Goal: Information Seeking & Learning: Learn about a topic

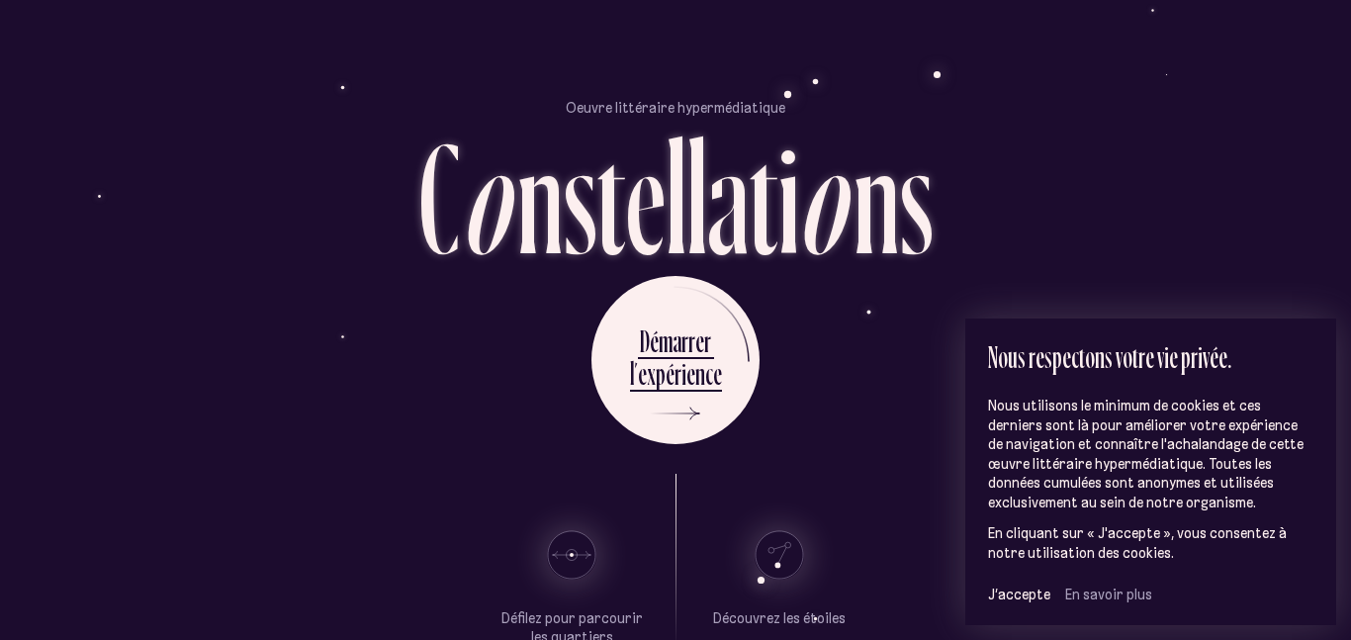
click at [1033, 125] on section "Oeuvre littéraire hypermédiatique C o n s t e l l a t i o n s" at bounding box center [675, 172] width 1157 height 148
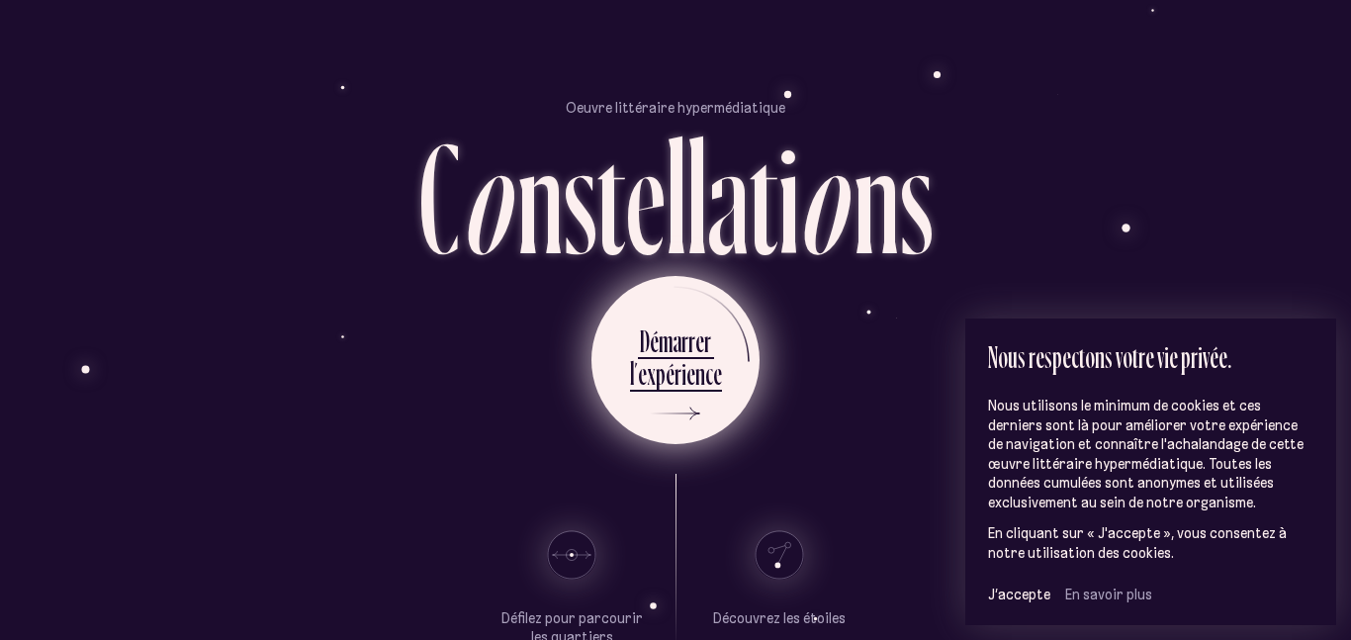
click at [683, 388] on div "i" at bounding box center [683, 373] width 5 height 39
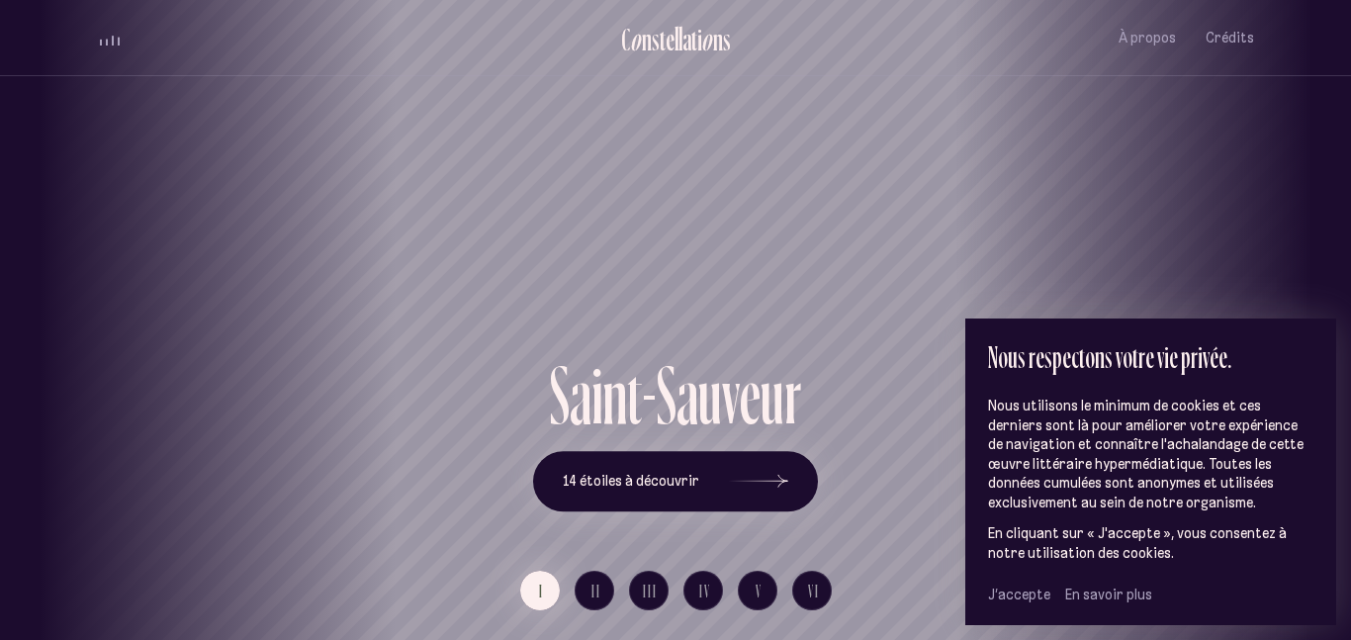
click at [1016, 586] on span "J’accepte" at bounding box center [1019, 594] width 62 height 18
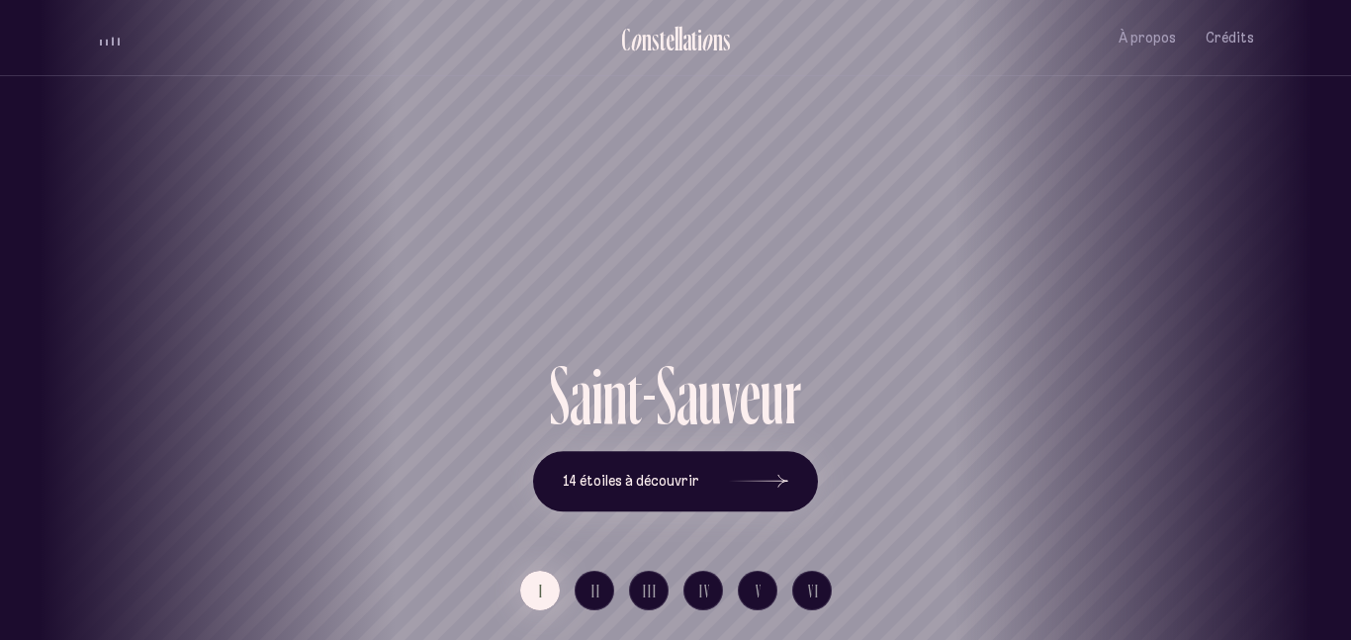
click at [95, 42] on div "C o n s t e l l a t i o n s À propos Crédits Menu Quartiers" at bounding box center [675, 38] width 1187 height 76
click at [102, 39] on div "volume audio" at bounding box center [110, 38] width 20 height 15
click at [110, 26] on ul "C o n s t e l l a t i o n s À propos Crédits Menu" at bounding box center [675, 38] width 1157 height 76
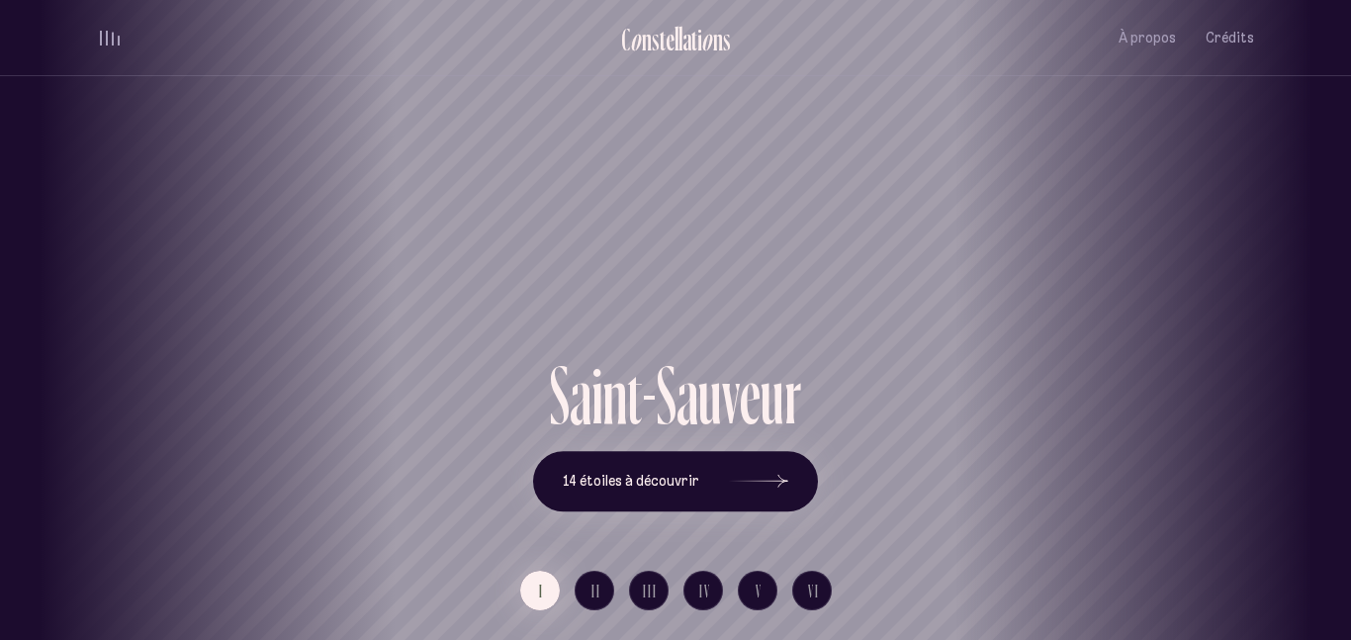
click at [109, 28] on button "volume audio" at bounding box center [110, 38] width 26 height 21
click at [718, 272] on h1 "Saint-Sauveur" at bounding box center [675, 283] width 1262 height 82
click at [744, 500] on icon at bounding box center [758, 481] width 59 height 148
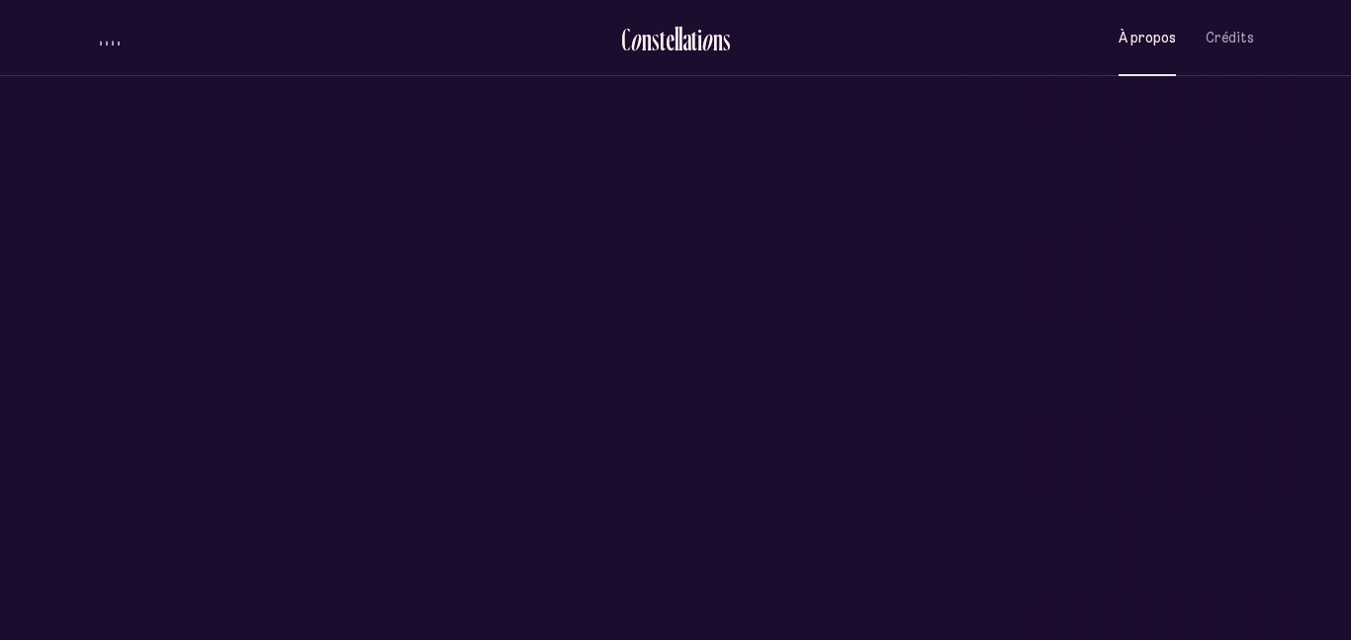
click at [1144, 37] on span "À propos" at bounding box center [1146, 38] width 57 height 17
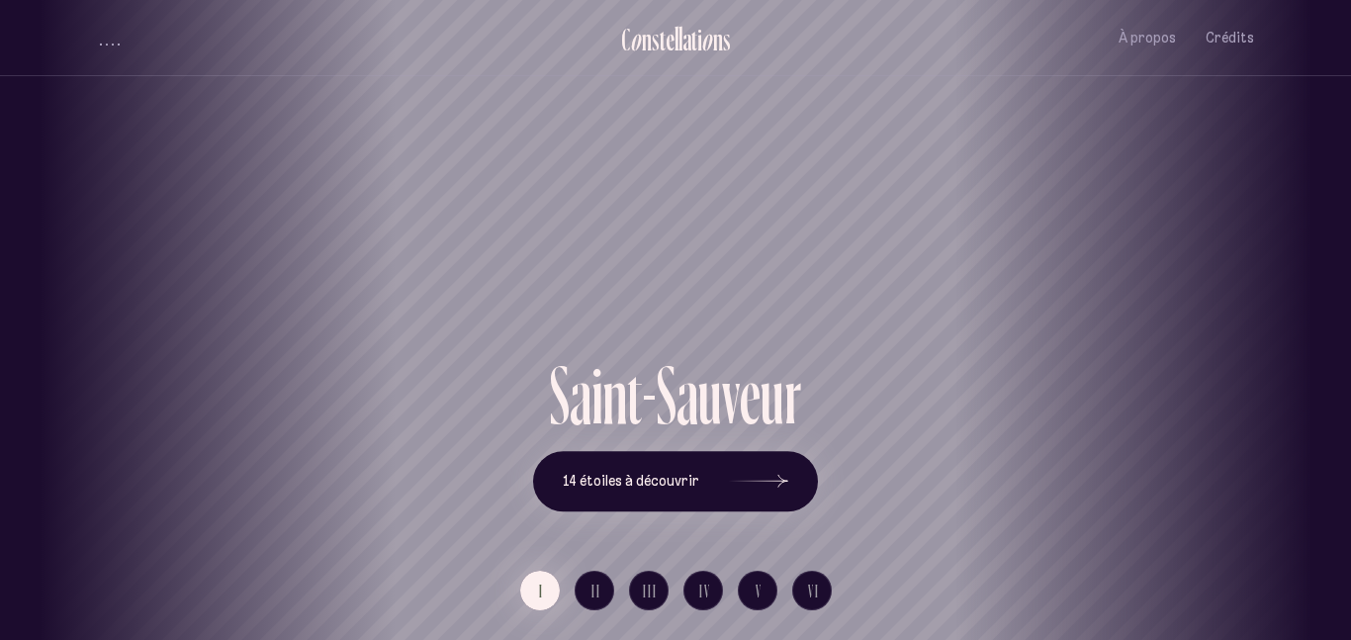
click at [322, 52] on ul "C o n s t e l l a t i o n s Saint-Sauveur À propos Crédits Menu" at bounding box center [675, 38] width 1157 height 76
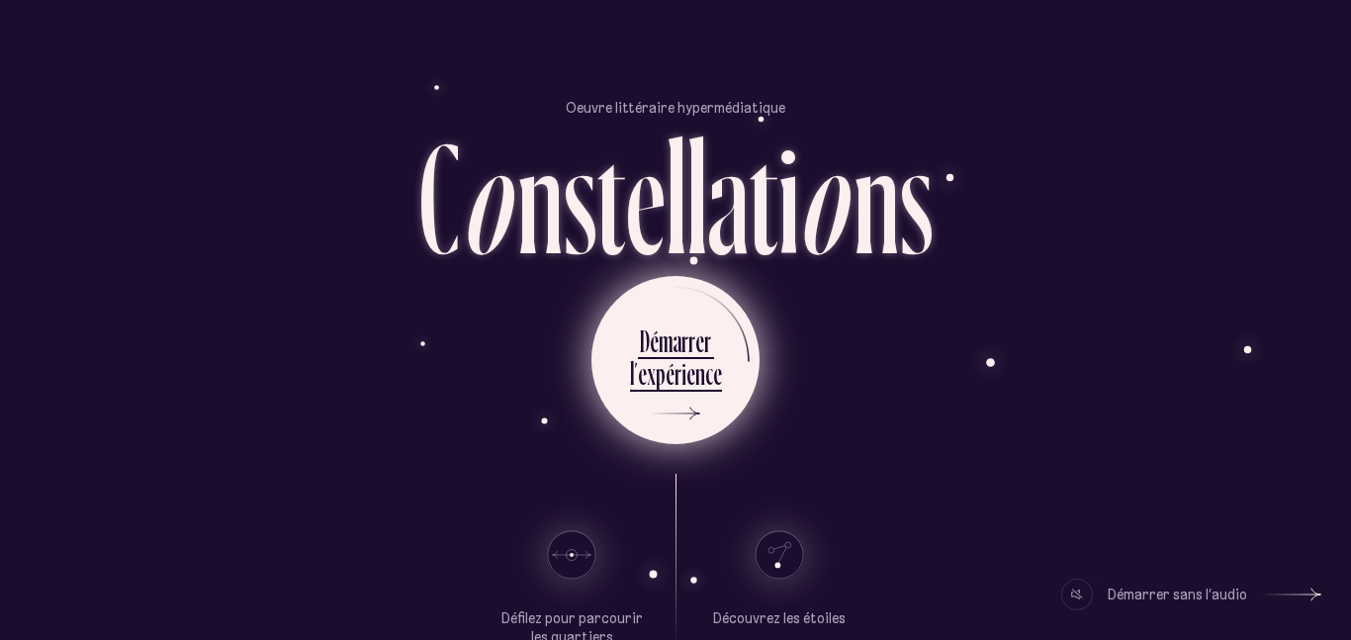
click at [695, 384] on div "n" at bounding box center [700, 373] width 10 height 39
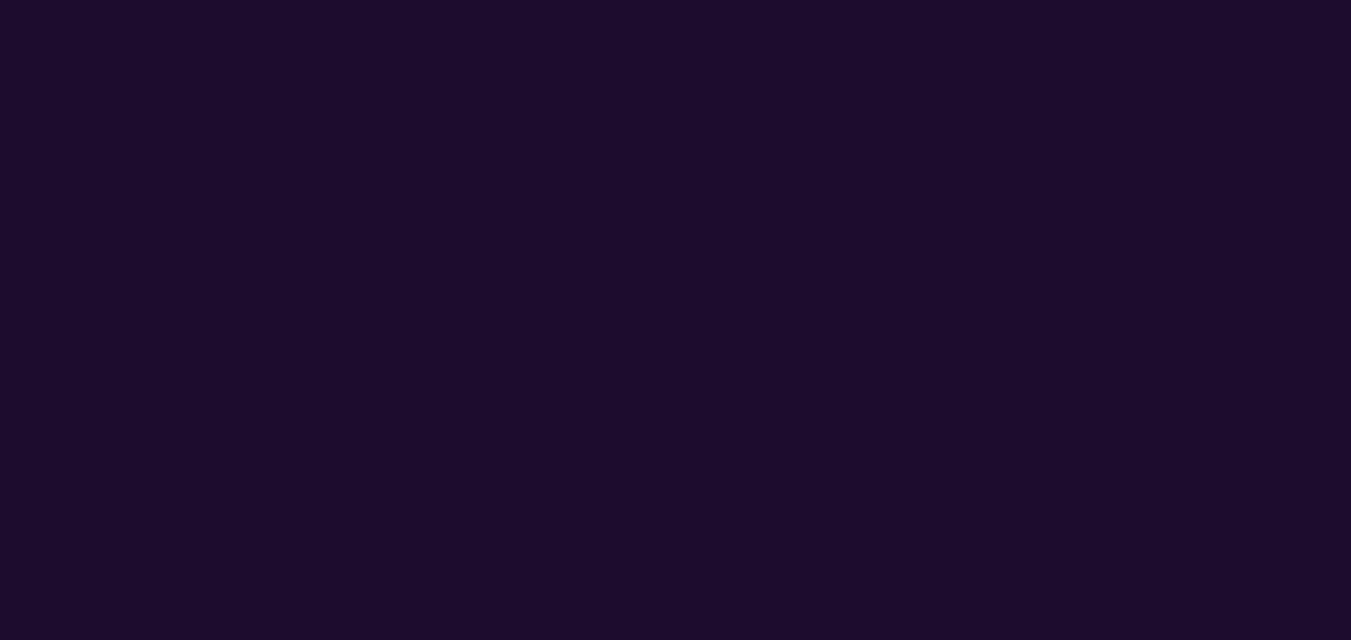
click at [695, 384] on div "l ’ e x p é r i e n c e" at bounding box center [676, 370] width 70 height 34
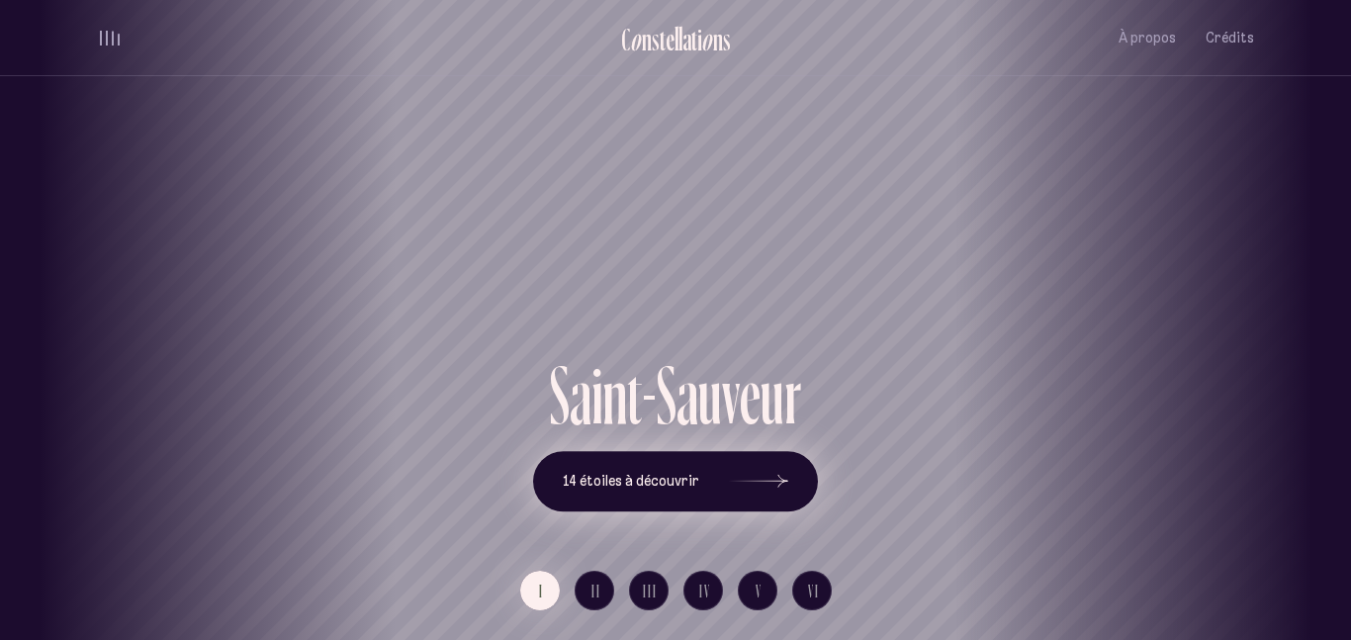
click at [644, 486] on span "14 étoiles à découvrir" at bounding box center [631, 481] width 136 height 17
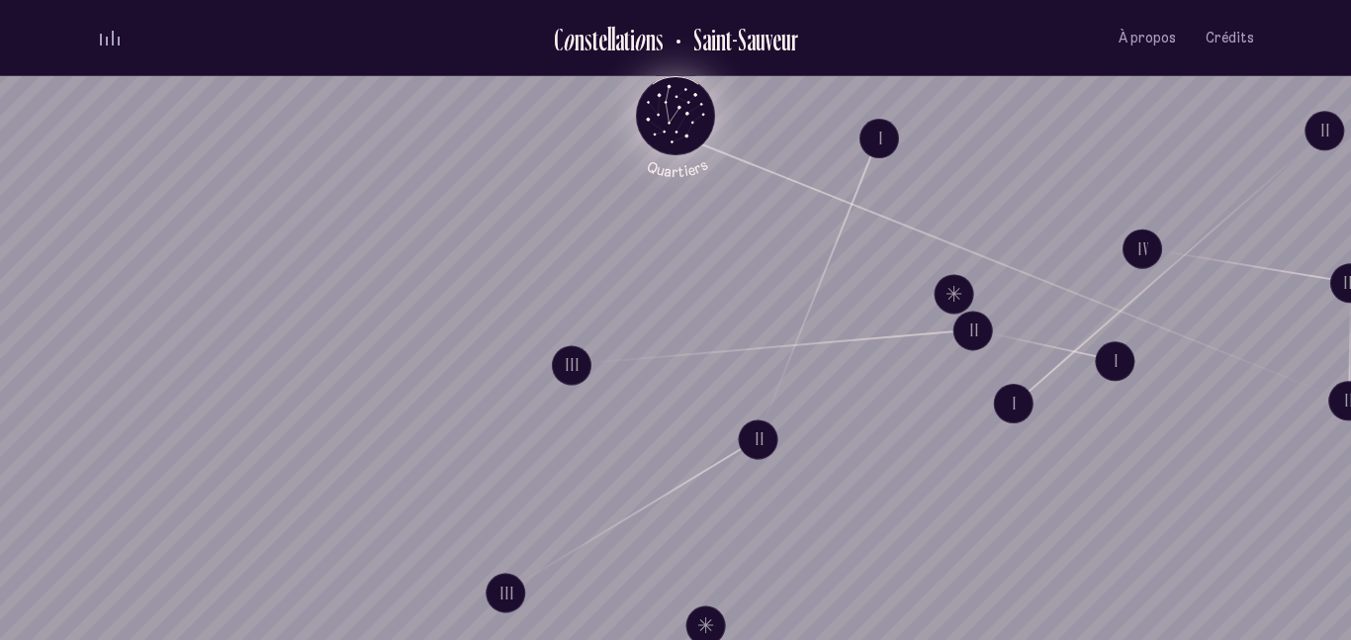
click at [683, 111] on icon "Retour au menu principal" at bounding box center [675, 113] width 59 height 59
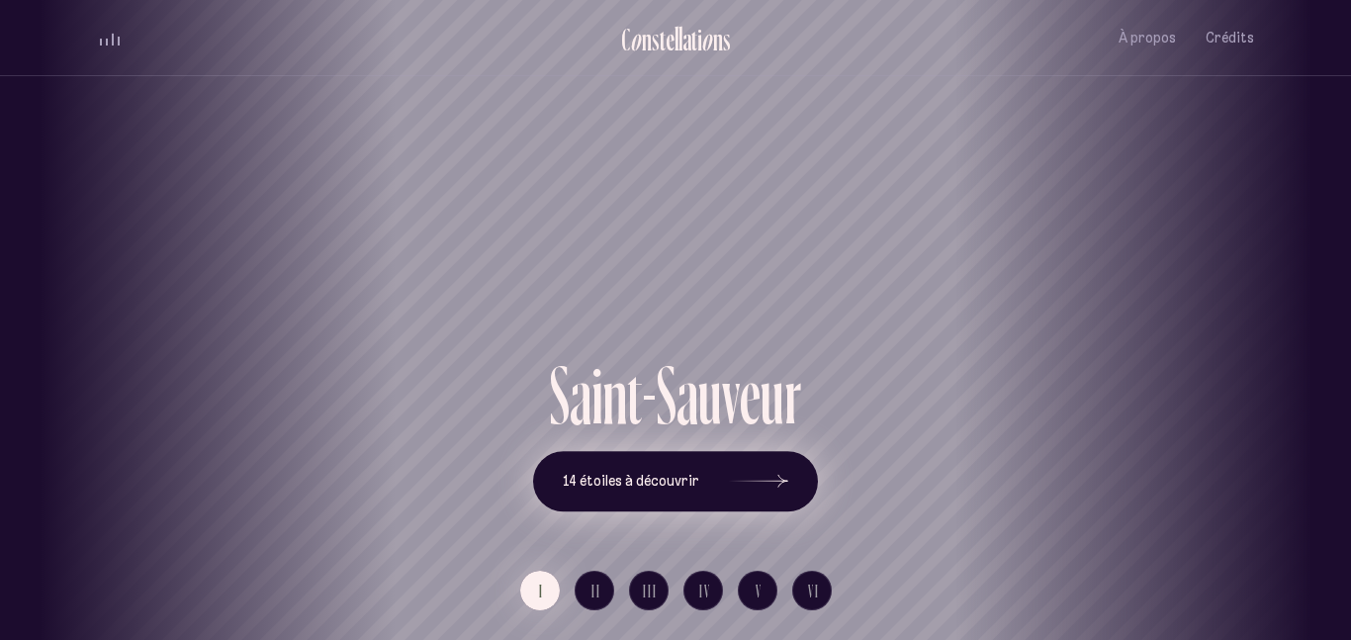
click at [670, 500] on button "14 étoiles à découvrir" at bounding box center [675, 481] width 285 height 61
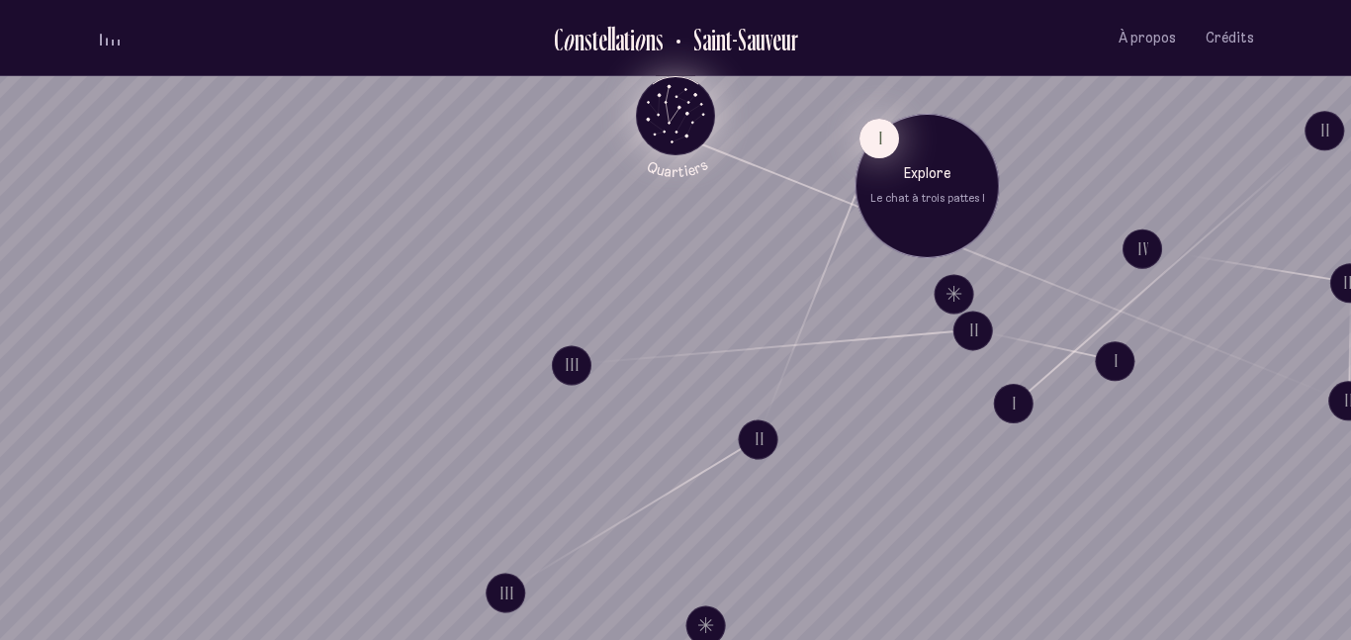
click at [867, 149] on button "I" at bounding box center [879, 139] width 40 height 40
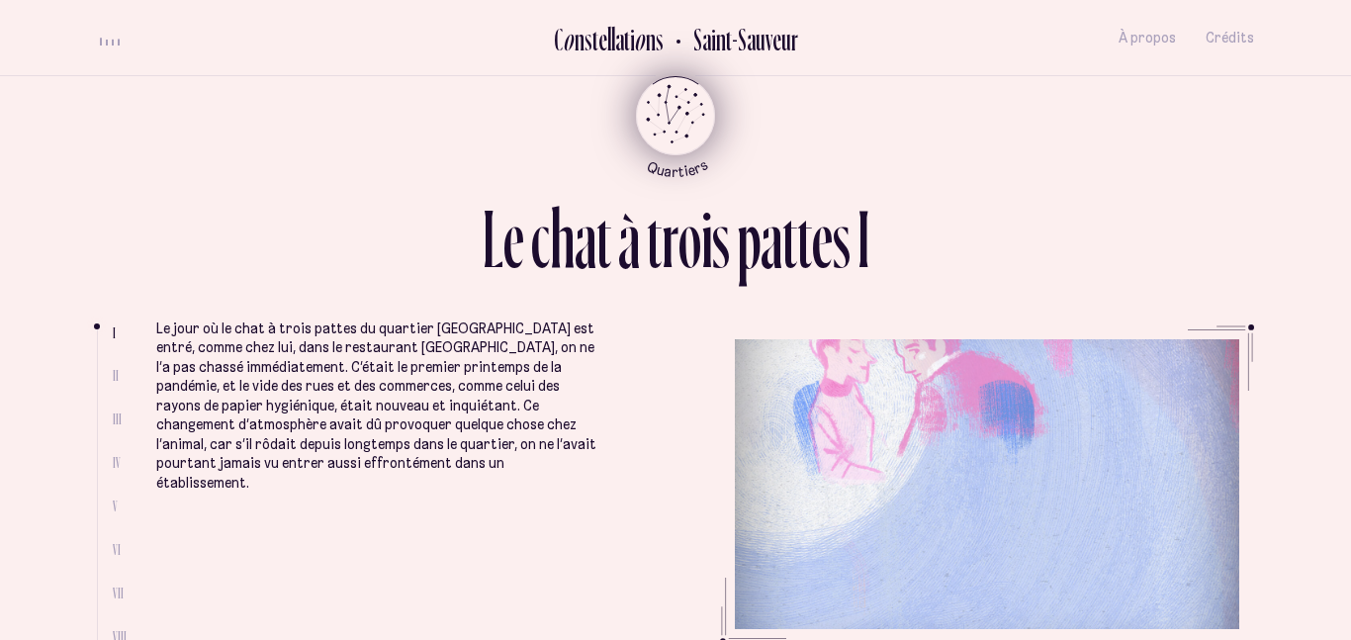
click at [113, 376] on span "II" at bounding box center [116, 375] width 6 height 17
drag, startPoint x: 99, startPoint y: 324, endPoint x: 96, endPoint y: 361, distance: 36.7
click at [97, 361] on ul at bounding box center [105, 486] width 16 height 315
click at [679, 136] on icon "Quartiers" at bounding box center [676, 148] width 116 height 60
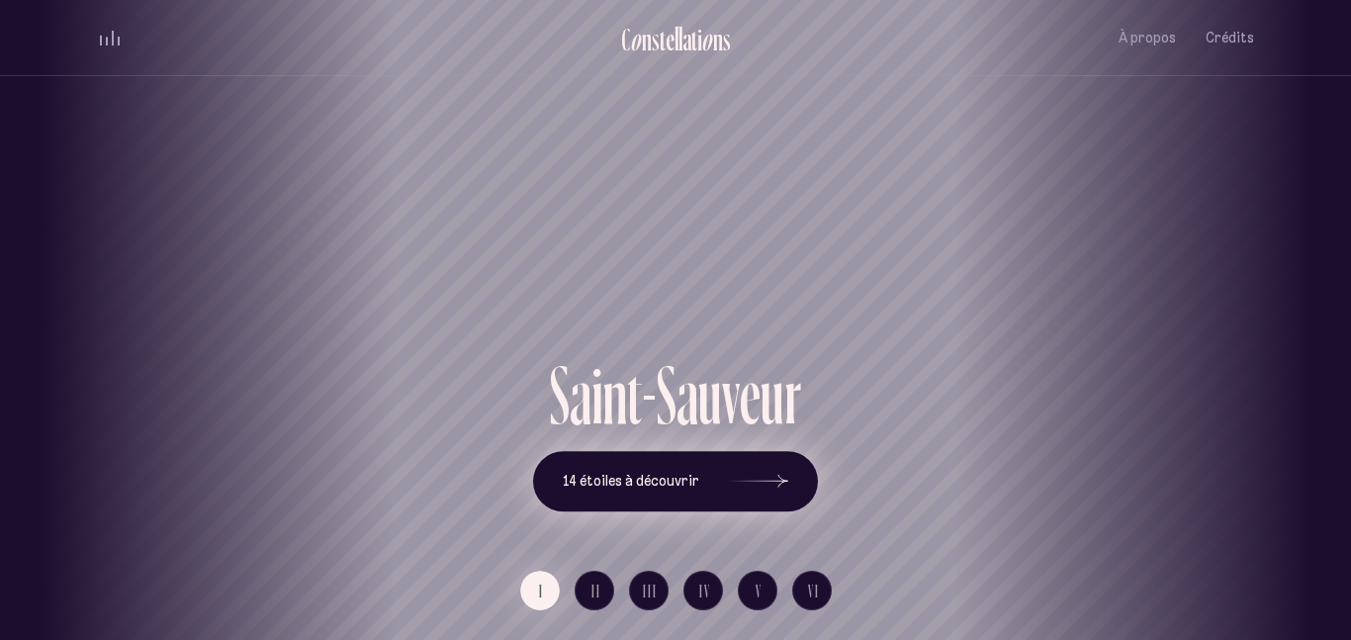
click at [646, 501] on button "14 étoiles à découvrir" at bounding box center [675, 481] width 285 height 61
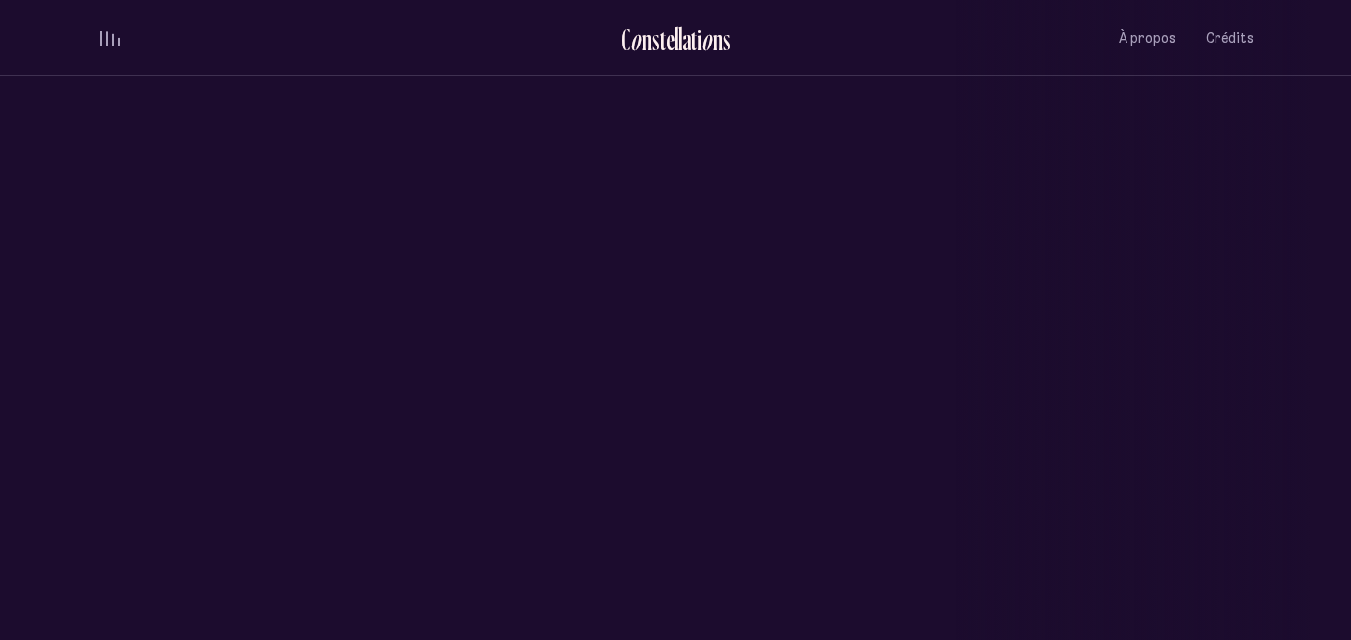
click at [646, 501] on button "14 étoiles à découvrir" at bounding box center [675, 484] width 227 height 48
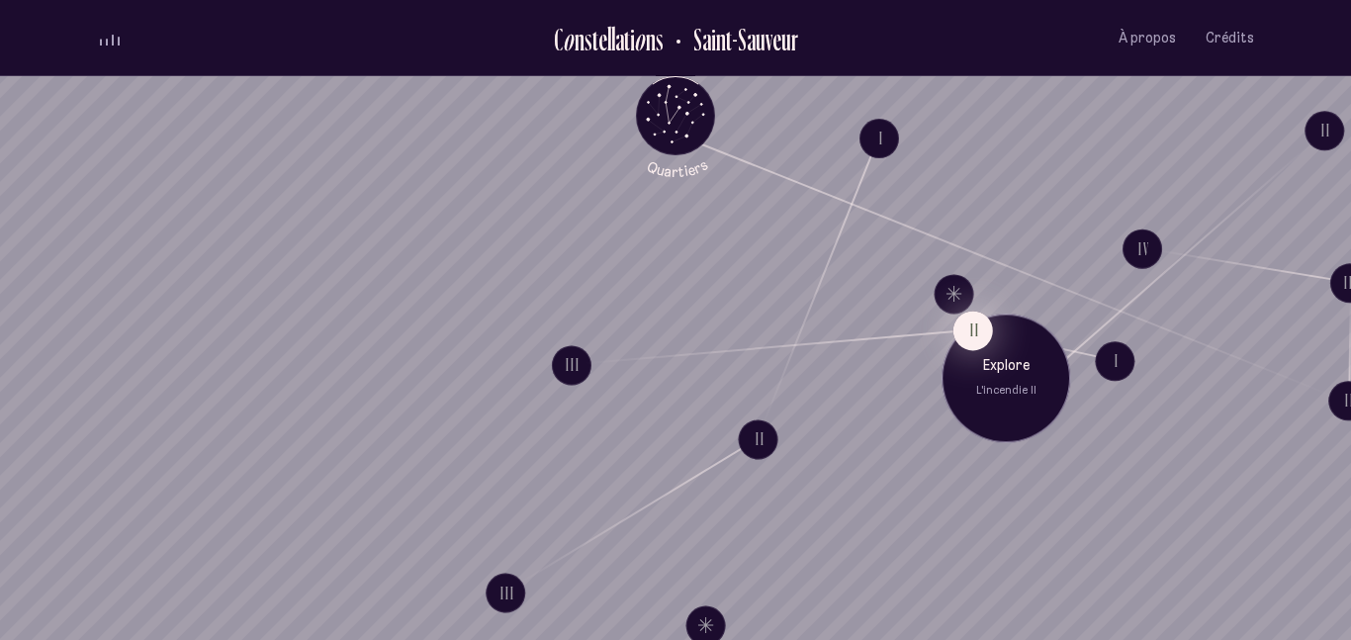
click at [976, 332] on button "II" at bounding box center [973, 330] width 40 height 40
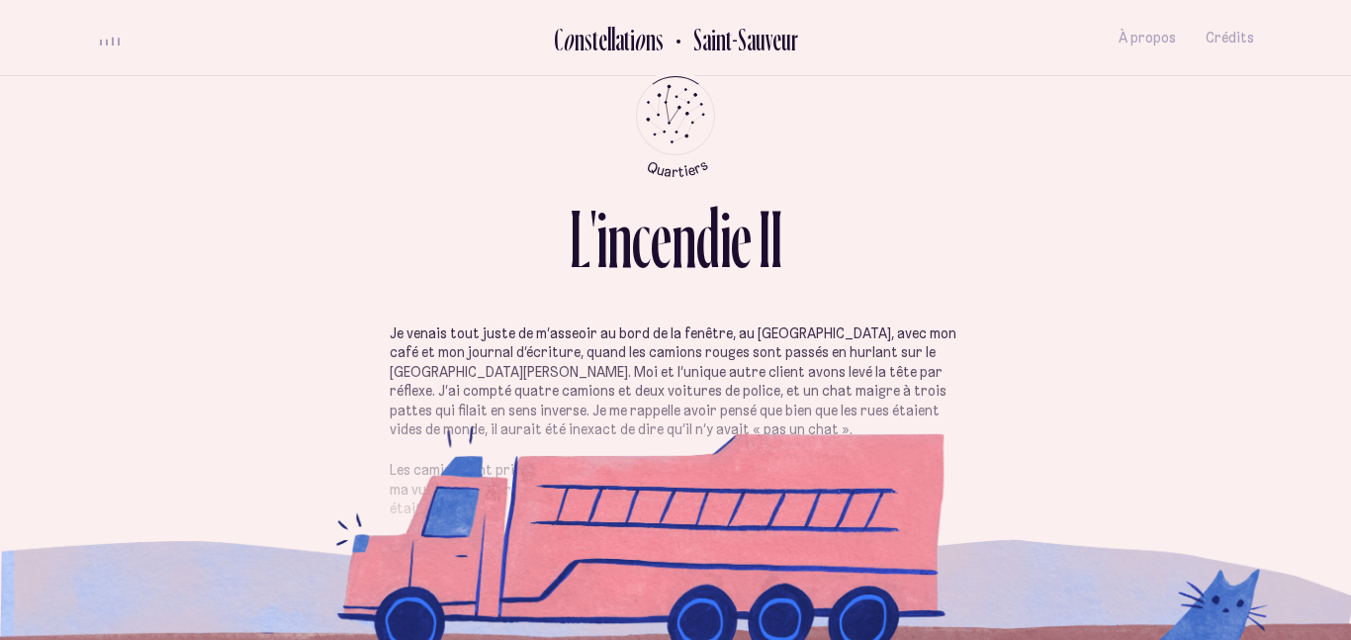
drag, startPoint x: 905, startPoint y: 512, endPoint x: 771, endPoint y: 468, distance: 140.7
click at [662, 135] on icon "Quartiers" at bounding box center [676, 148] width 116 height 60
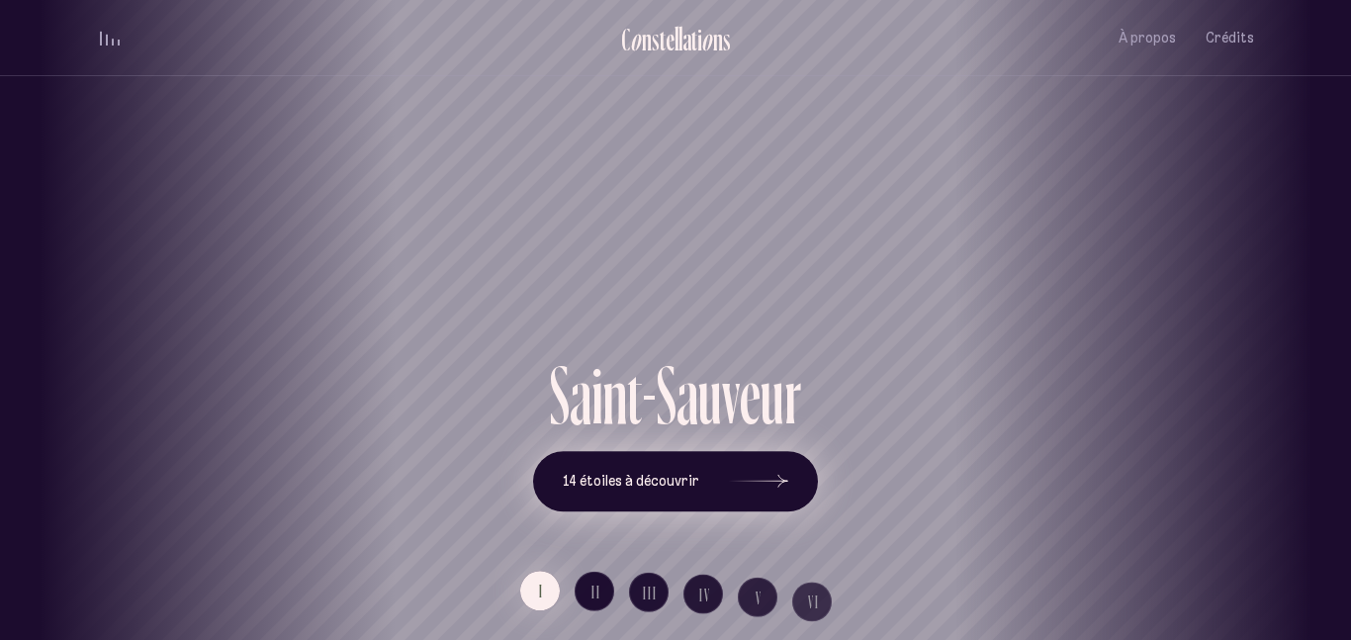
click at [687, 478] on span "14 étoiles à découvrir" at bounding box center [631, 481] width 136 height 17
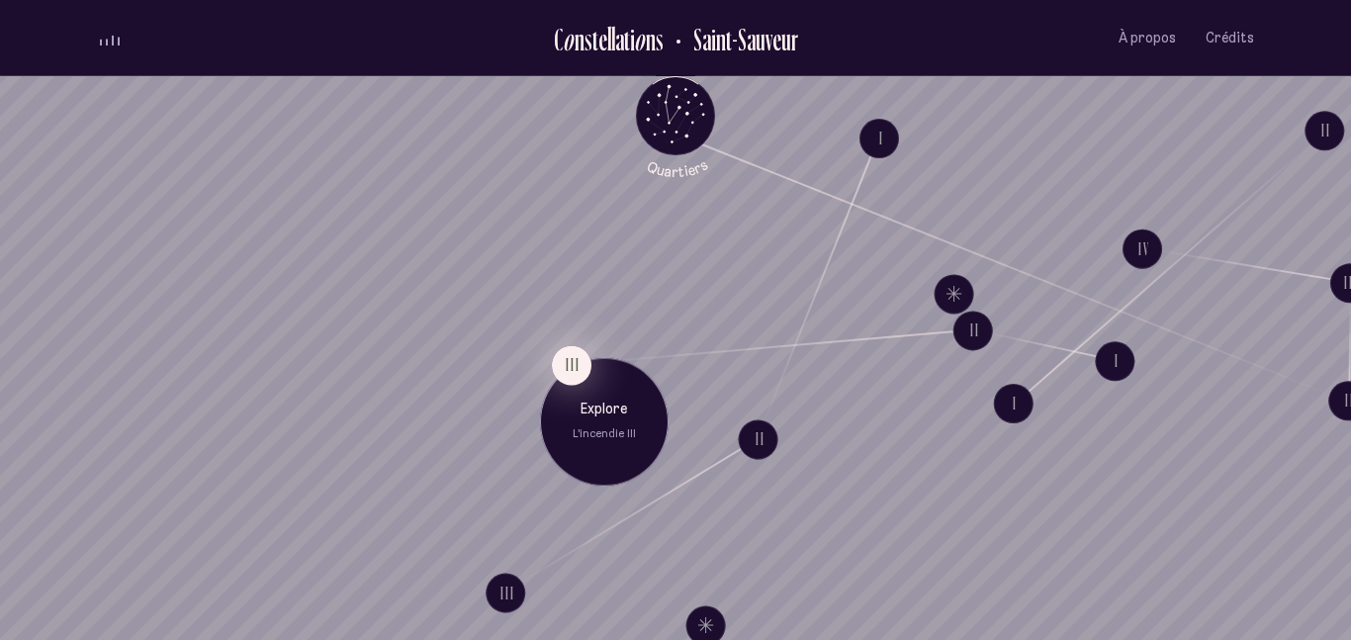
click at [574, 350] on button "III" at bounding box center [572, 365] width 40 height 40
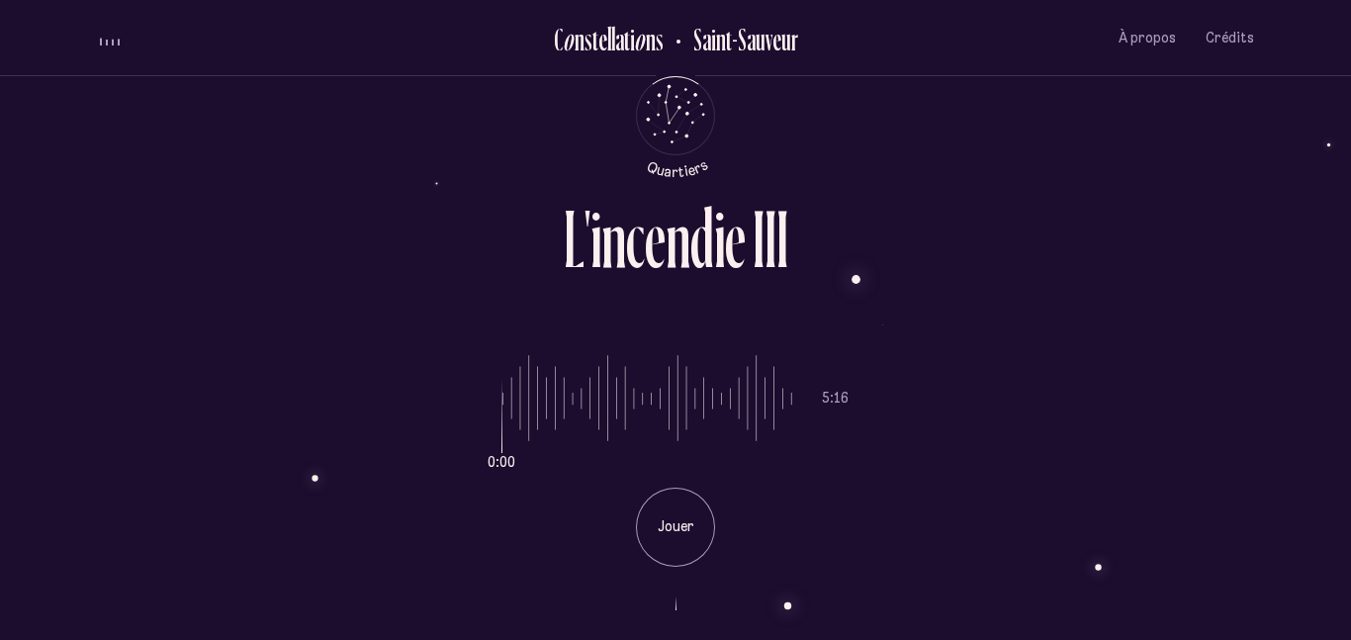
click at [102, 46] on button "volume audio" at bounding box center [110, 38] width 26 height 21
click at [658, 519] on p "Jouer" at bounding box center [675, 527] width 49 height 20
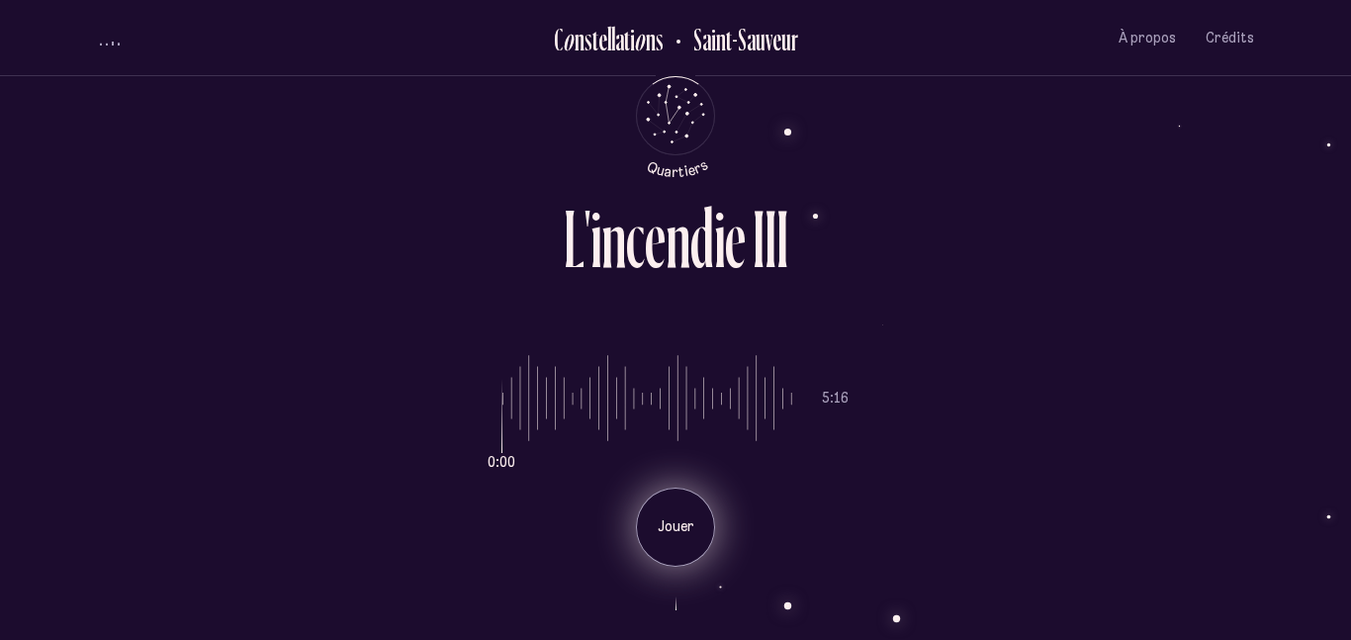
click at [673, 500] on div "Jouer" at bounding box center [675, 526] width 79 height 79
click at [673, 500] on div "Pause" at bounding box center [675, 526] width 79 height 79
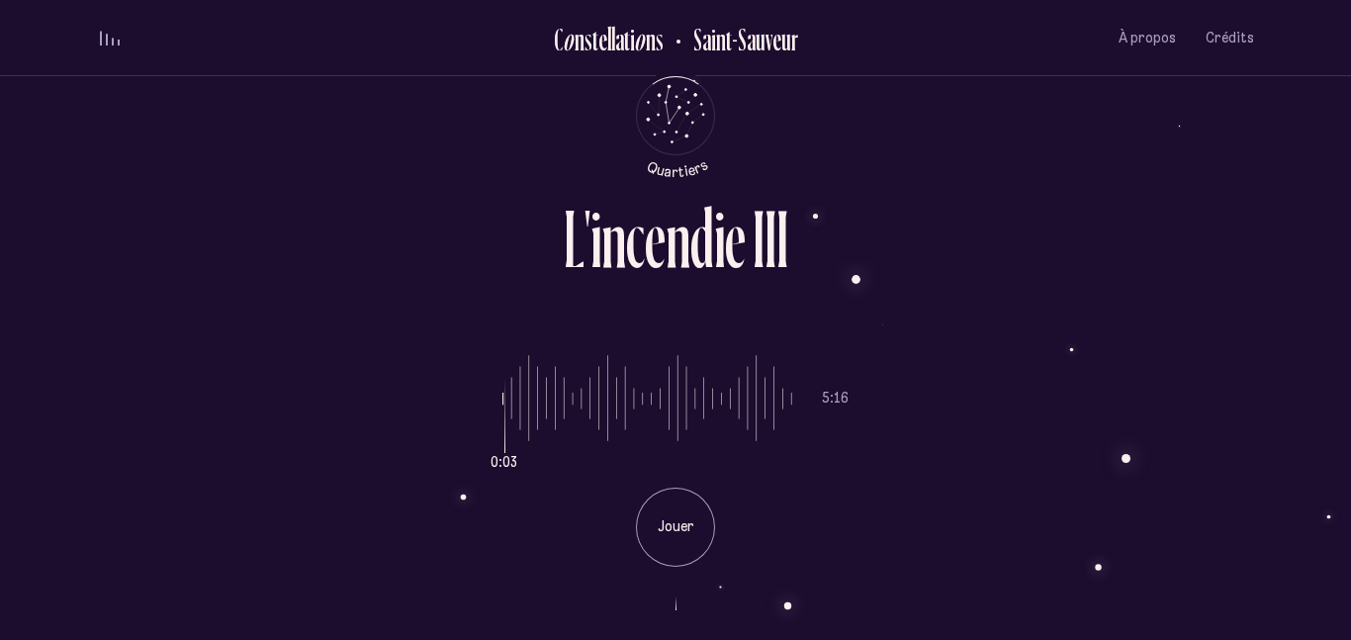
click at [663, 114] on icon "Retour au menu principal" at bounding box center [675, 113] width 59 height 59
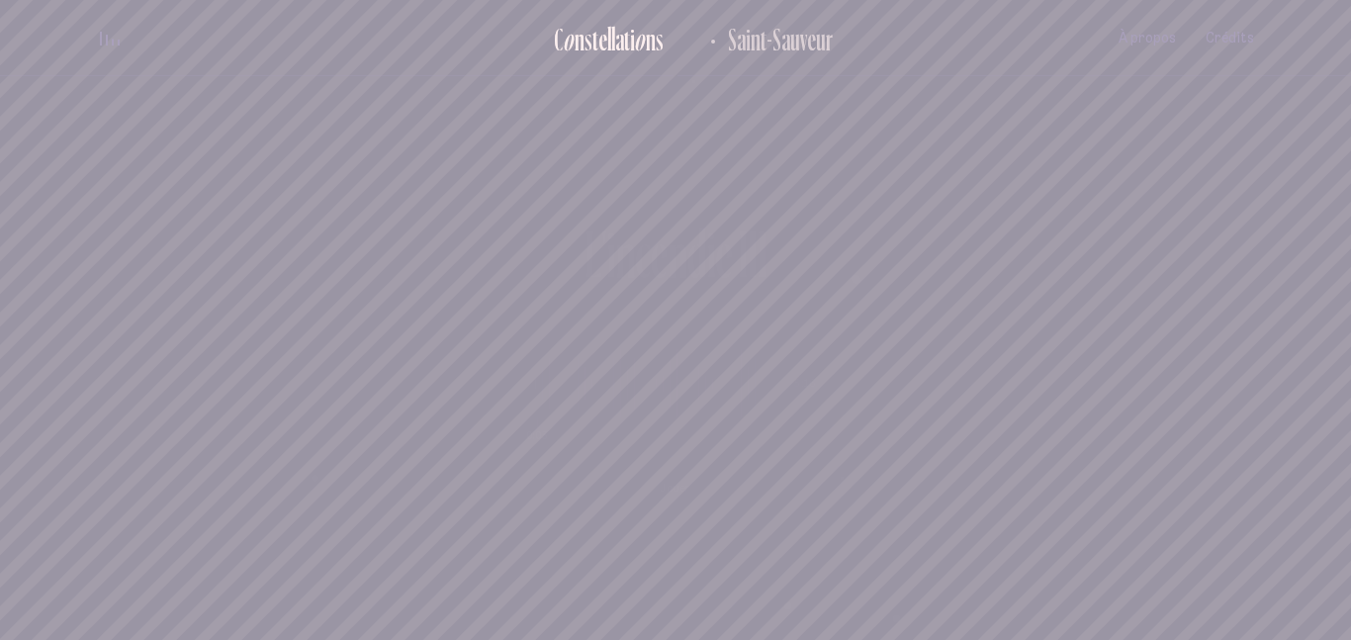
click at [115, 36] on div "volume audio" at bounding box center [110, 38] width 20 height 15
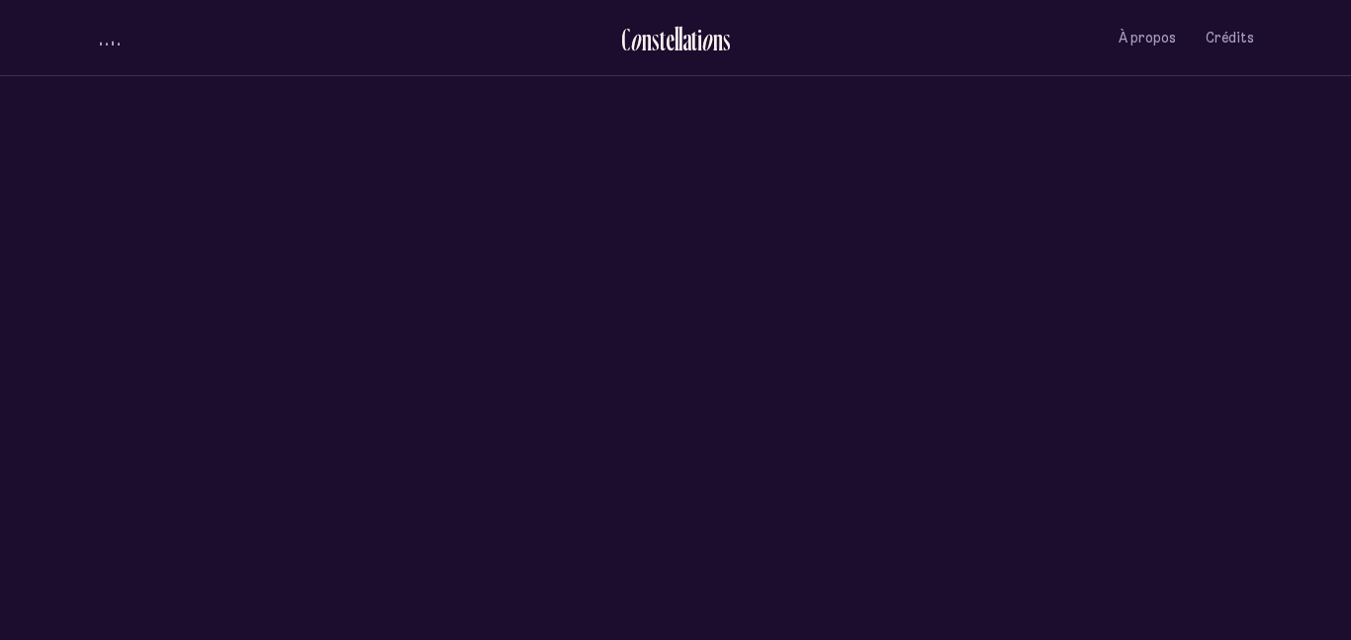
click at [115, 36] on button "volume audio" at bounding box center [110, 38] width 26 height 21
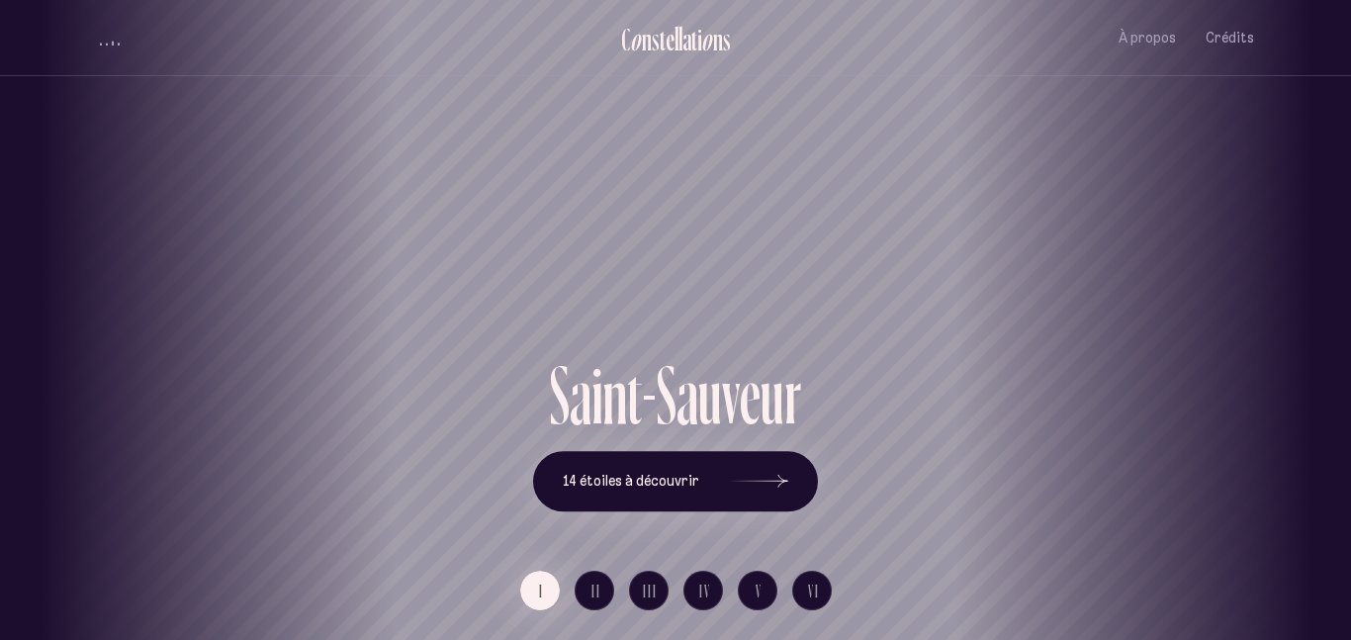
click at [707, 505] on div "Vieux-Québec Saint-Sauveur Saint-Roch Limoilou Saint-Jean-Baptiste Montcalm Vie…" at bounding box center [675, 320] width 1351 height 640
click at [707, 505] on button "14 étoiles à découvrir" at bounding box center [675, 481] width 285 height 61
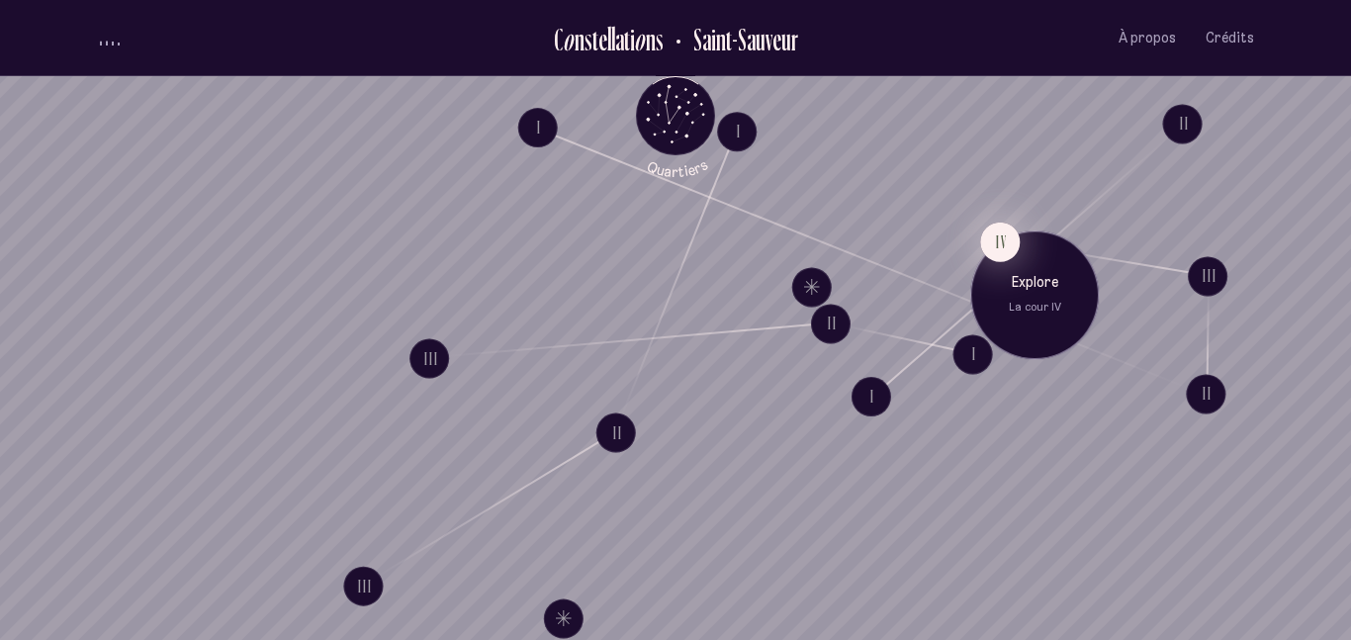
click at [1000, 231] on button "IV" at bounding box center [1000, 241] width 40 height 40
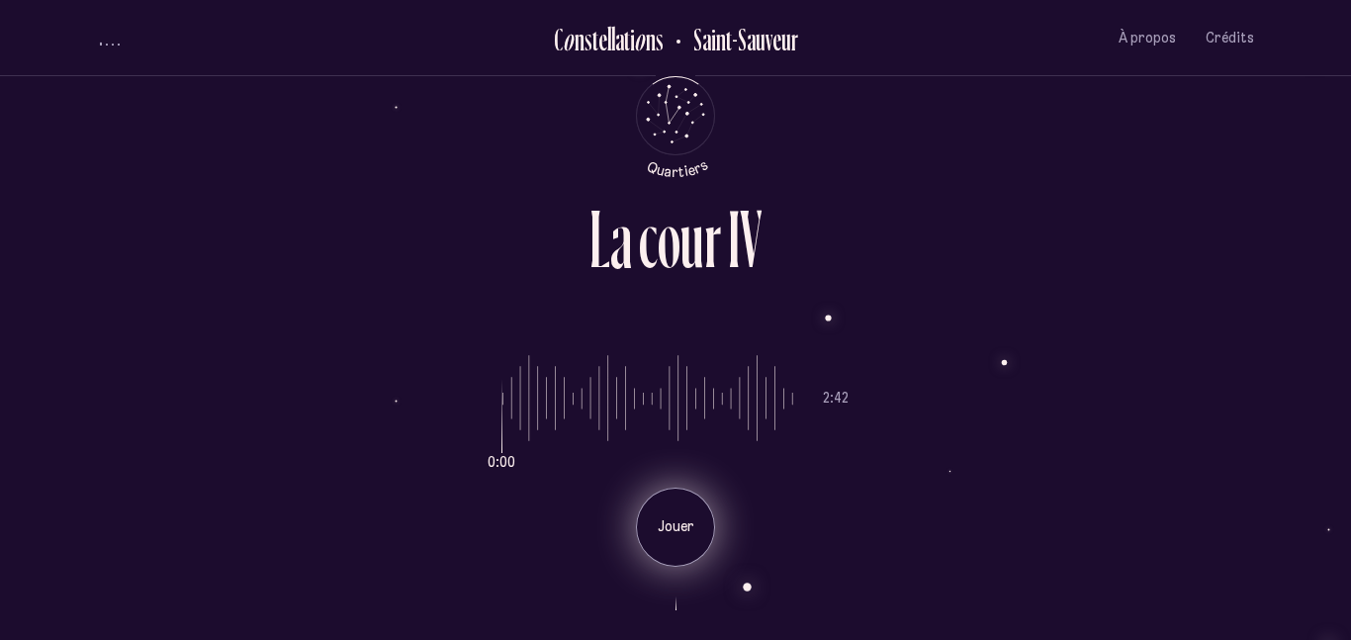
click at [660, 524] on p "Jouer" at bounding box center [675, 527] width 49 height 20
click at [660, 524] on div "Pause" at bounding box center [675, 526] width 79 height 79
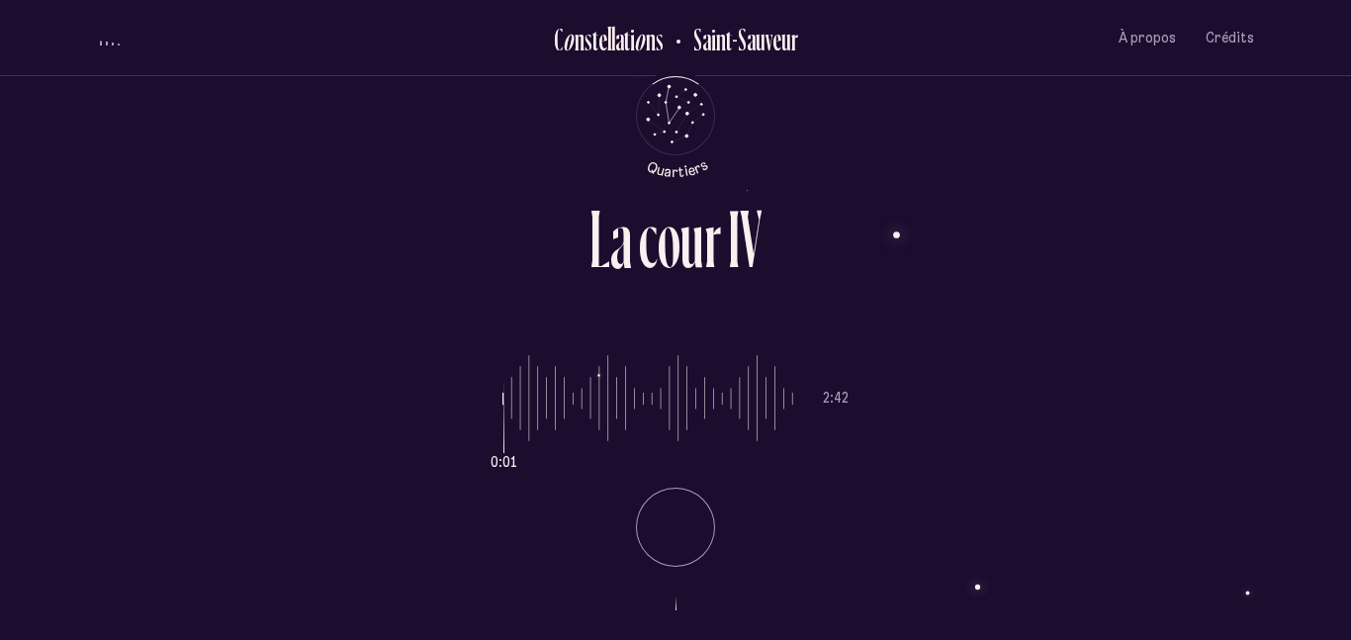
click at [660, 524] on li "Pause" at bounding box center [675, 520] width 346 height 94
click at [660, 524] on p "Jouer" at bounding box center [675, 527] width 49 height 20
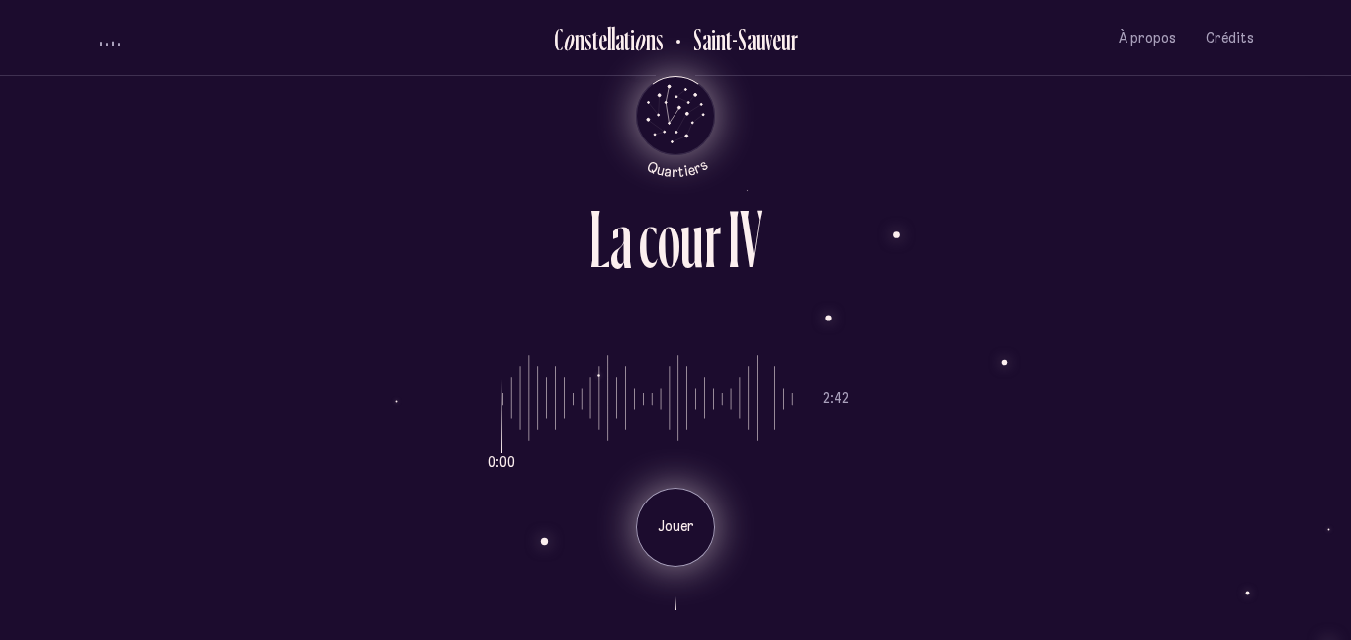
click at [667, 108] on icon "Retour au menu principal" at bounding box center [675, 113] width 59 height 59
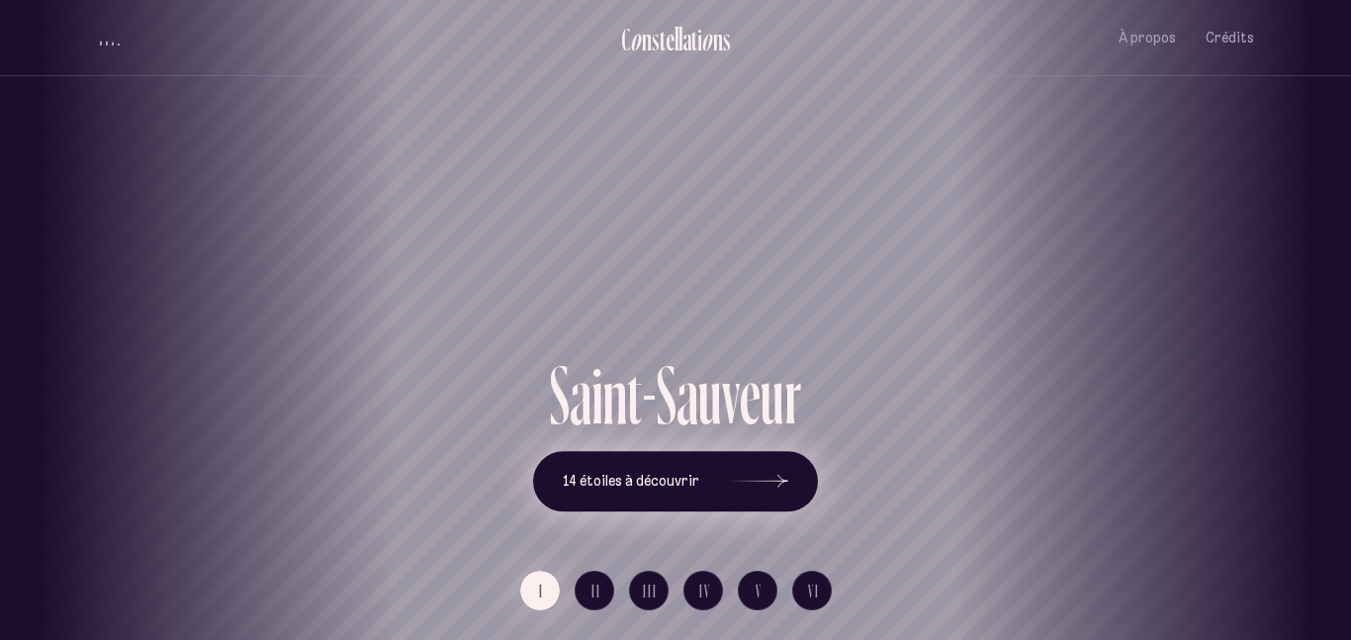
click at [709, 482] on button "14 étoiles à découvrir" at bounding box center [675, 481] width 285 height 61
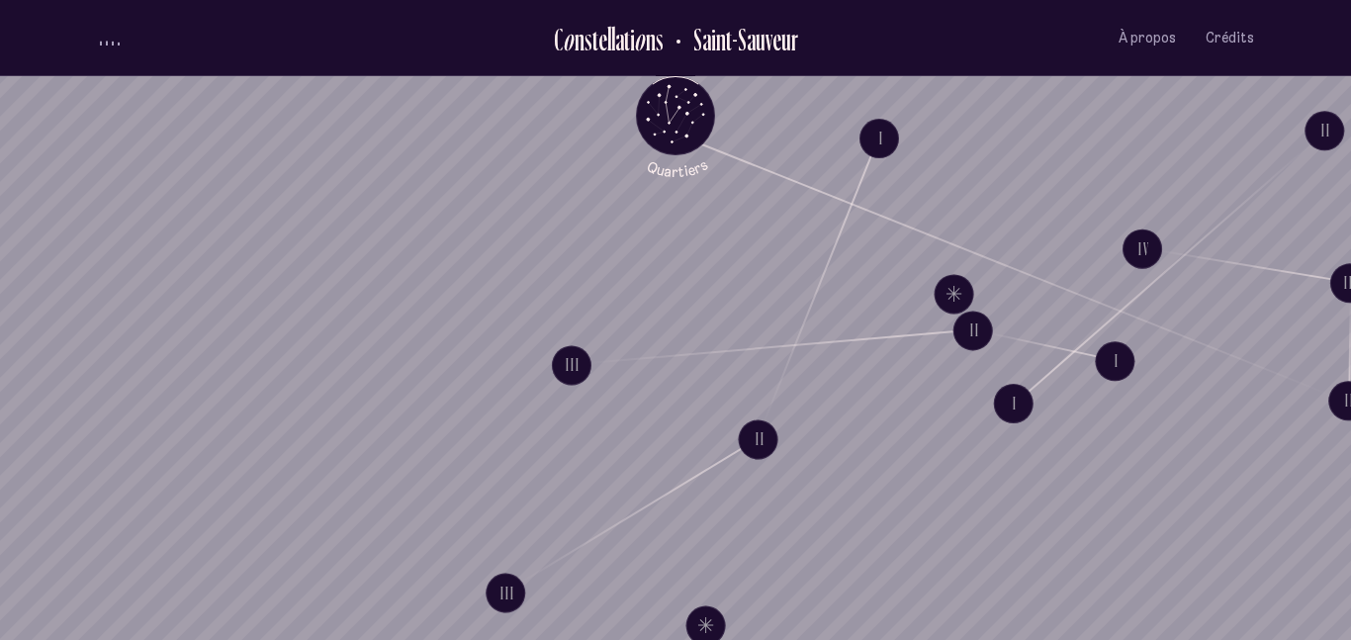
click at [106, 41] on span "volume audio" at bounding box center [107, 43] width 2 height 5
click at [694, 90] on icon "Retour au menu principal" at bounding box center [675, 113] width 59 height 59
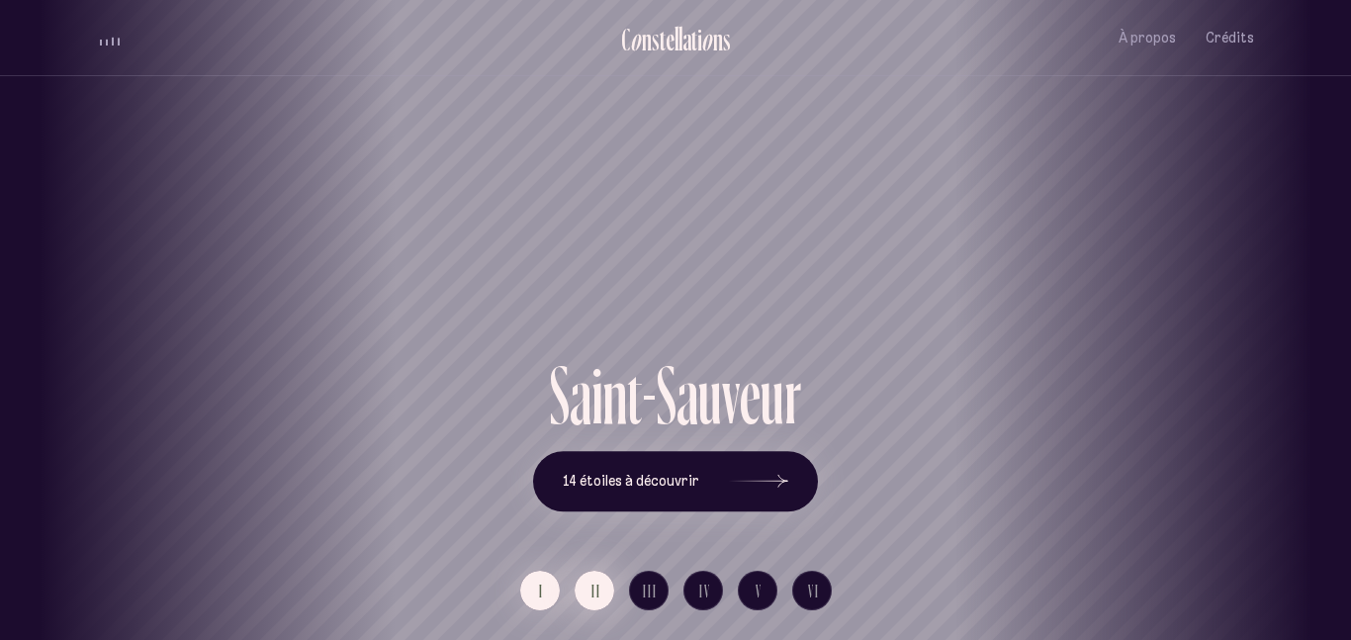
click at [601, 581] on button "II" at bounding box center [594, 591] width 40 height 40
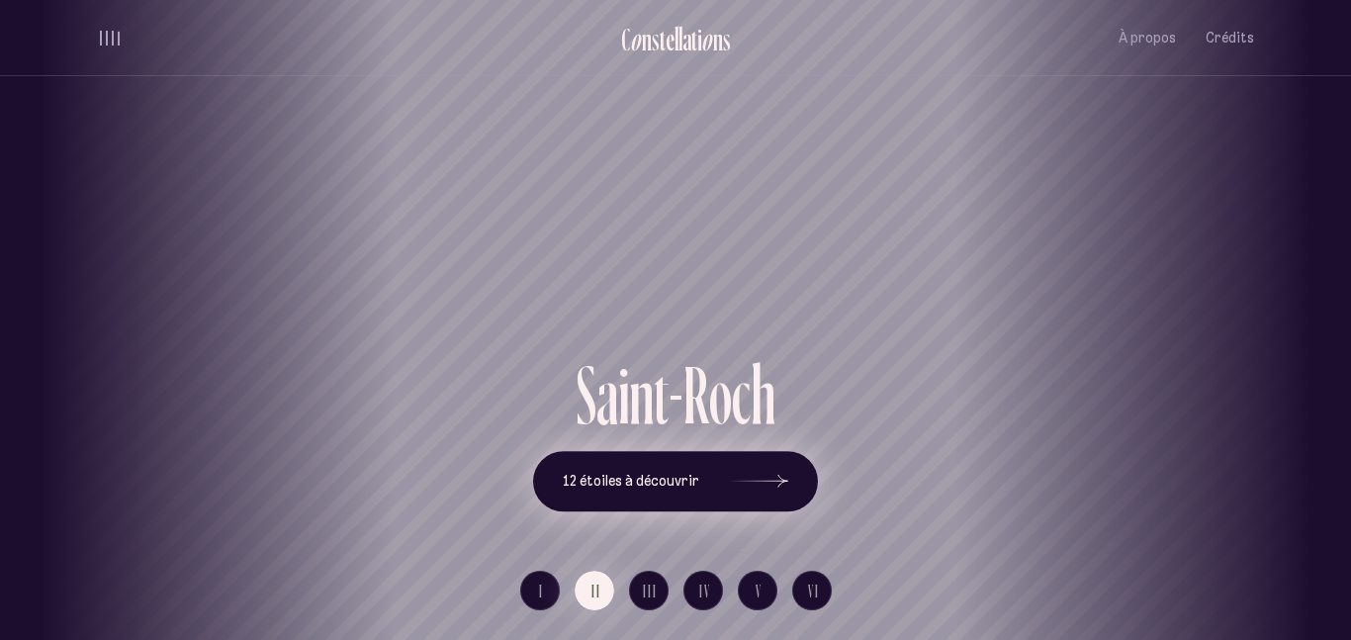
click at [737, 482] on icon at bounding box center [758, 481] width 59 height 148
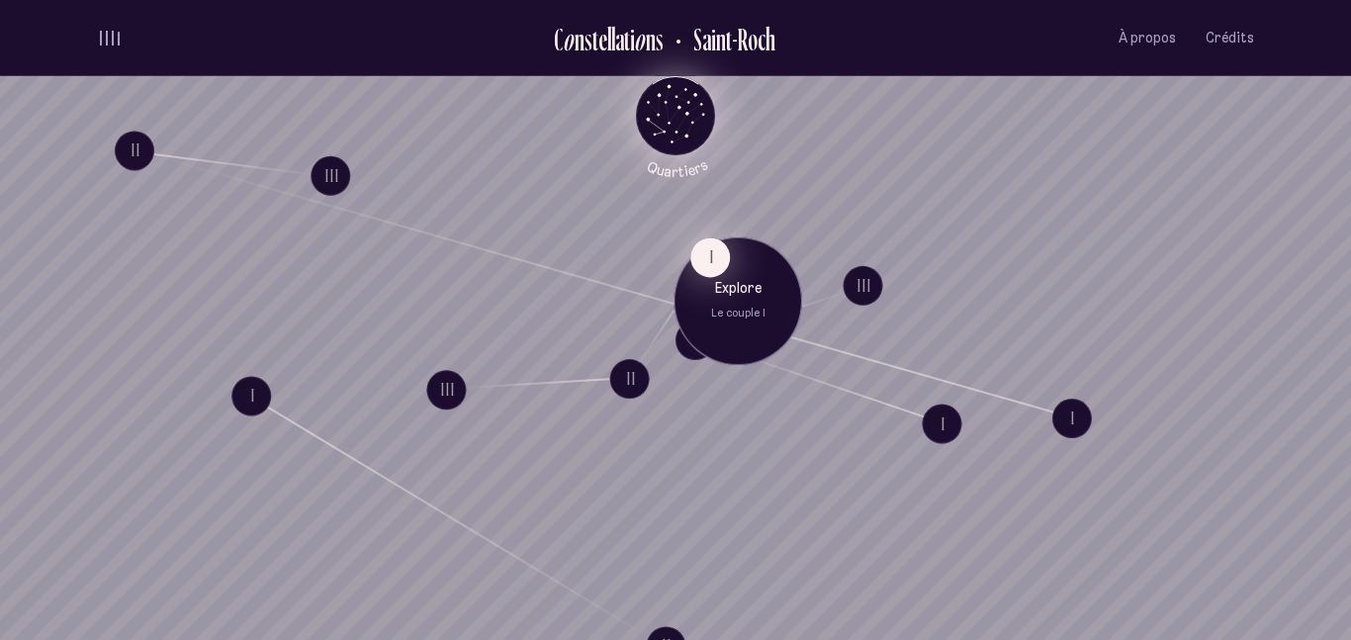
click at [724, 267] on button "I" at bounding box center [710, 257] width 40 height 40
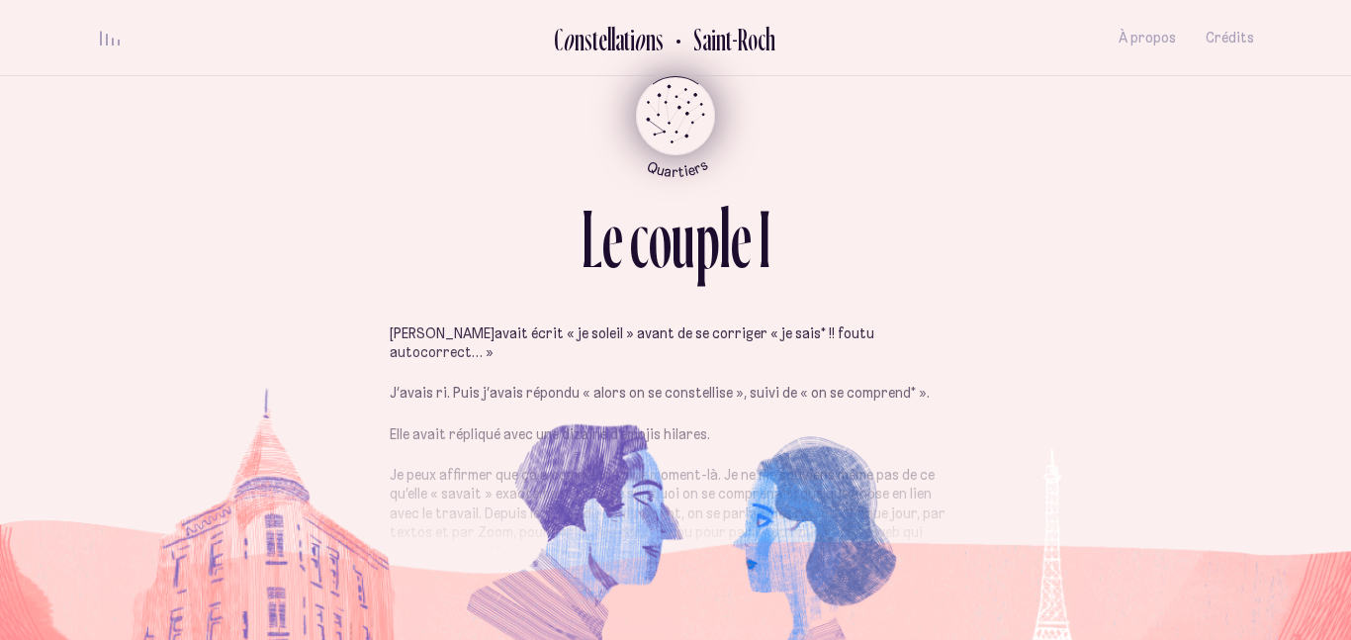
click at [484, 466] on p "Je peux affirmer que ça a commencé à ce moment-là. Je ne me souviens même pas d…" at bounding box center [676, 553] width 572 height 174
click at [585, 519] on p "Je peux affirmer que ça a commencé à ce moment-là. Je ne me souviens même pas d…" at bounding box center [676, 553] width 572 height 174
click at [927, 574] on section "Elle m’avait écrit « je soleil » avant de se corriger « je sais* !! foutu autoc…" at bounding box center [675, 467] width 1157 height 286
drag, startPoint x: 916, startPoint y: 574, endPoint x: 916, endPoint y: 527, distance: 47.5
click at [916, 527] on section "Elle m’avait écrit « je soleil » avant de se corriger « je sais* !! foutu autoc…" at bounding box center [675, 467] width 1157 height 286
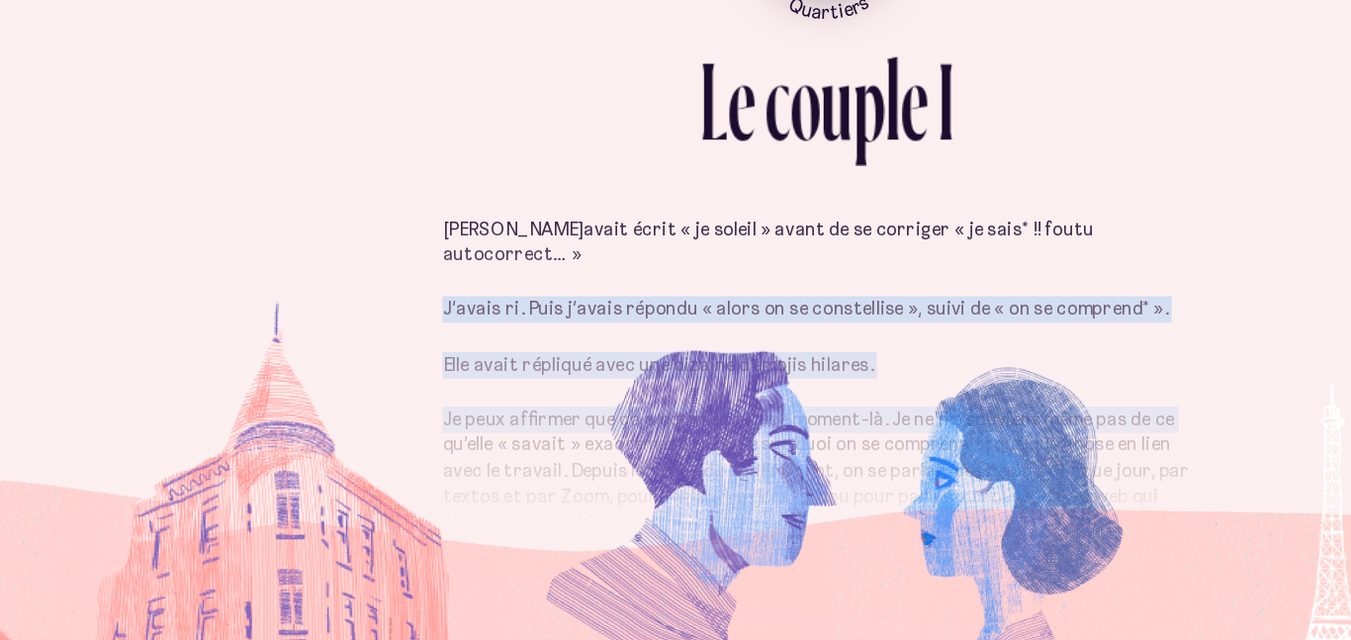
drag, startPoint x: 360, startPoint y: 473, endPoint x: 345, endPoint y: 389, distance: 85.3
click at [345, 389] on div "Elle m’avait écrit « je soleil » avant de se corriger « je sais* !! foutu autoc…" at bounding box center [675, 437] width 1157 height 345
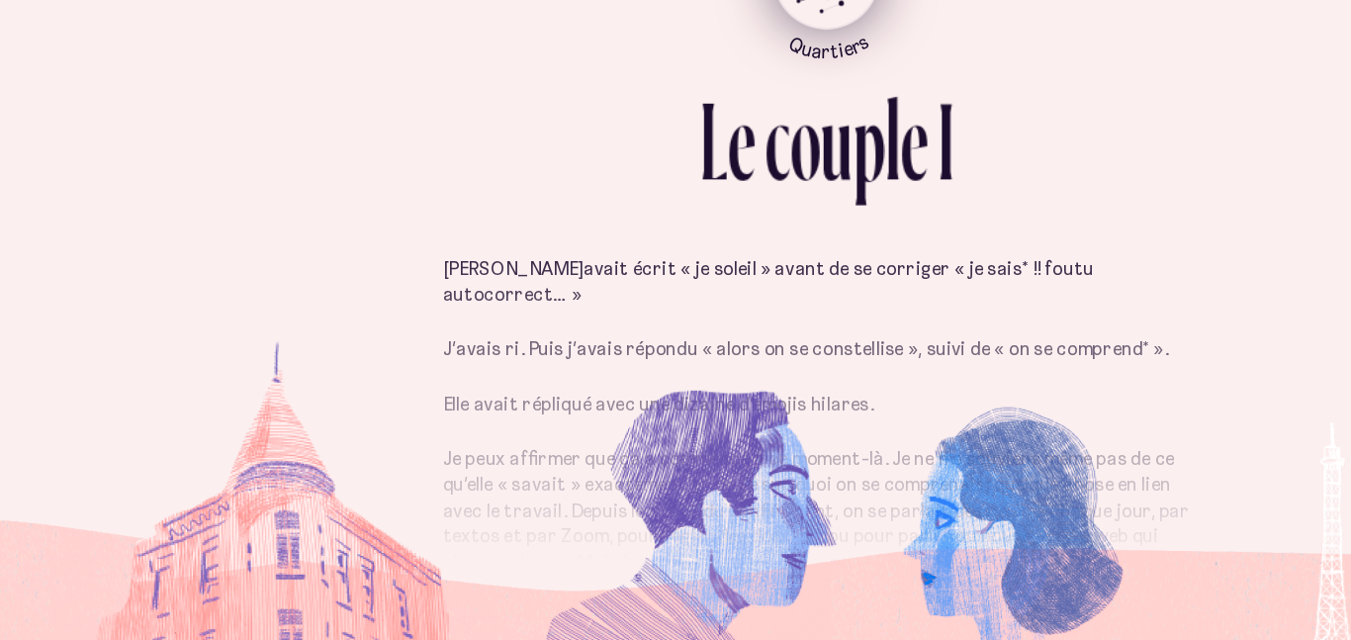
click at [666, 153] on icon "Quartiers" at bounding box center [676, 148] width 116 height 60
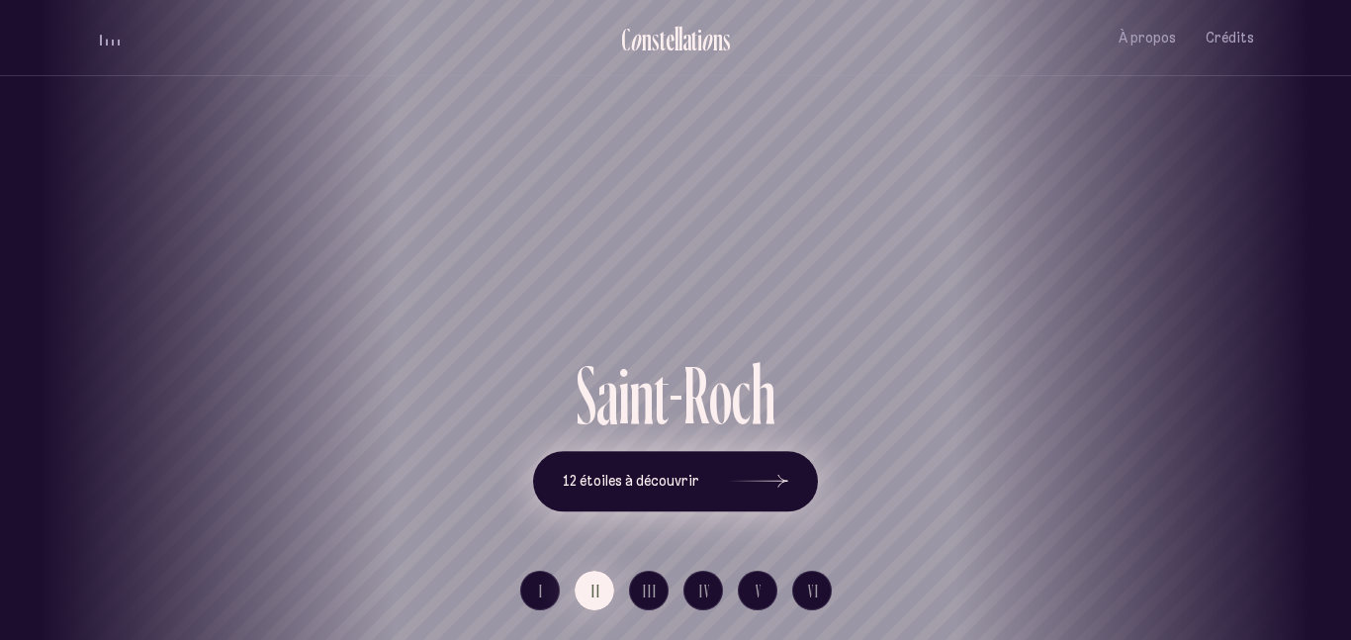
click at [766, 501] on icon at bounding box center [758, 481] width 59 height 148
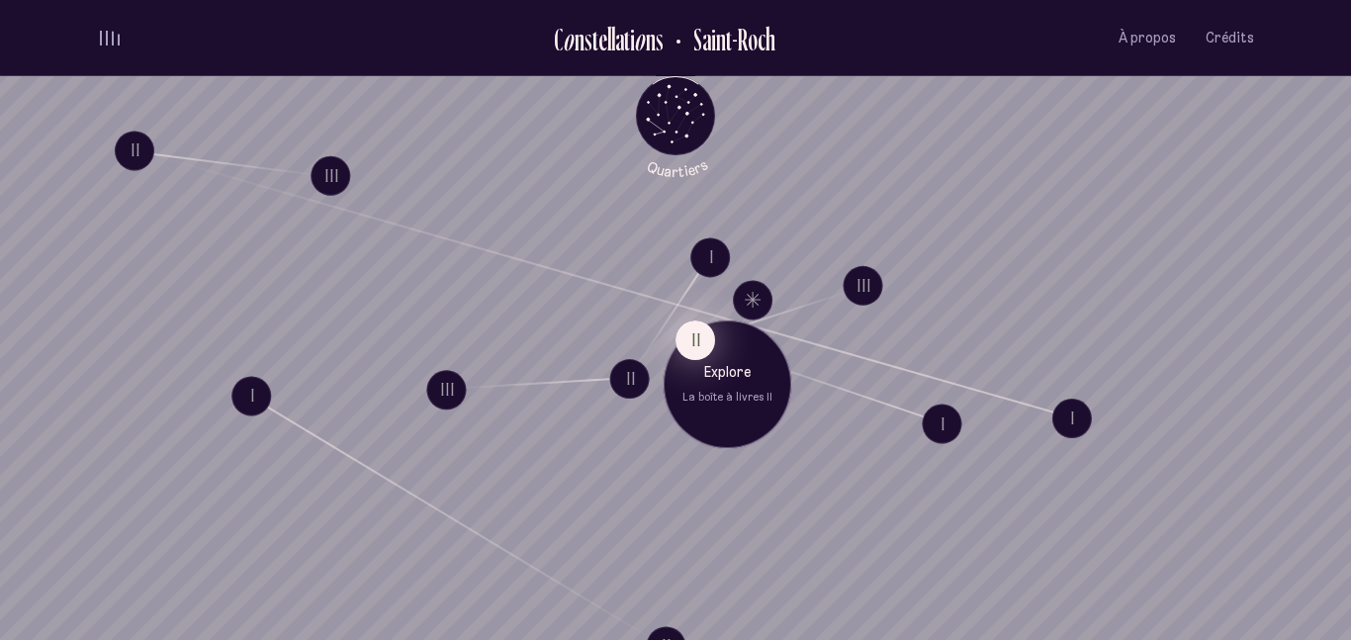
click at [698, 347] on button "II" at bounding box center [695, 340] width 40 height 40
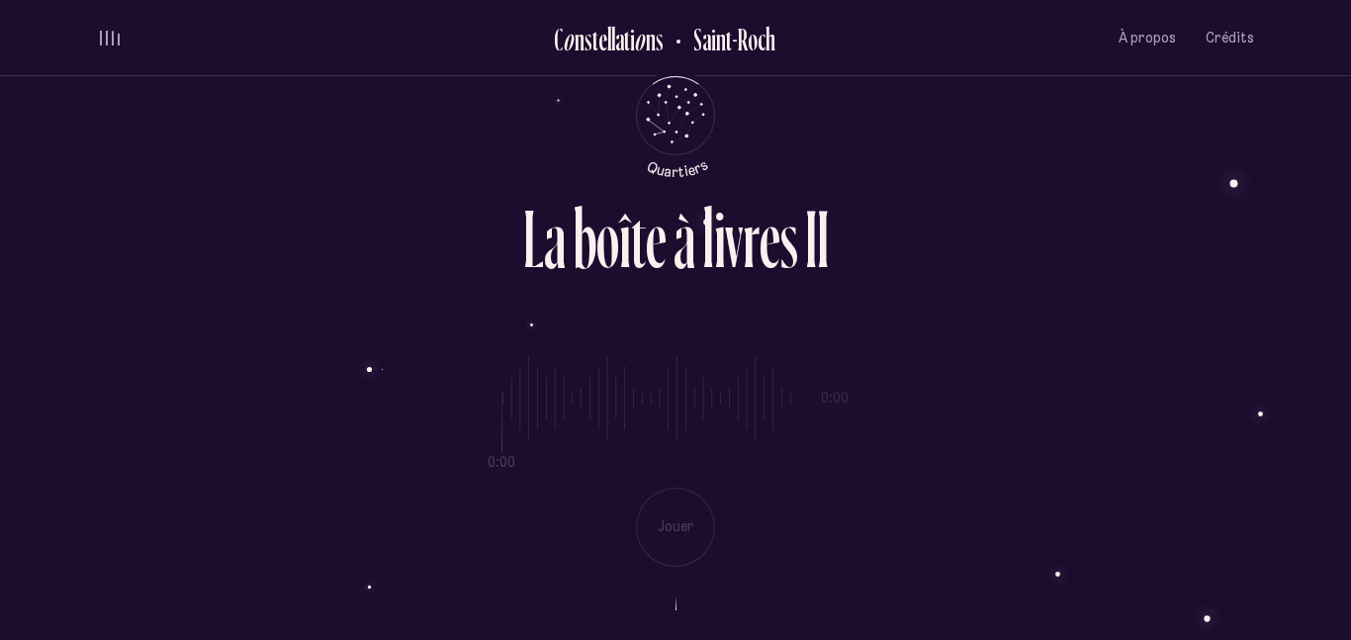
click at [661, 535] on div "0:00 0:00 Jouer" at bounding box center [675, 445] width 1157 height 242
click at [661, 535] on p "Jouer" at bounding box center [675, 527] width 49 height 20
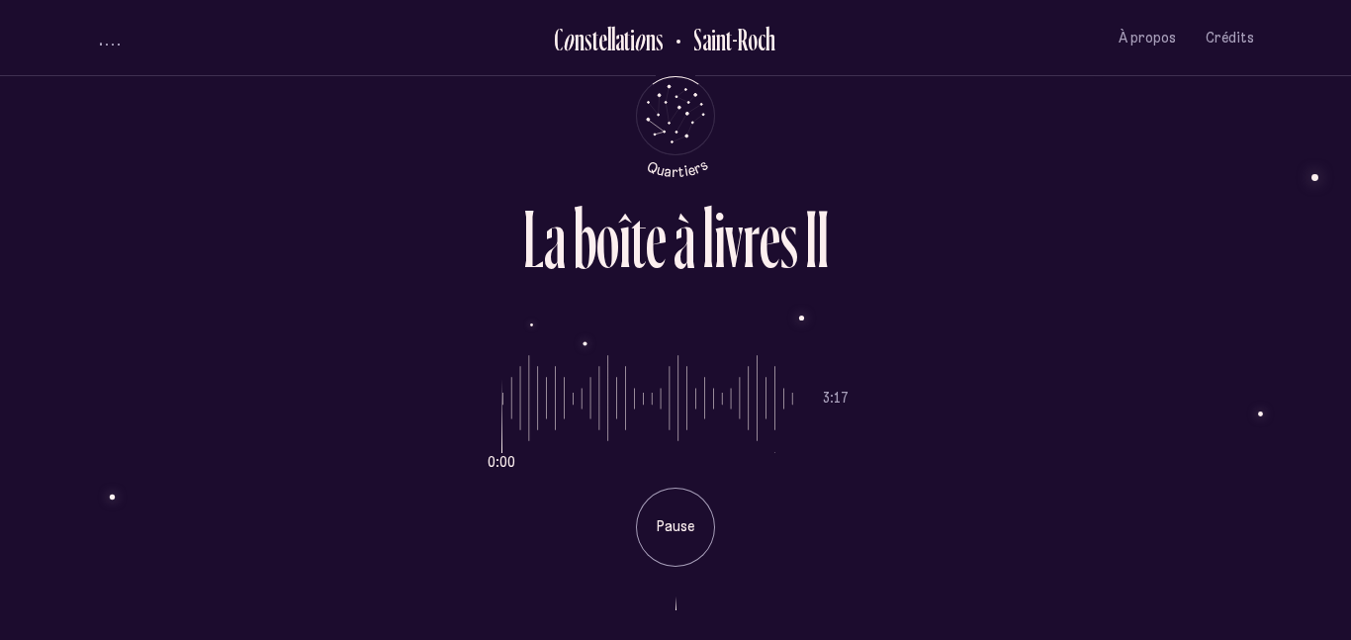
click at [661, 535] on p "Pause" at bounding box center [675, 527] width 49 height 20
drag, startPoint x: 879, startPoint y: 372, endPoint x: 871, endPoint y: 97, distance: 275.0
click at [871, 97] on div "L a b o î t e à l i v r e s I I 1:21 3:17 Jouer" at bounding box center [675, 320] width 1187 height 640
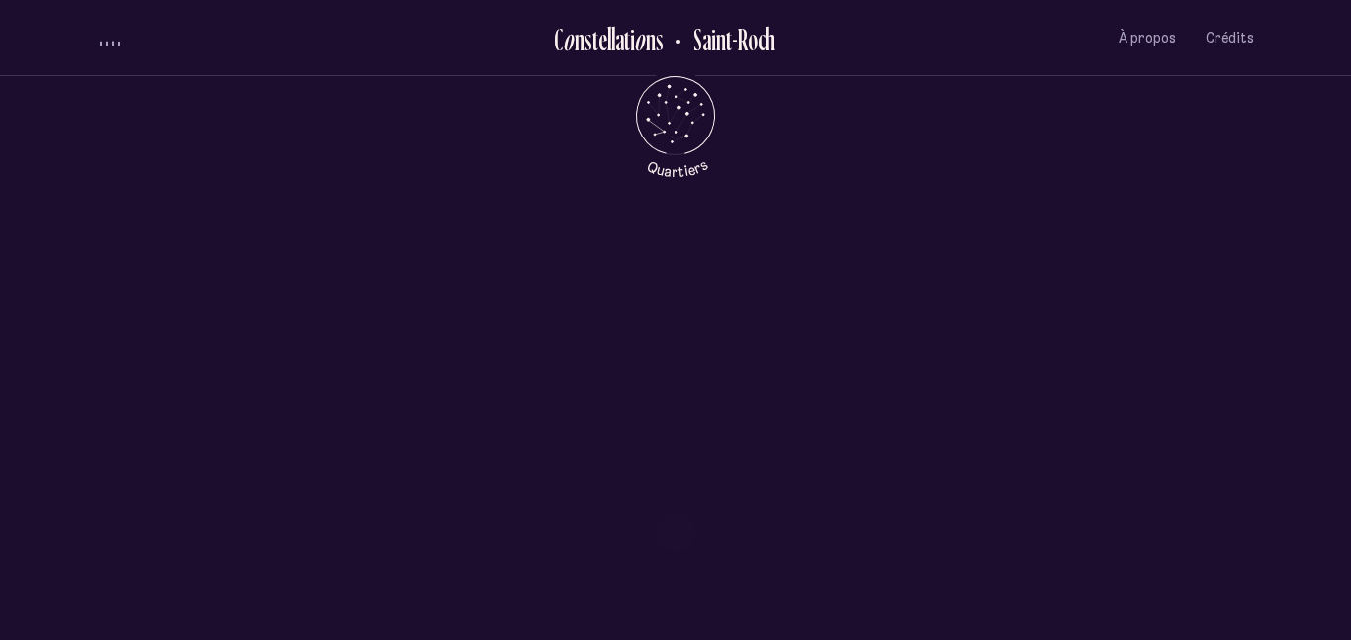
scroll to position [810, 0]
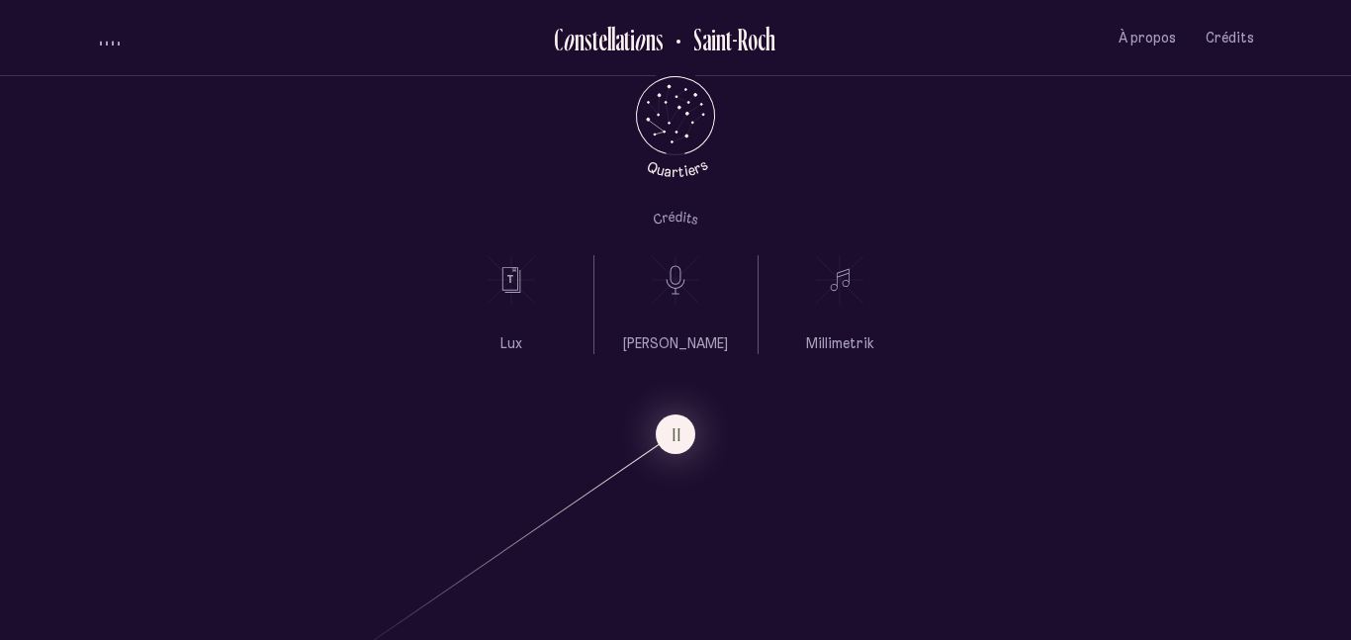
click at [515, 284] on icon at bounding box center [510, 279] width 49 height 49
click at [675, 280] on use at bounding box center [675, 280] width 47 height 48
click at [712, 347] on p "[PERSON_NAME]" at bounding box center [675, 344] width 105 height 20
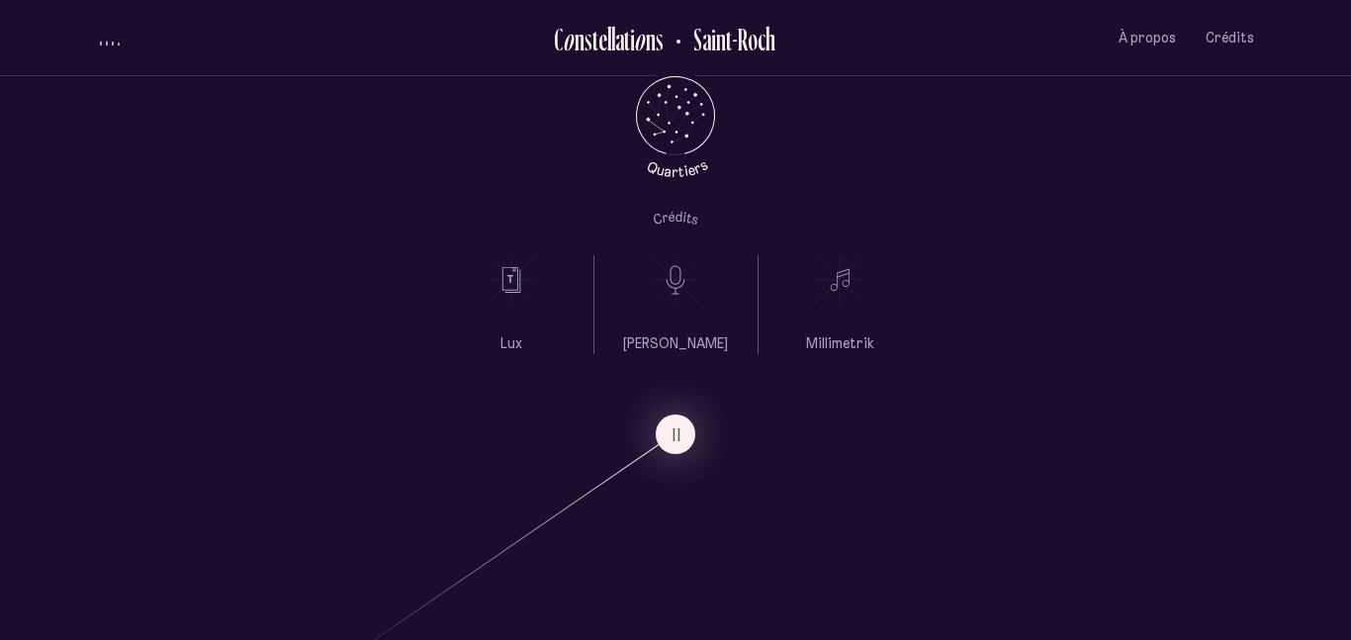
click at [712, 347] on p "[PERSON_NAME]" at bounding box center [675, 344] width 105 height 20
click at [788, 201] on div "Lux Valérie Laroche Millimetrik" at bounding box center [675, 172] width 1351 height 364
drag, startPoint x: 890, startPoint y: 132, endPoint x: 933, endPoint y: 278, distance: 151.7
click at [933, 278] on div "Lux Valérie Laroche Millimetrik" at bounding box center [675, 172] width 1351 height 364
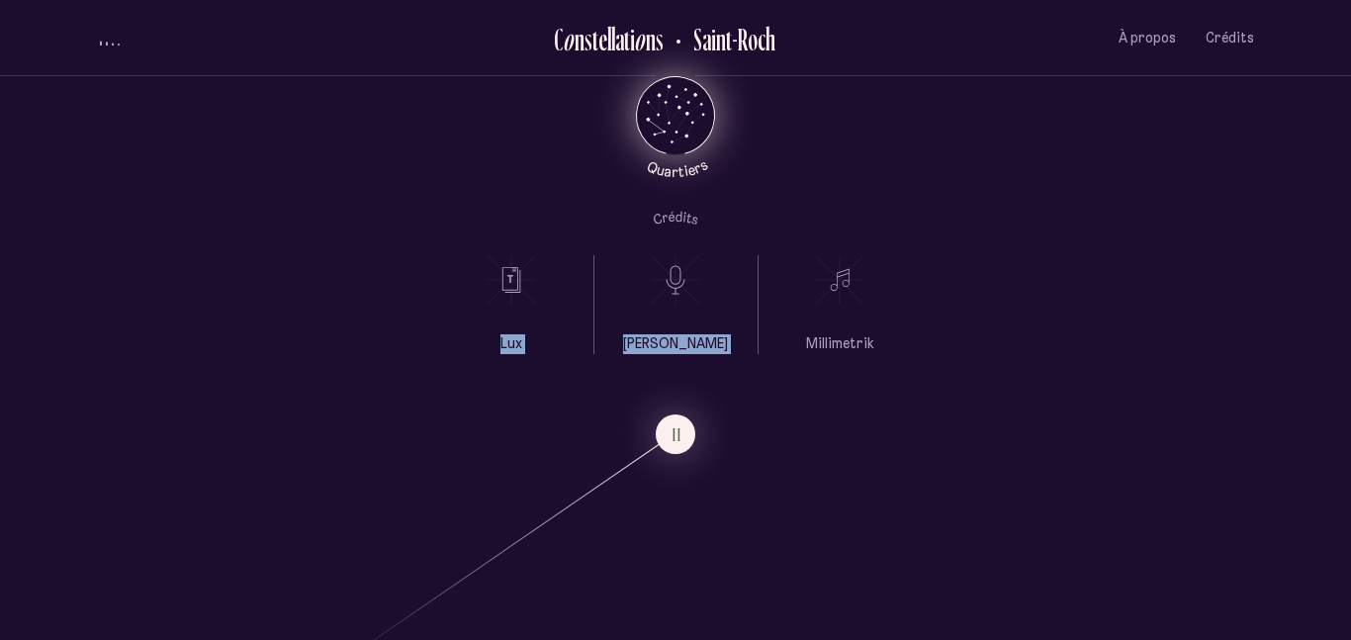
click at [681, 139] on icon "Quartiers" at bounding box center [676, 148] width 116 height 60
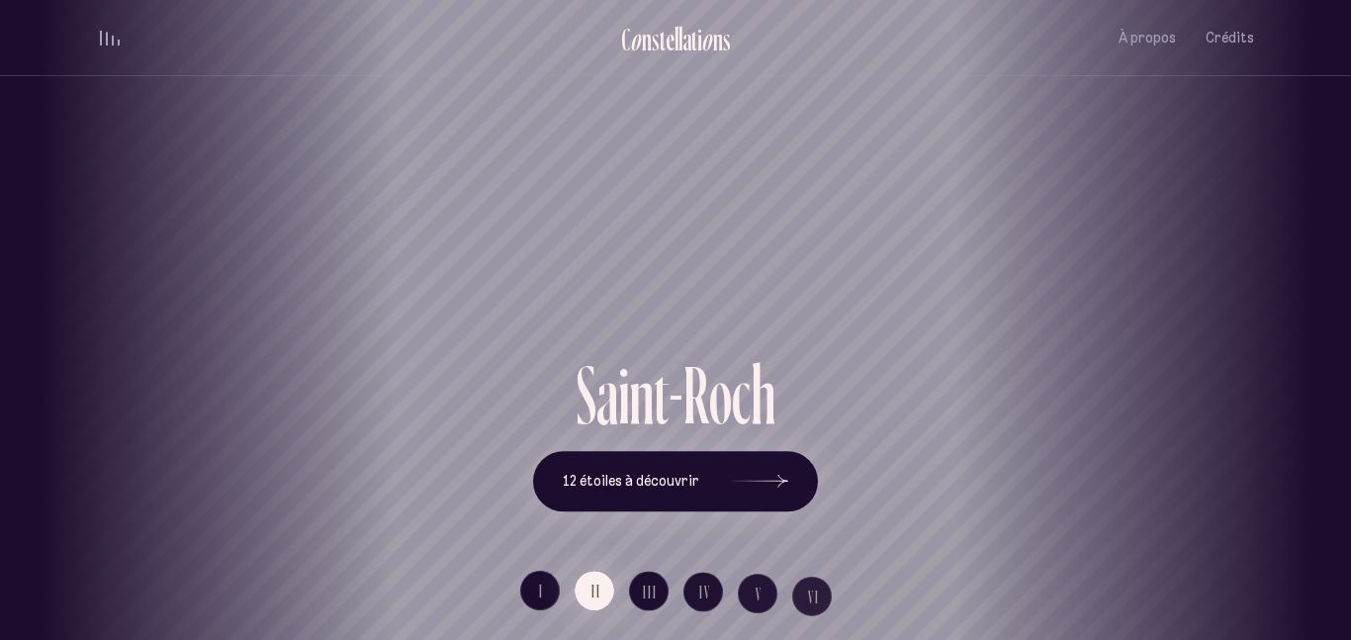
click at [699, 499] on div "Vieux-Québec Saint-Sauveur Saint-Roch Limoilou Saint-Jean-Baptiste Montcalm Vie…" at bounding box center [675, 320] width 1351 height 640
click at [697, 497] on button "12 étoiles à découvrir" at bounding box center [675, 481] width 285 height 61
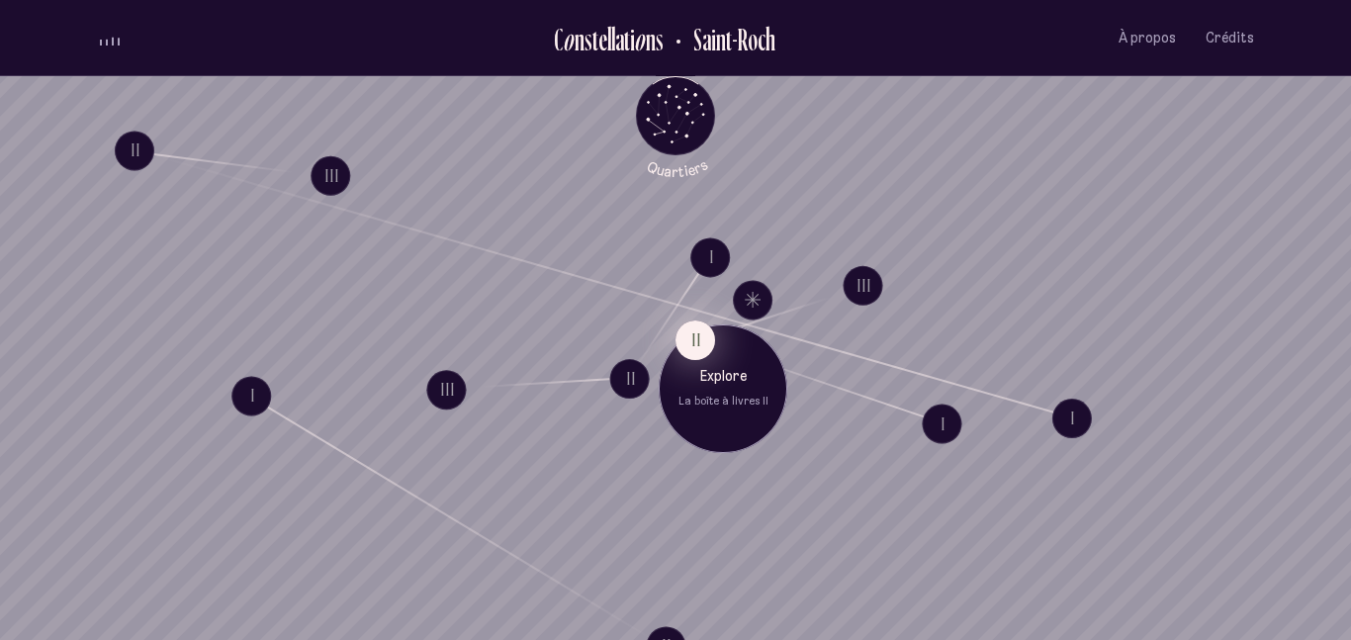
click at [708, 339] on button "II" at bounding box center [695, 340] width 40 height 40
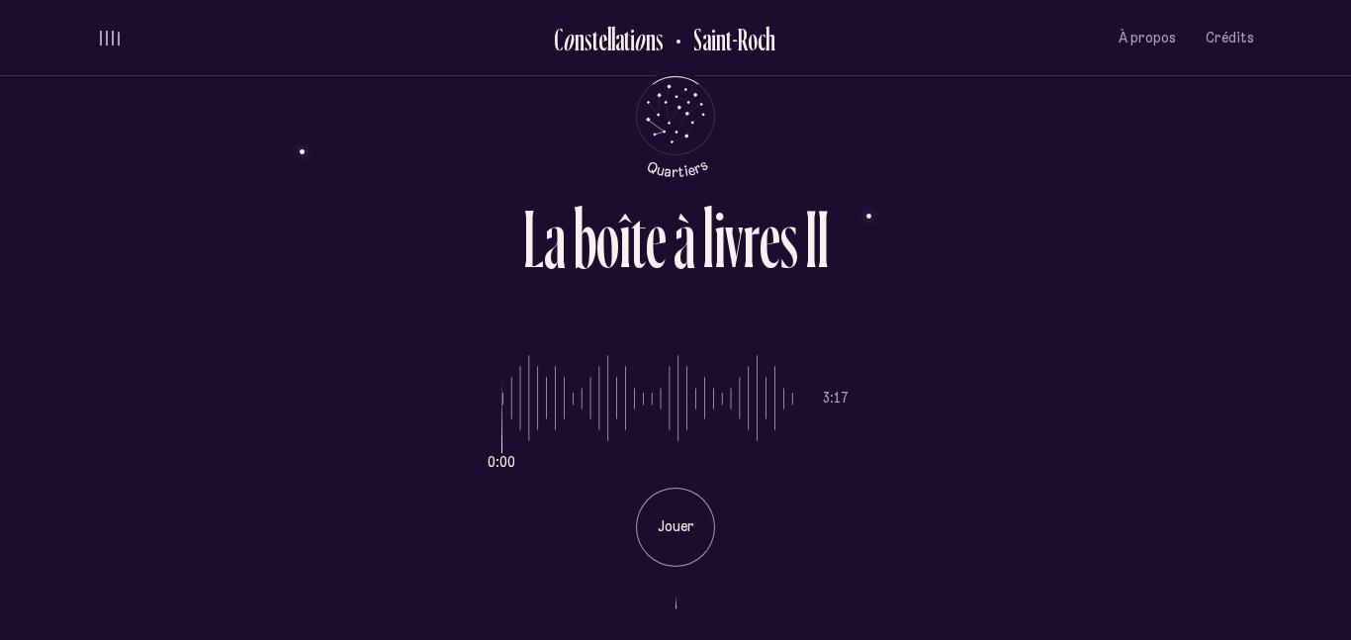
type input "***"
click at [703, 410] on input "range" at bounding box center [647, 398] width 291 height 148
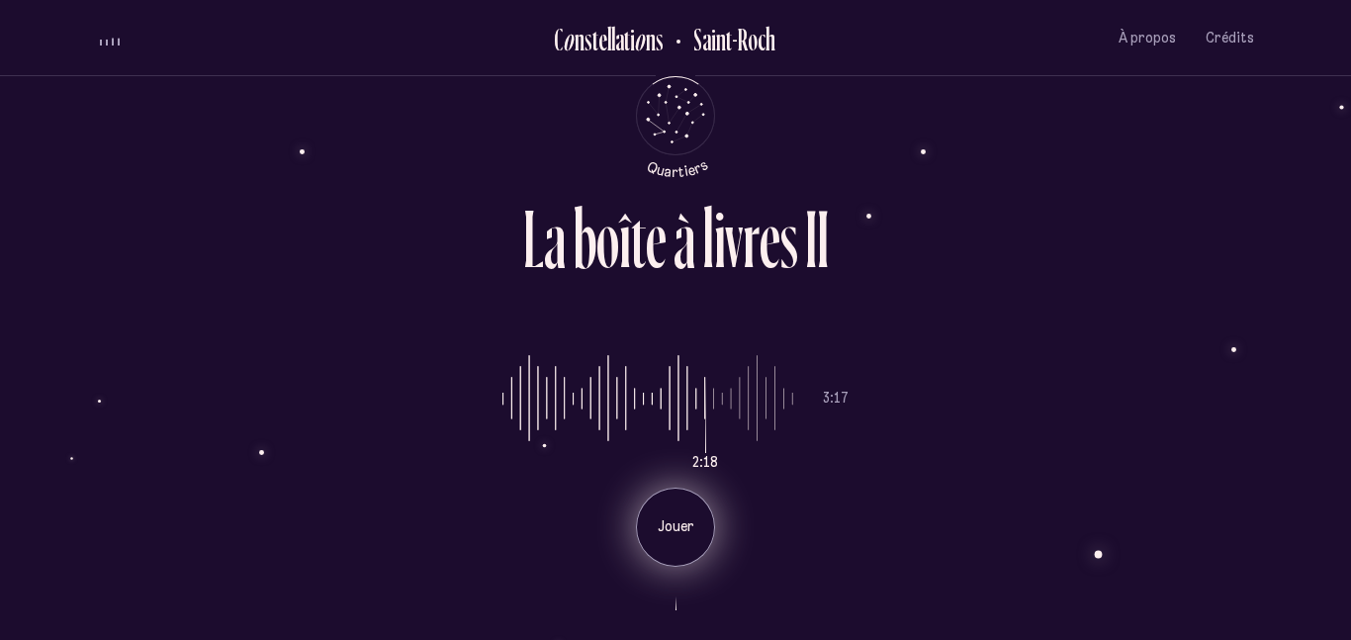
click at [683, 542] on div "Jouer" at bounding box center [675, 526] width 79 height 79
click at [693, 523] on p "Pause" at bounding box center [675, 527] width 49 height 20
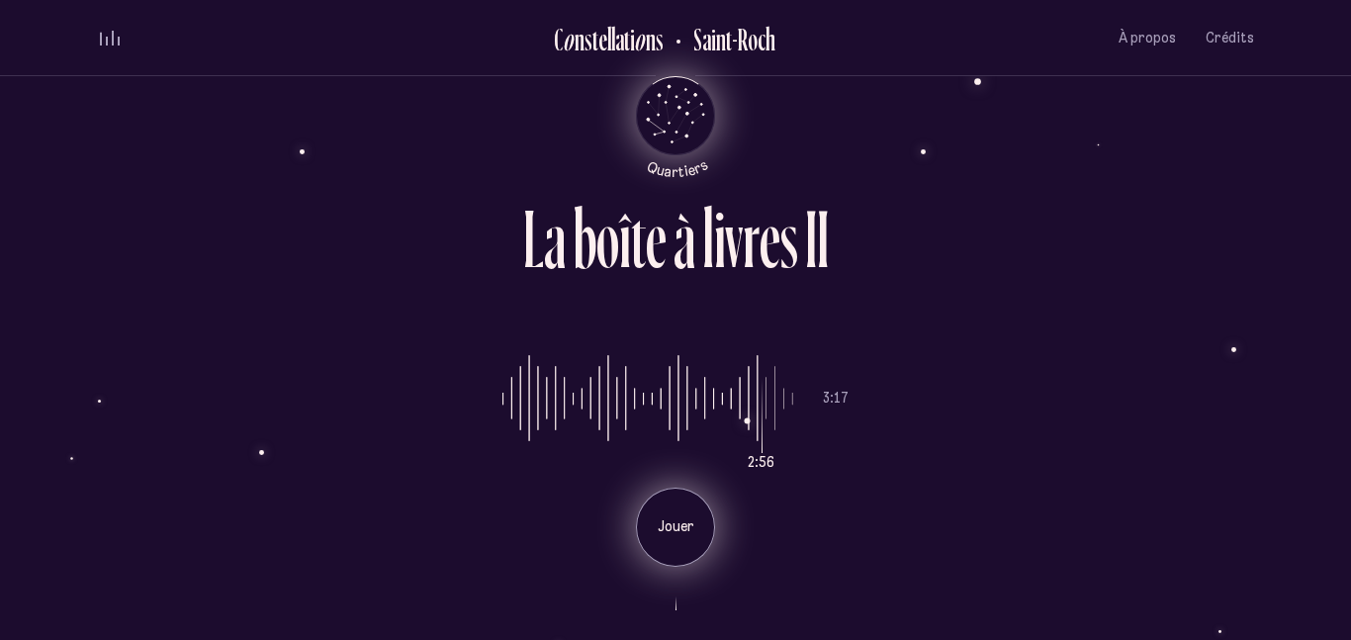
click at [716, 122] on icon "Quartiers" at bounding box center [676, 148] width 116 height 60
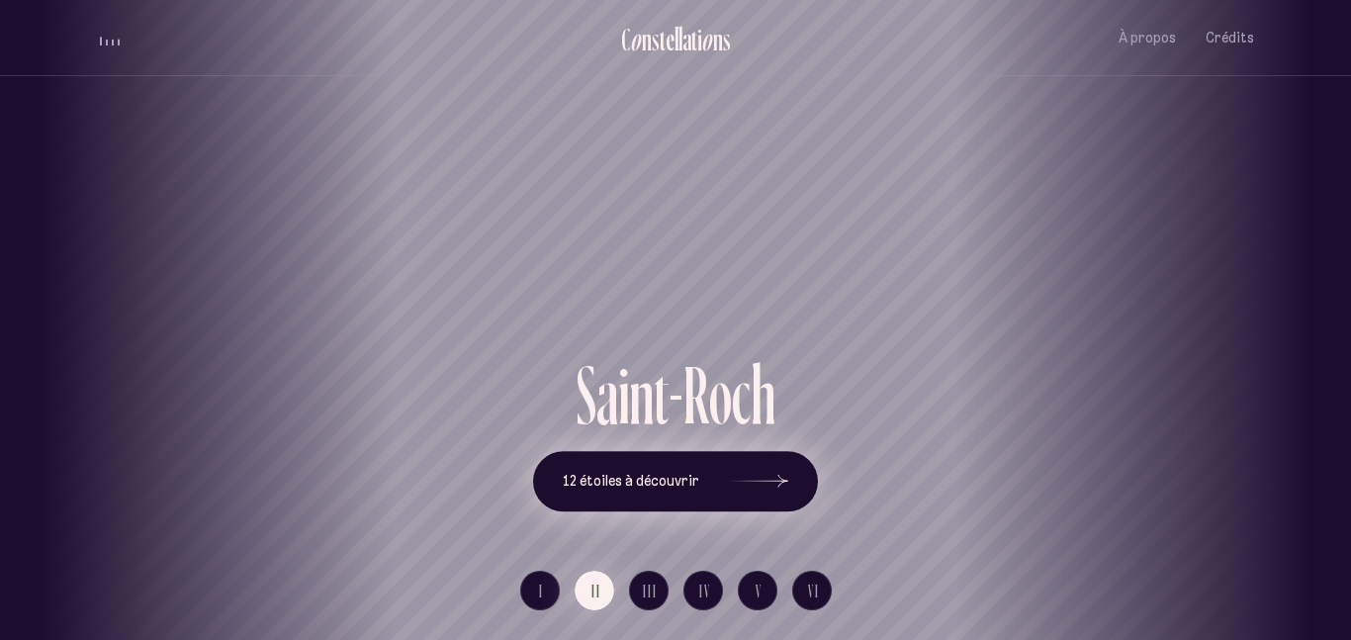
click at [677, 490] on button "12 étoiles à découvrir" at bounding box center [675, 481] width 285 height 61
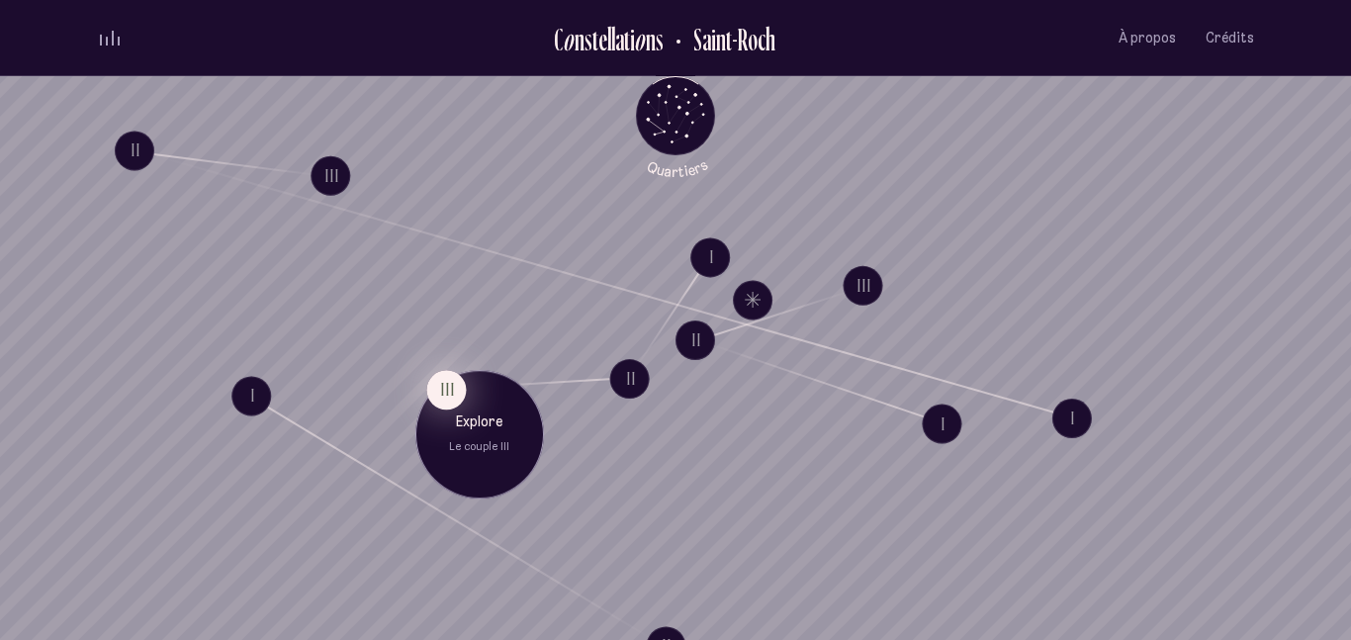
click at [449, 396] on button "III" at bounding box center [446, 390] width 40 height 40
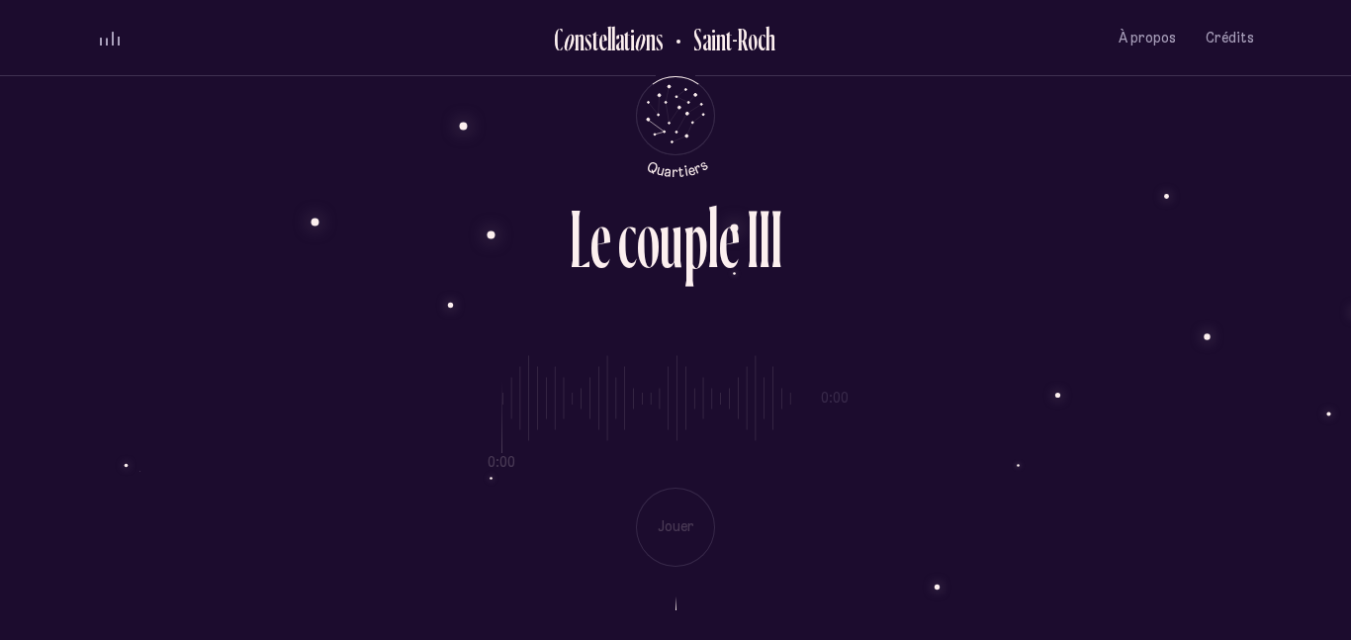
click at [600, 443] on div "0:00 0:00 Jouer" at bounding box center [675, 445] width 1157 height 242
click at [731, 244] on div "e" at bounding box center [729, 239] width 21 height 82
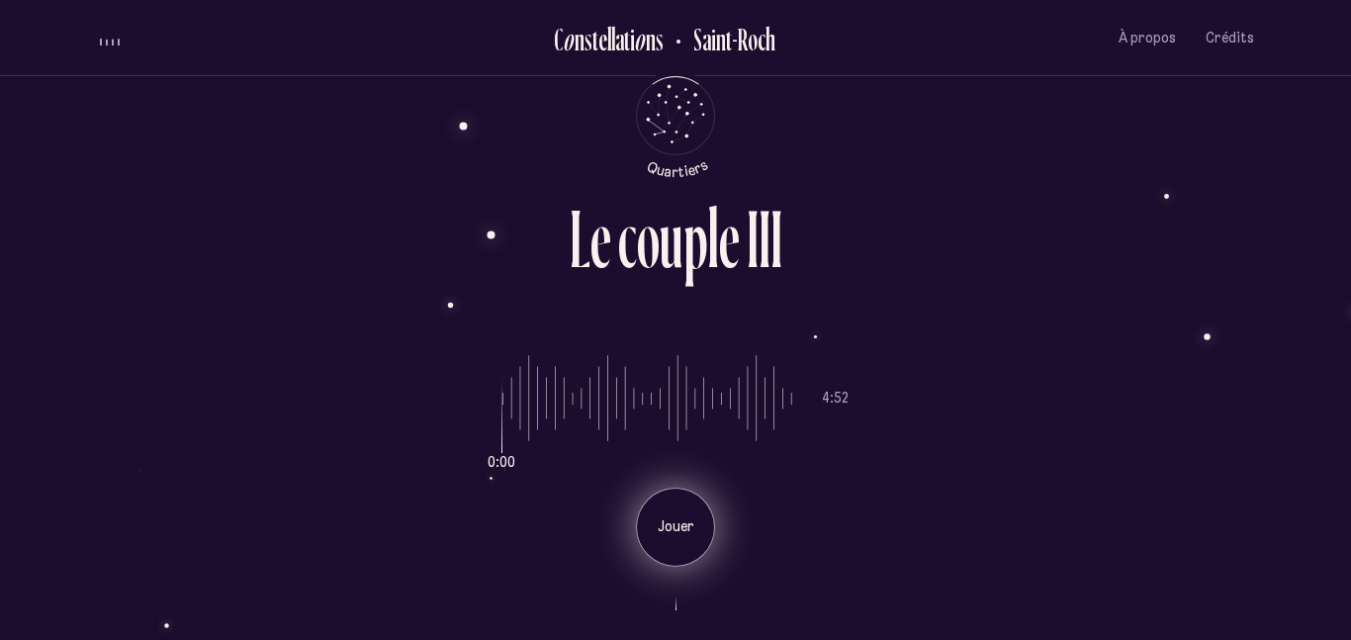
click at [667, 515] on div "Jouer" at bounding box center [675, 526] width 79 height 79
click at [693, 511] on div "Pause" at bounding box center [675, 526] width 79 height 79
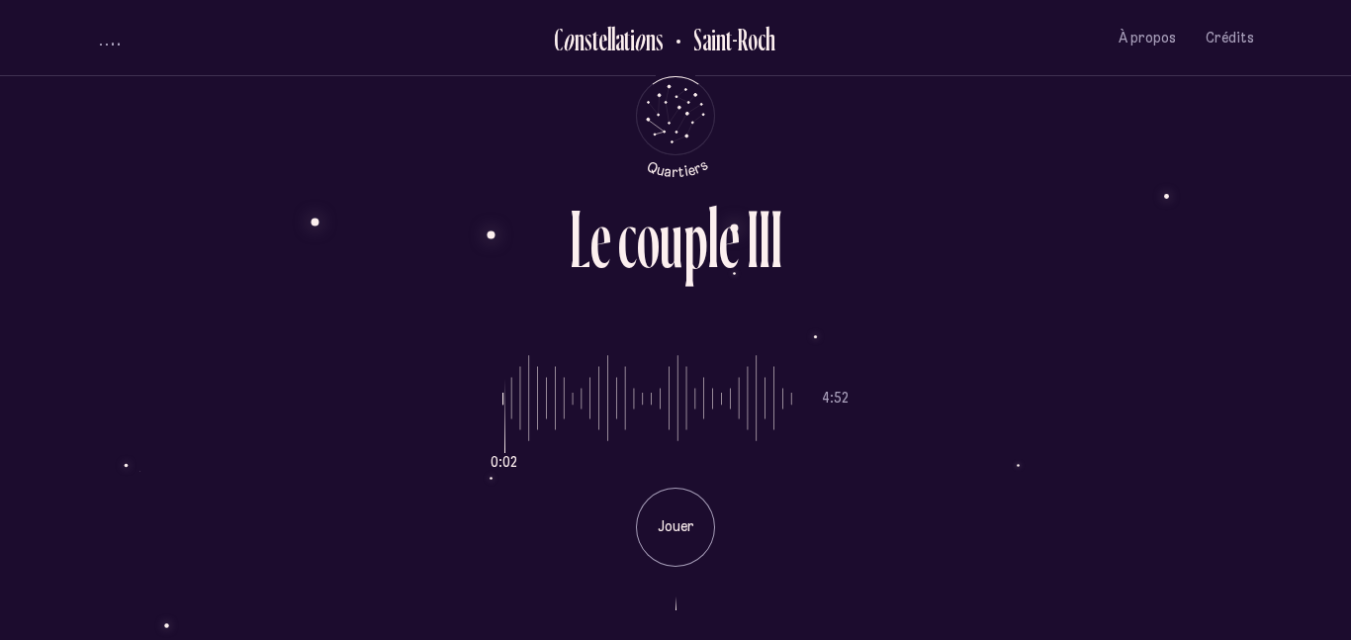
click at [574, 405] on input "range" at bounding box center [647, 398] width 290 height 148
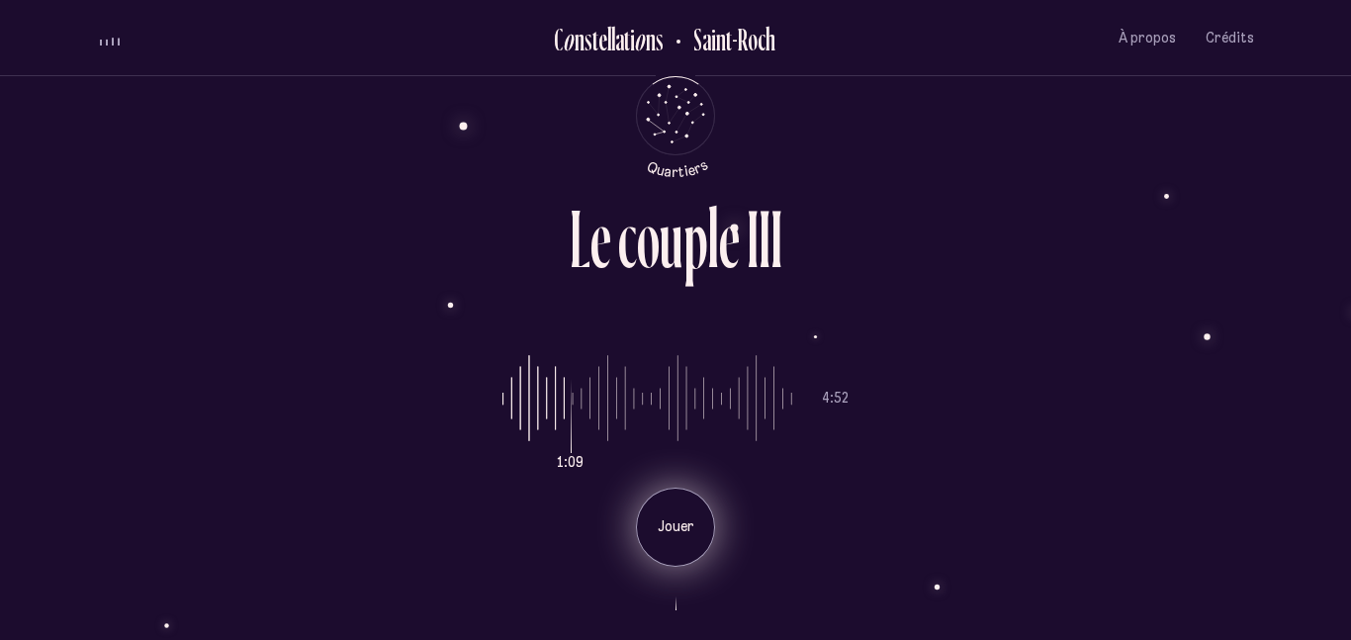
click at [696, 553] on div "Jouer" at bounding box center [675, 526] width 79 height 79
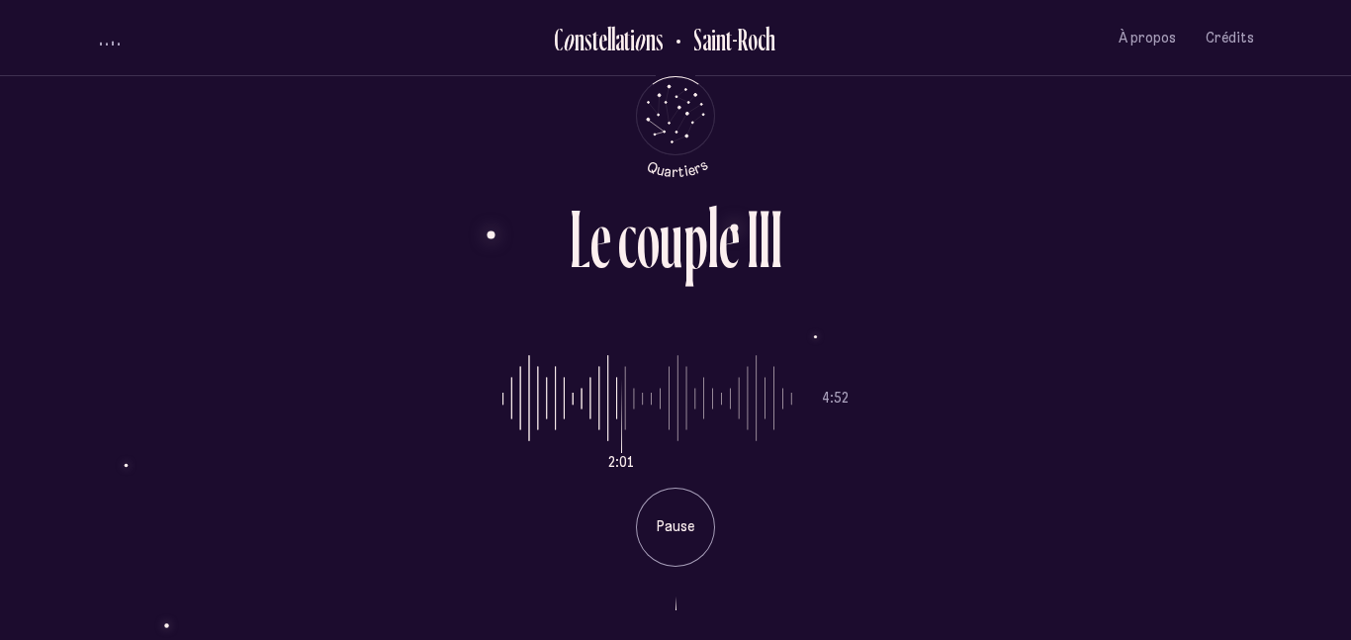
click at [698, 400] on input "range" at bounding box center [647, 398] width 290 height 148
type input "***"
click at [727, 400] on input "range" at bounding box center [647, 398] width 290 height 148
click at [665, 111] on icon "Retour au menu principal" at bounding box center [675, 113] width 59 height 59
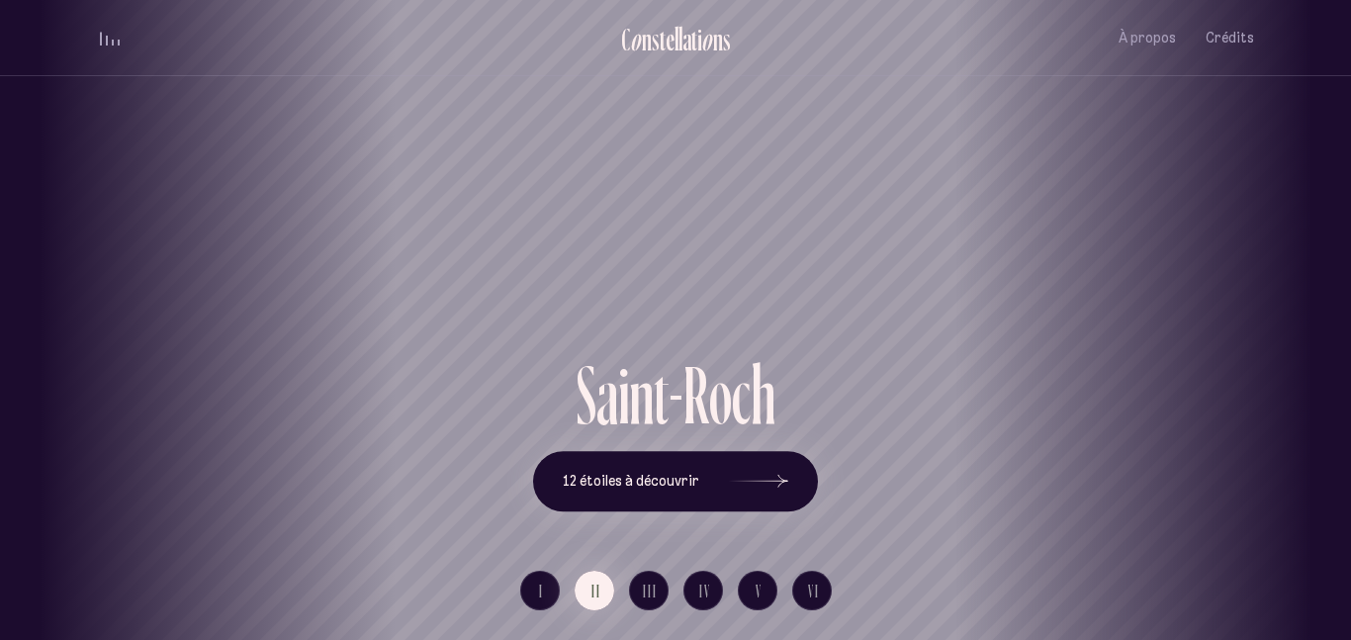
click at [765, 472] on div "Vieux-Québec Saint-Sauveur Saint-Roch Limoilou Saint-Jean-Baptiste Montcalm Vie…" at bounding box center [675, 320] width 1351 height 640
click at [765, 472] on icon at bounding box center [758, 481] width 59 height 148
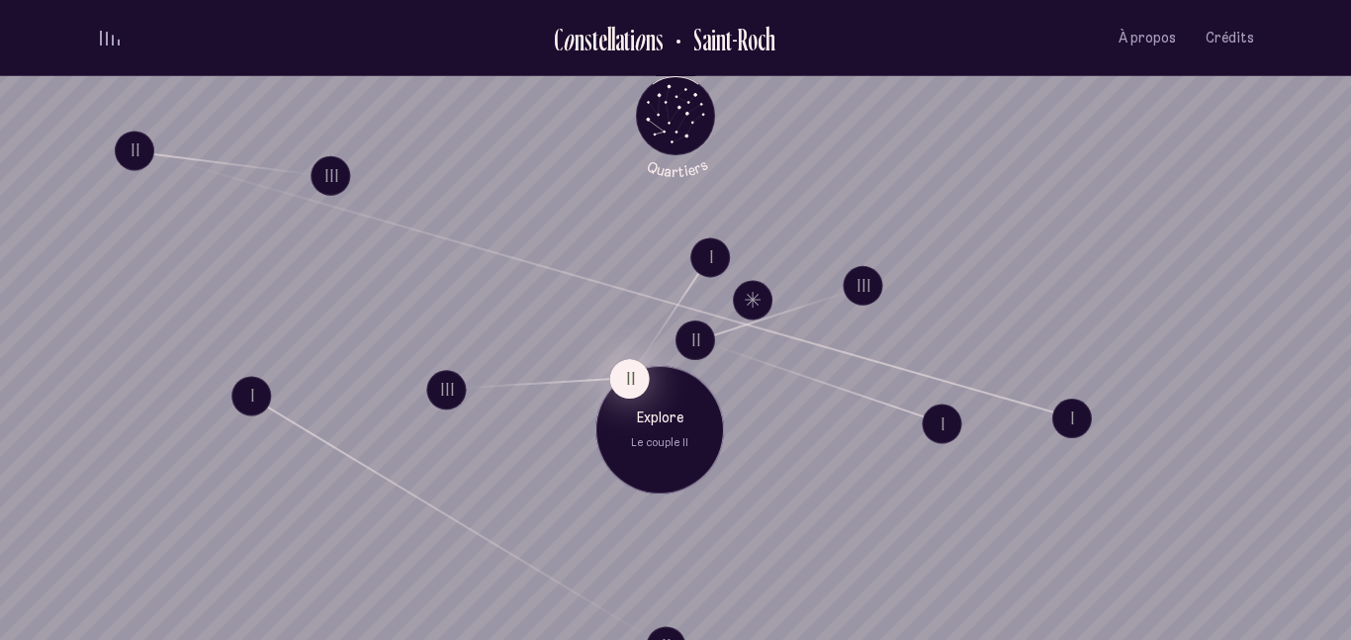
click at [638, 373] on button "II" at bounding box center [630, 379] width 40 height 40
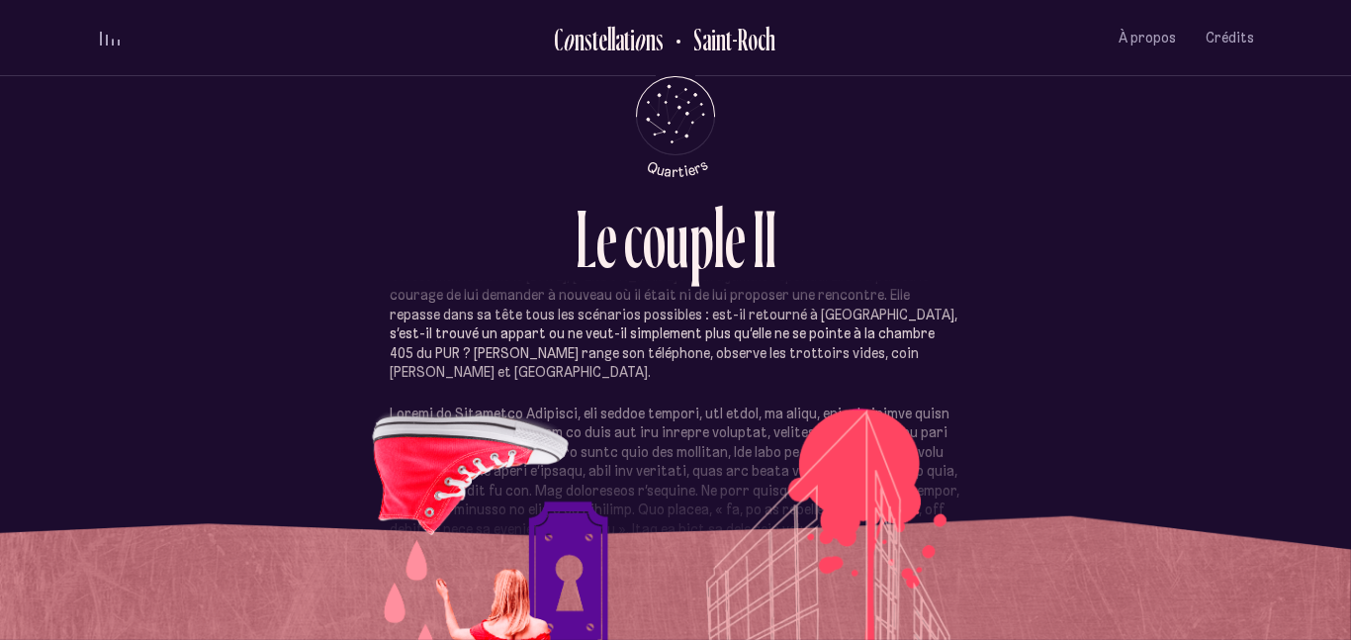
scroll to position [837, 0]
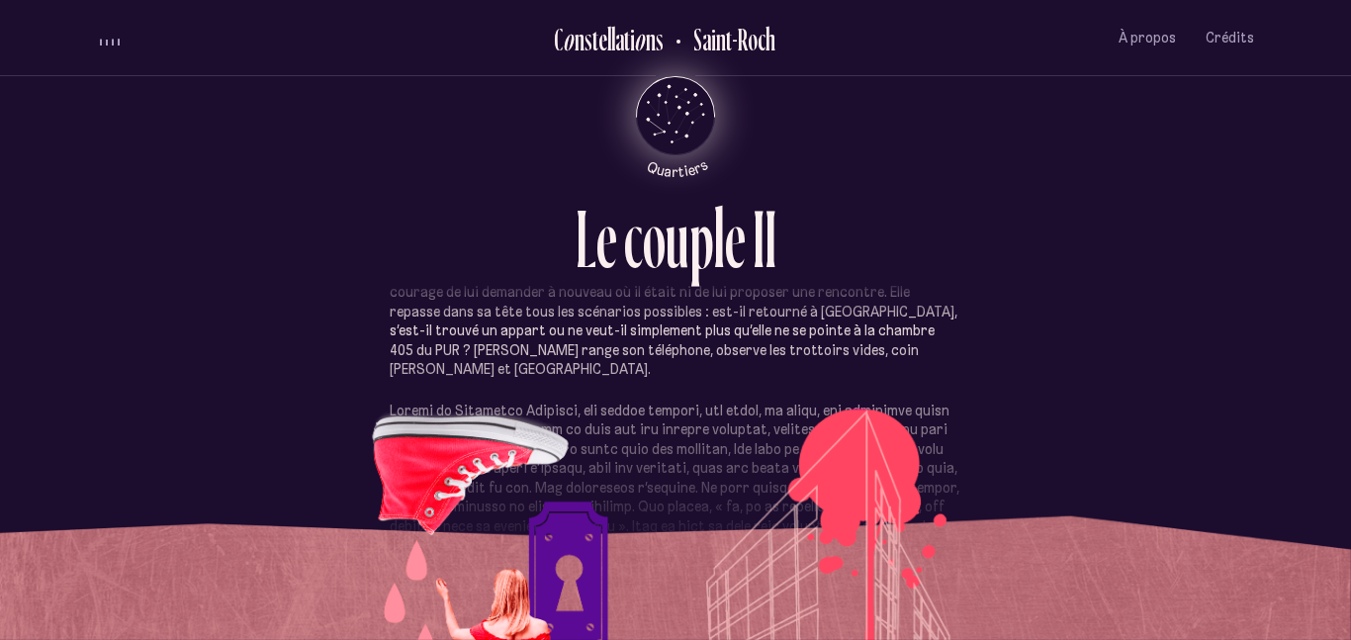
click at [689, 101] on icon "Retour au menu principal" at bounding box center [675, 113] width 59 height 59
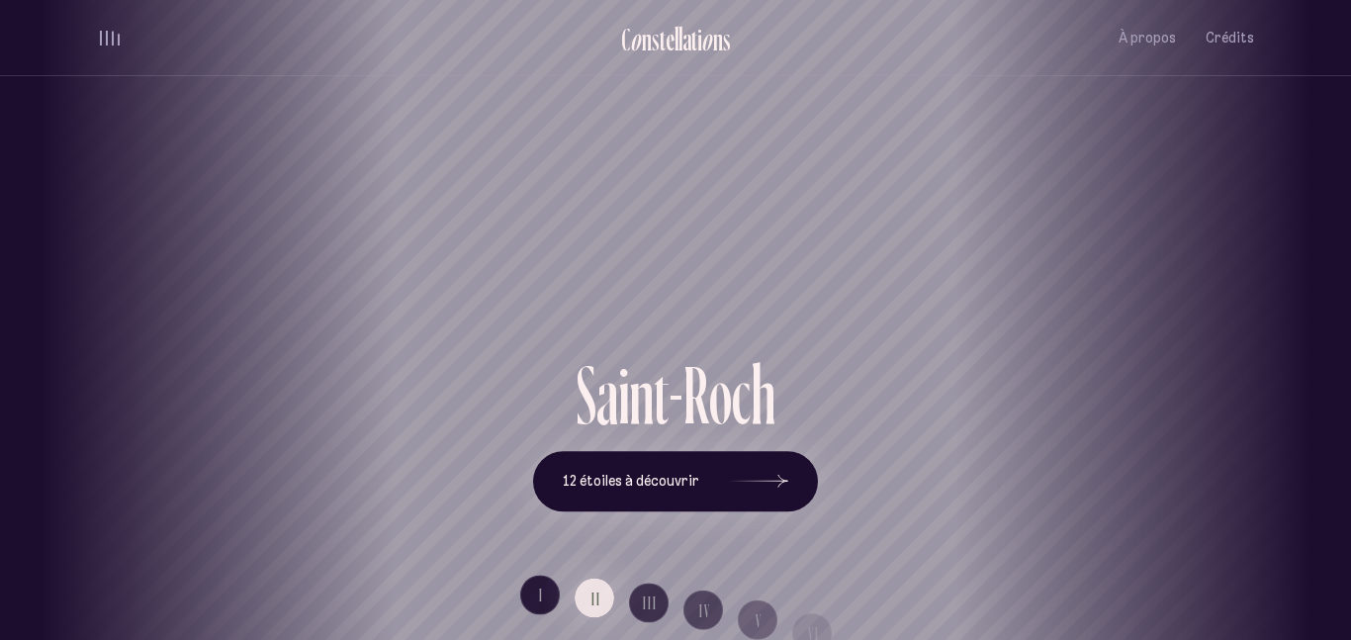
click at [674, 501] on div "Vieux-Québec Saint-Sauveur Saint-Roch Limoilou Saint-Jean-Baptiste Montcalm Vie…" at bounding box center [675, 320] width 1351 height 640
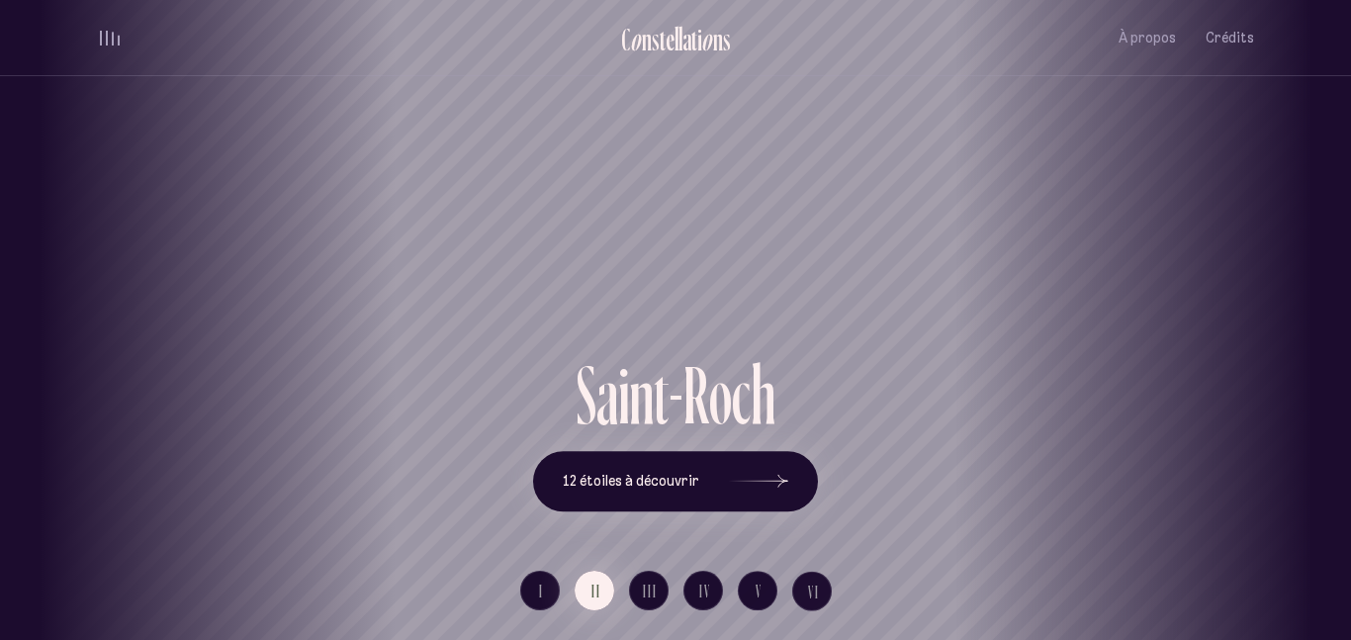
click at [674, 501] on div "Vieux-Québec Saint-Sauveur Saint-Roch Limoilou Saint-Jean-Baptiste Montcalm Vie…" at bounding box center [675, 320] width 1351 height 640
click at [664, 501] on button "12 étoiles à découvrir" at bounding box center [675, 481] width 285 height 61
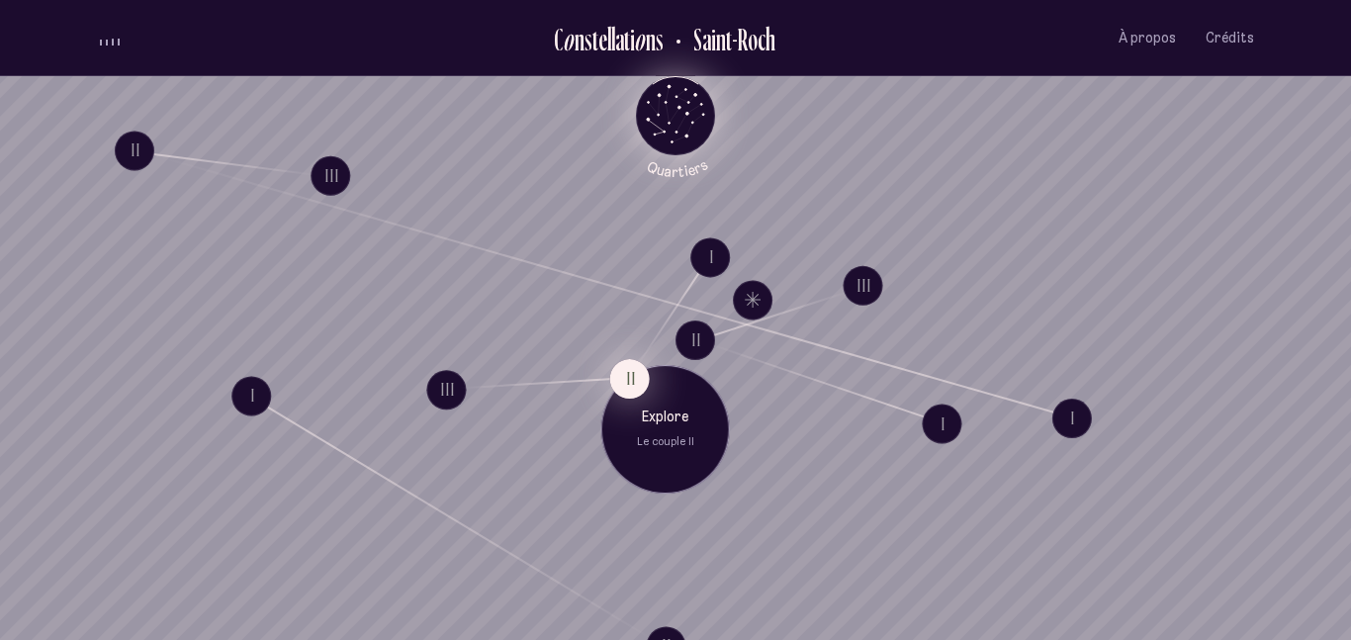
click at [627, 376] on button "II" at bounding box center [630, 379] width 40 height 40
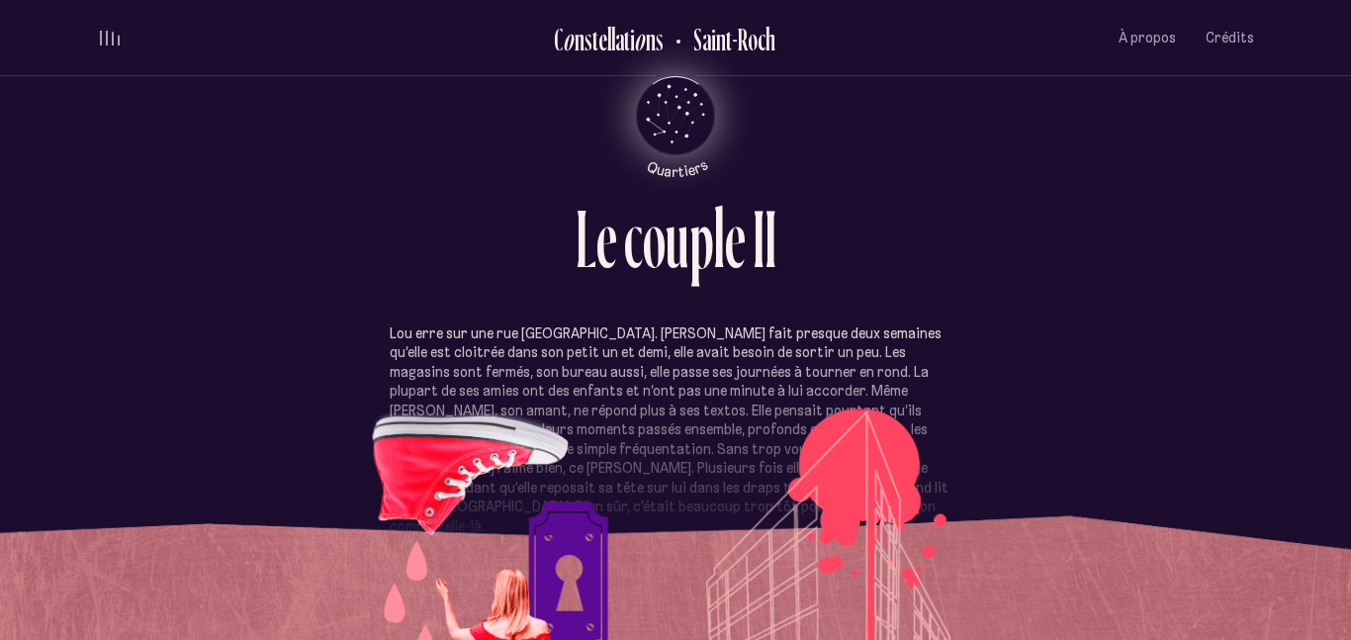
click at [717, 371] on p "Lou erre sur une rue Saint-Joseph déserte. Ça fait presque deux semaines qu’ell…" at bounding box center [676, 430] width 572 height 213
click at [670, 124] on icon "Quartiers" at bounding box center [676, 148] width 116 height 60
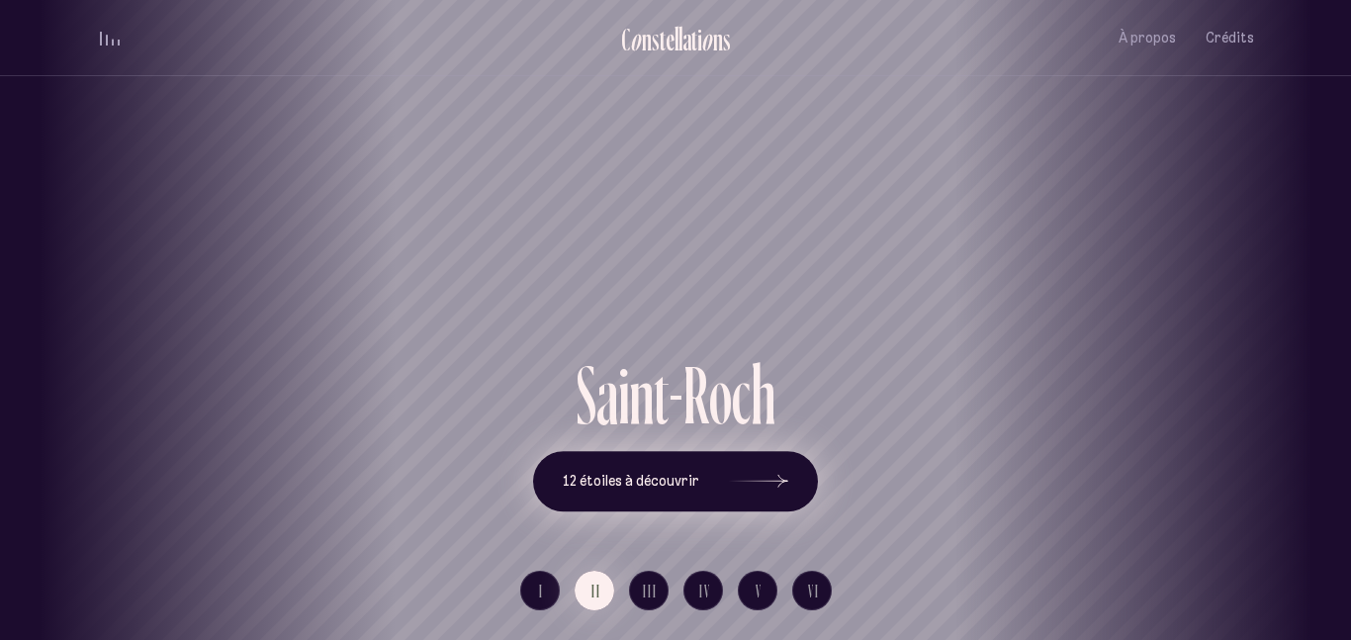
click at [708, 494] on button "12 étoiles à découvrir" at bounding box center [675, 481] width 285 height 61
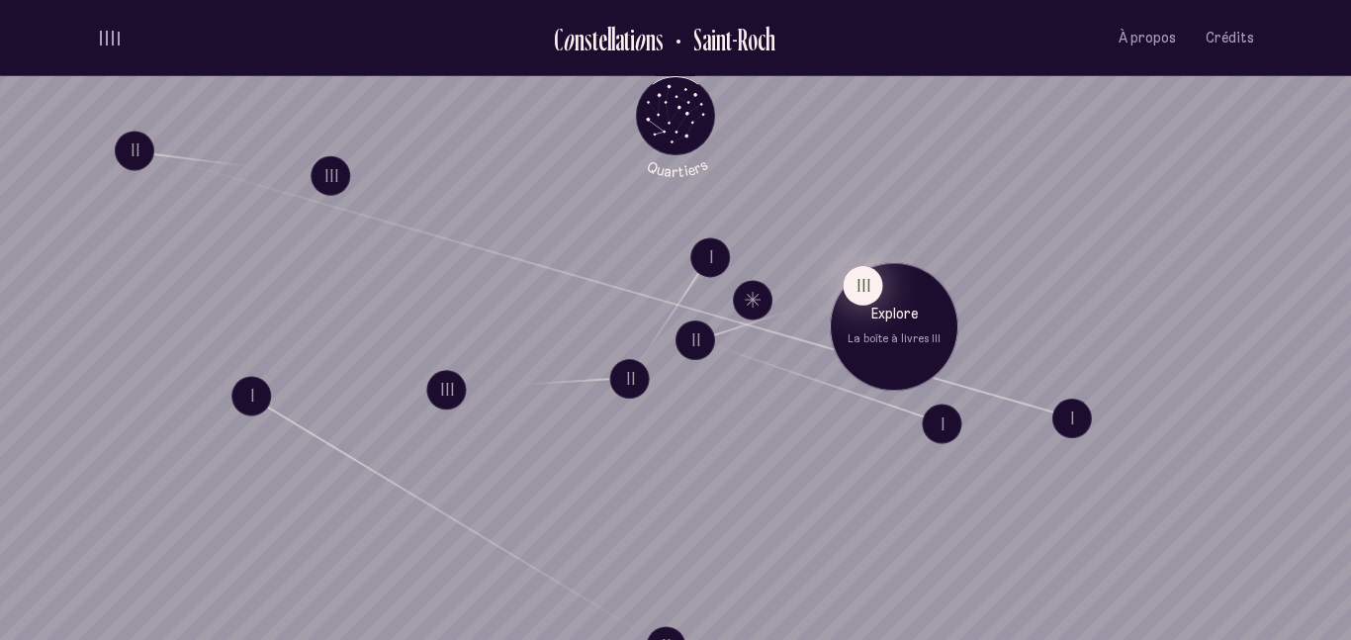
click at [868, 300] on button "III" at bounding box center [863, 285] width 40 height 40
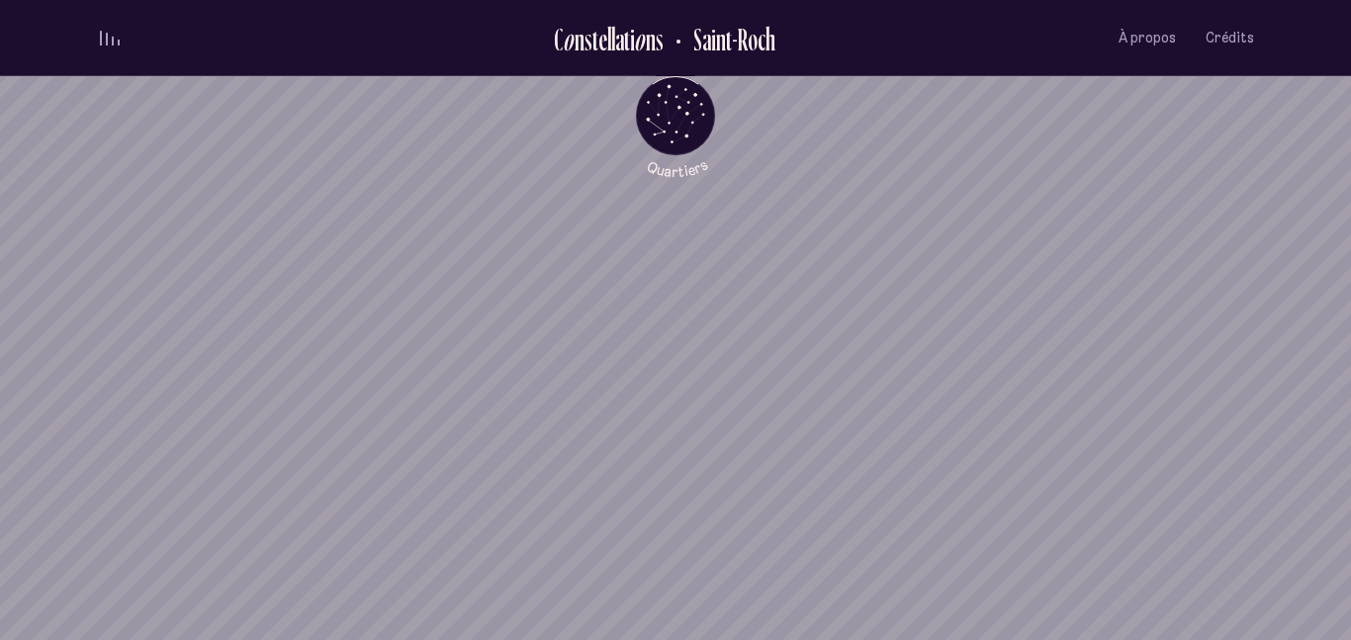
click at [868, 300] on div "Explore La boîte à livres III" at bounding box center [907, 343] width 129 height 129
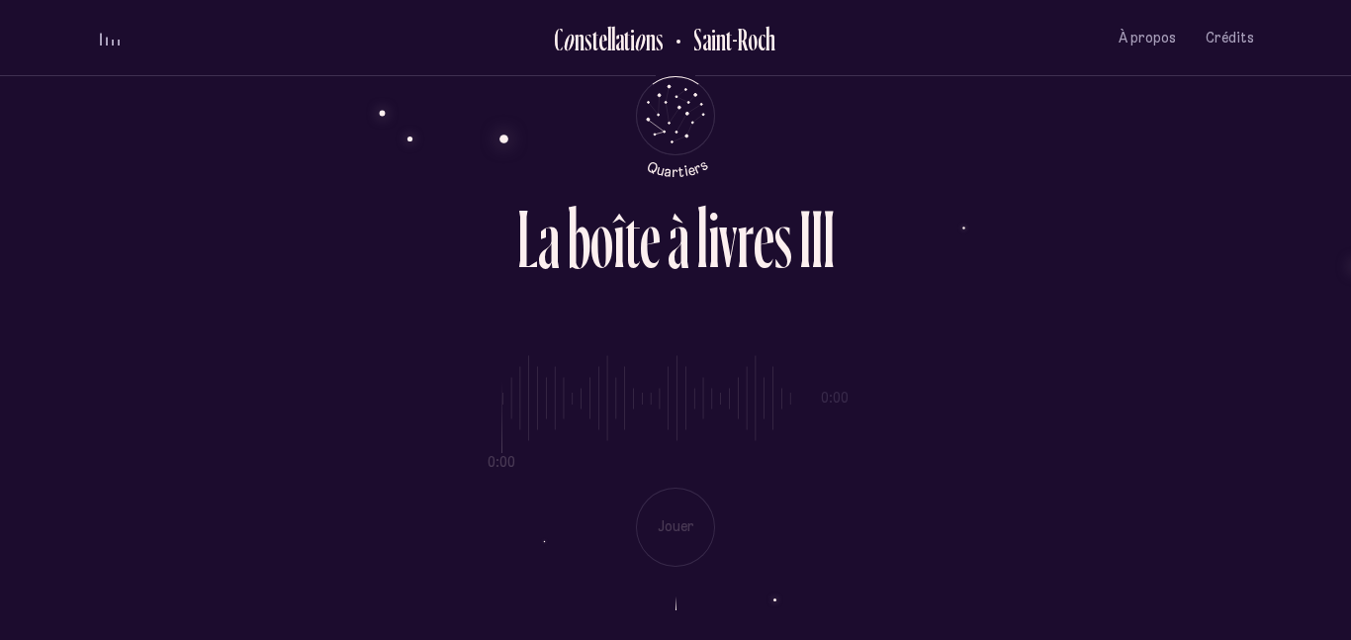
click at [541, 414] on div "0:00 0:00 Jouer" at bounding box center [675, 445] width 1157 height 242
type input "**"
click at [541, 414] on input "range" at bounding box center [646, 398] width 289 height 148
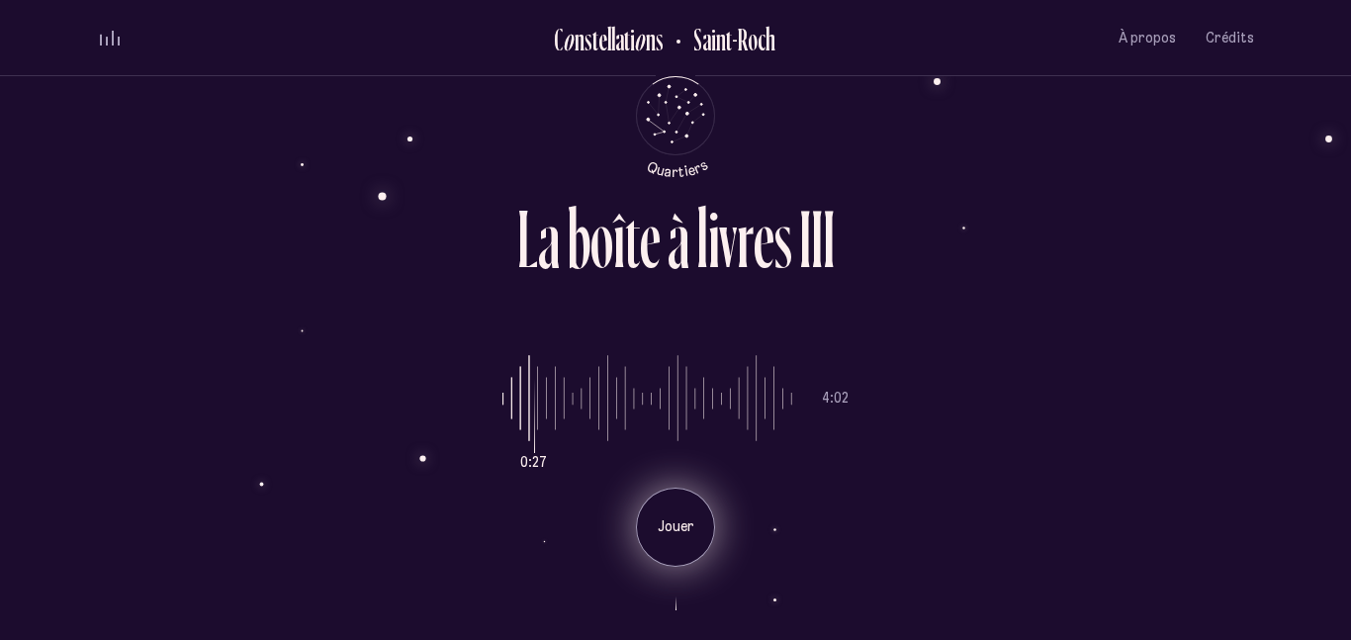
click at [683, 513] on div "Jouer" at bounding box center [675, 526] width 79 height 79
click at [683, 513] on div "Pause" at bounding box center [675, 526] width 79 height 79
click at [683, 513] on li "Pause" at bounding box center [675, 520] width 346 height 94
click at [683, 513] on div "Jouer" at bounding box center [675, 526] width 79 height 79
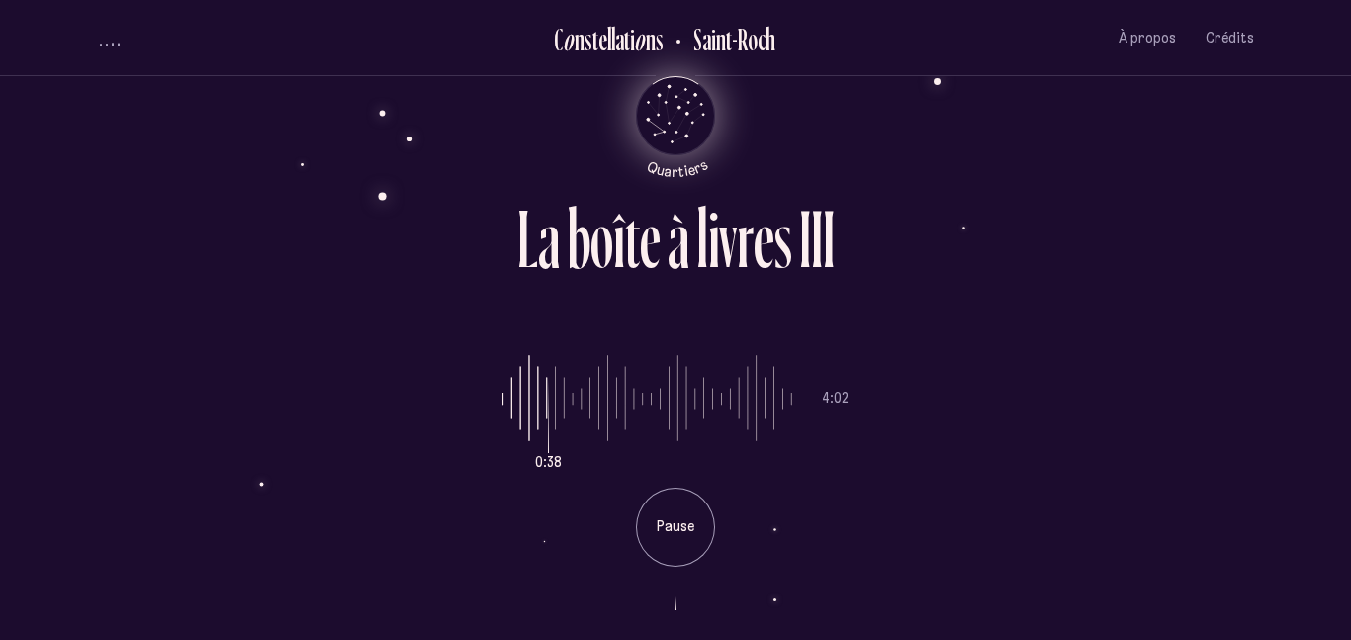
click at [668, 136] on icon "Quartiers" at bounding box center [676, 148] width 116 height 60
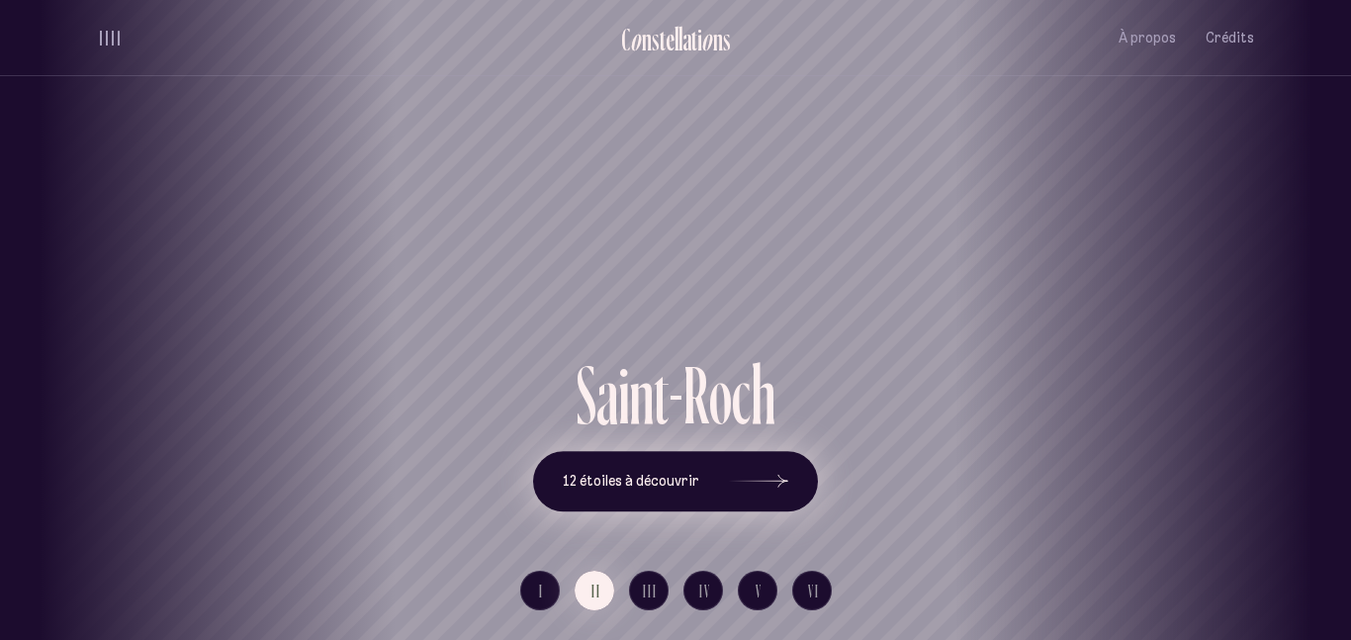
click at [706, 491] on button "12 étoiles à découvrir" at bounding box center [675, 481] width 285 height 61
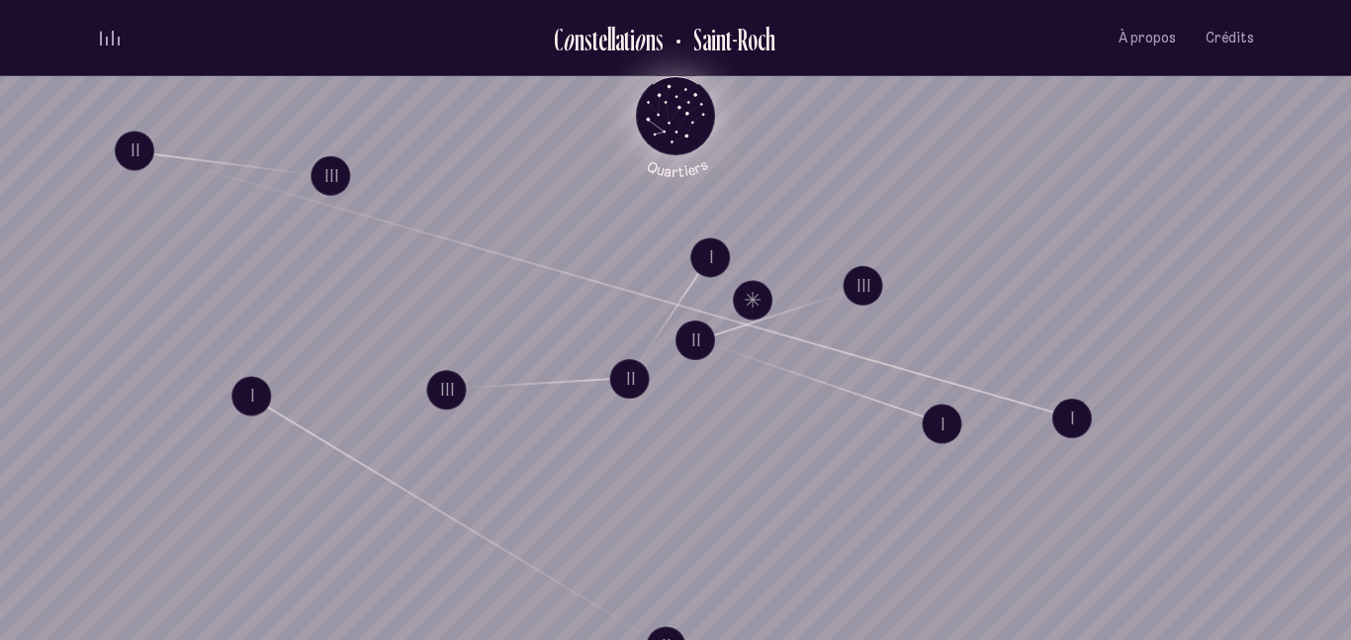
click at [663, 125] on icon "Quartiers" at bounding box center [676, 148] width 116 height 60
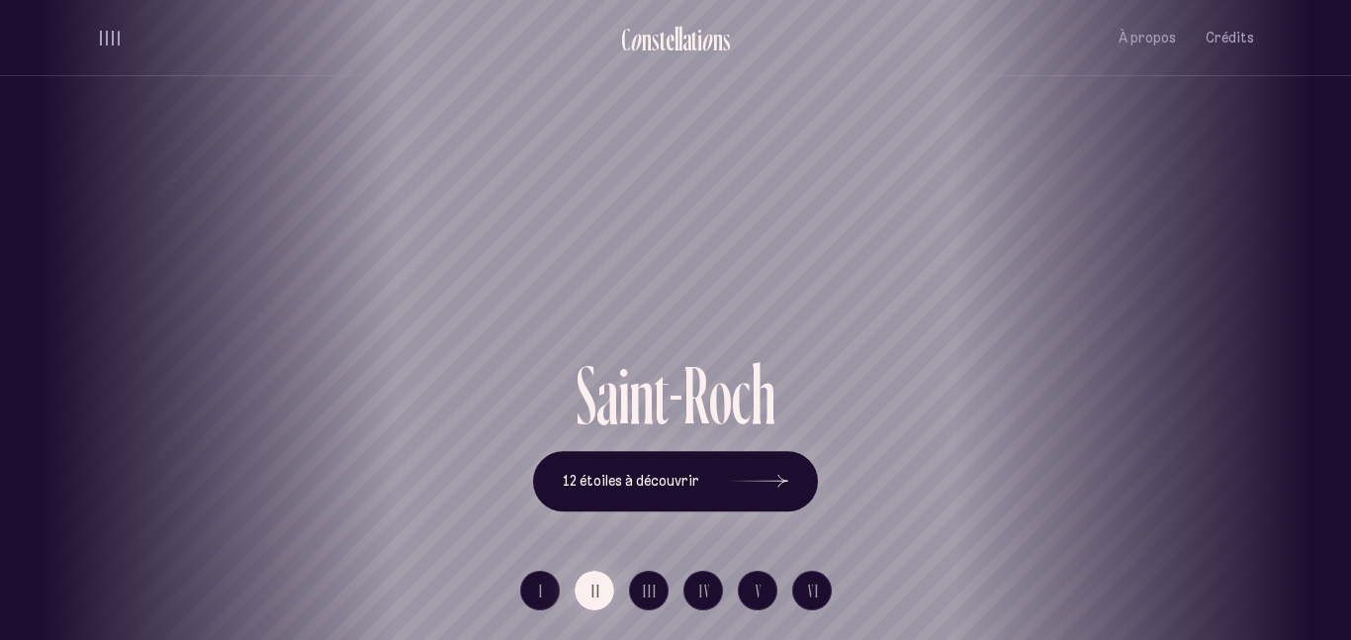
click at [636, 602] on div "Vieux-Québec Saint-Sauveur Saint-Roch Limoilou Saint-Jean-Baptiste Montcalm Vie…" at bounding box center [675, 320] width 1351 height 640
click at [648, 605] on button "III" at bounding box center [649, 591] width 40 height 40
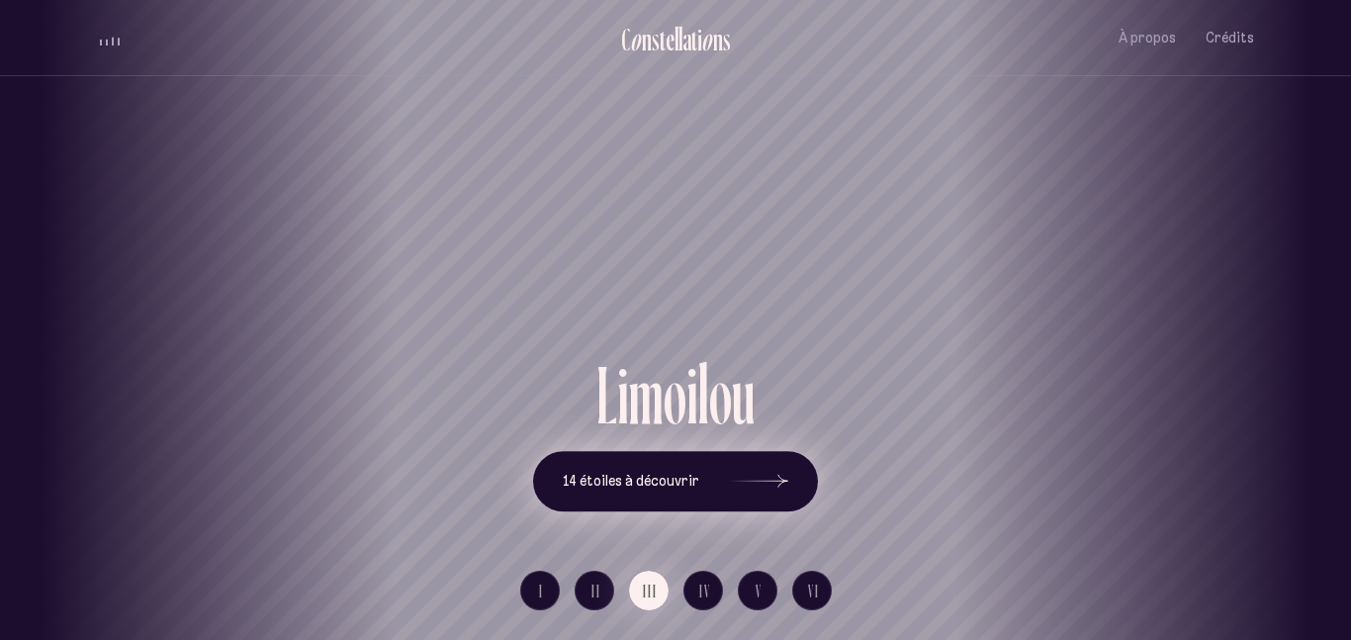
click at [729, 453] on icon at bounding box center [758, 481] width 59 height 148
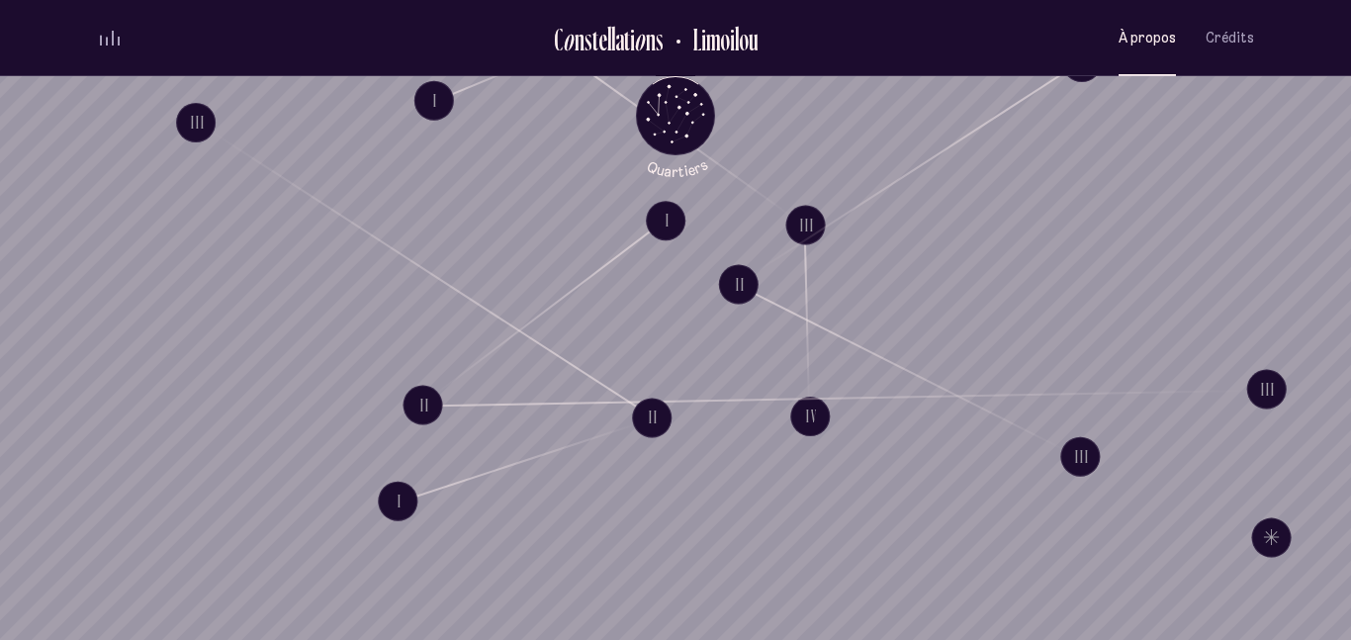
click at [1142, 37] on span "À propos" at bounding box center [1146, 38] width 57 height 17
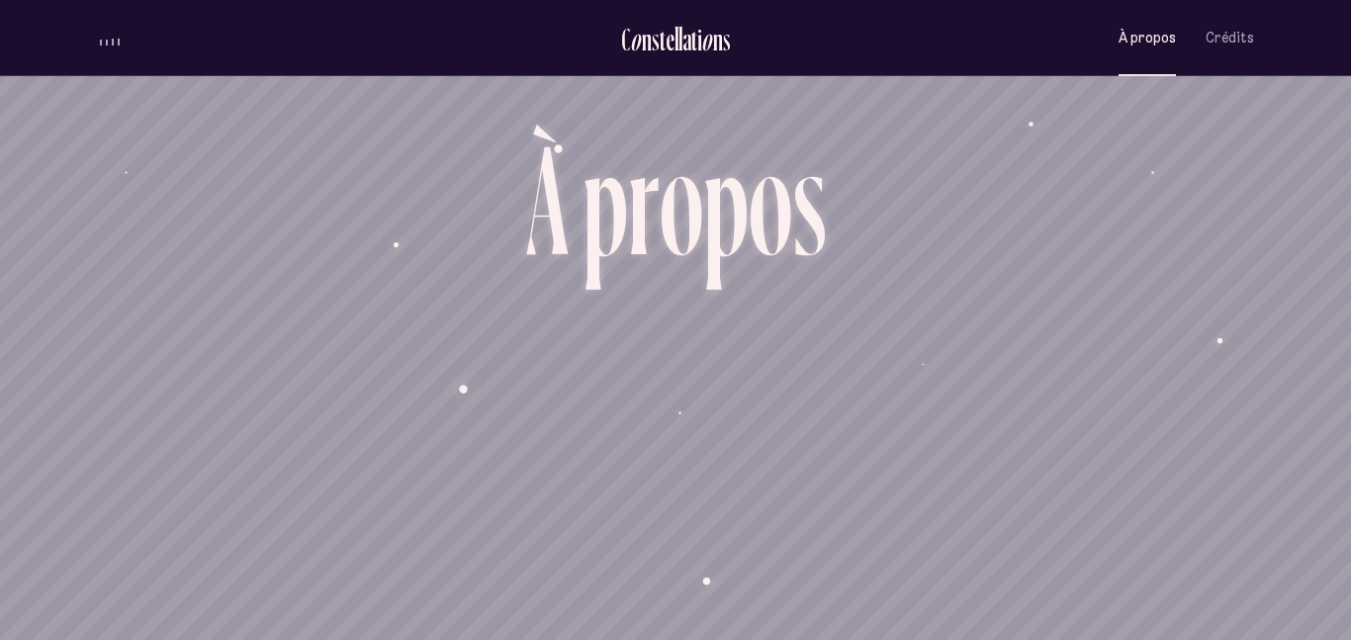
click at [1137, 51] on button "À propos" at bounding box center [1146, 38] width 57 height 46
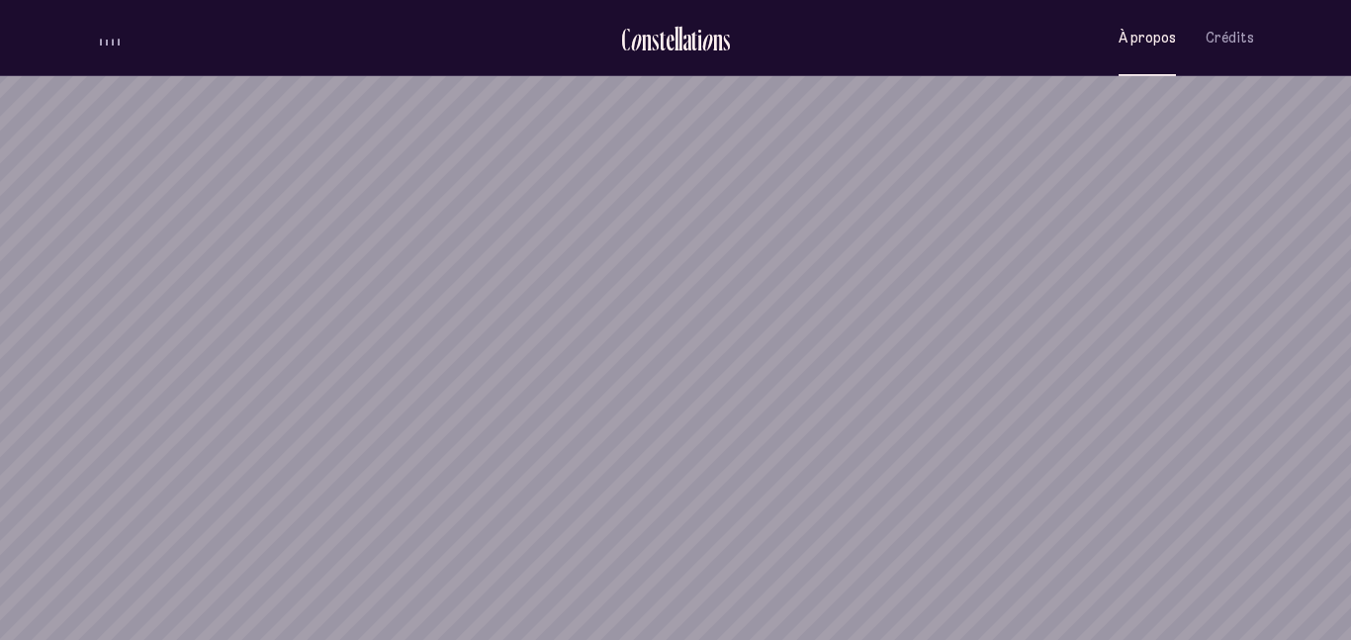
click at [1140, 40] on span "À propos" at bounding box center [1146, 38] width 57 height 17
click at [701, 30] on div "o" at bounding box center [707, 39] width 12 height 33
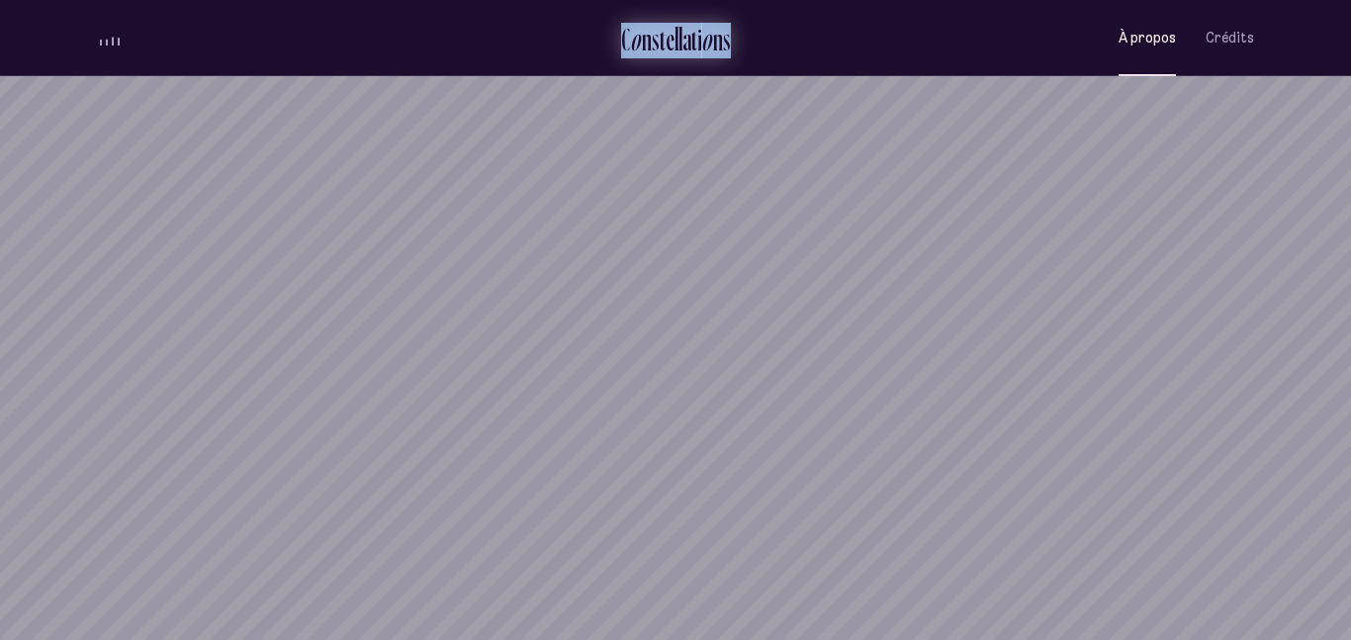
click at [701, 30] on div "o" at bounding box center [707, 39] width 12 height 33
click at [1252, 30] on span "Crédits" at bounding box center [1229, 38] width 48 height 17
click at [1244, 37] on span "Crédits" at bounding box center [1229, 38] width 48 height 17
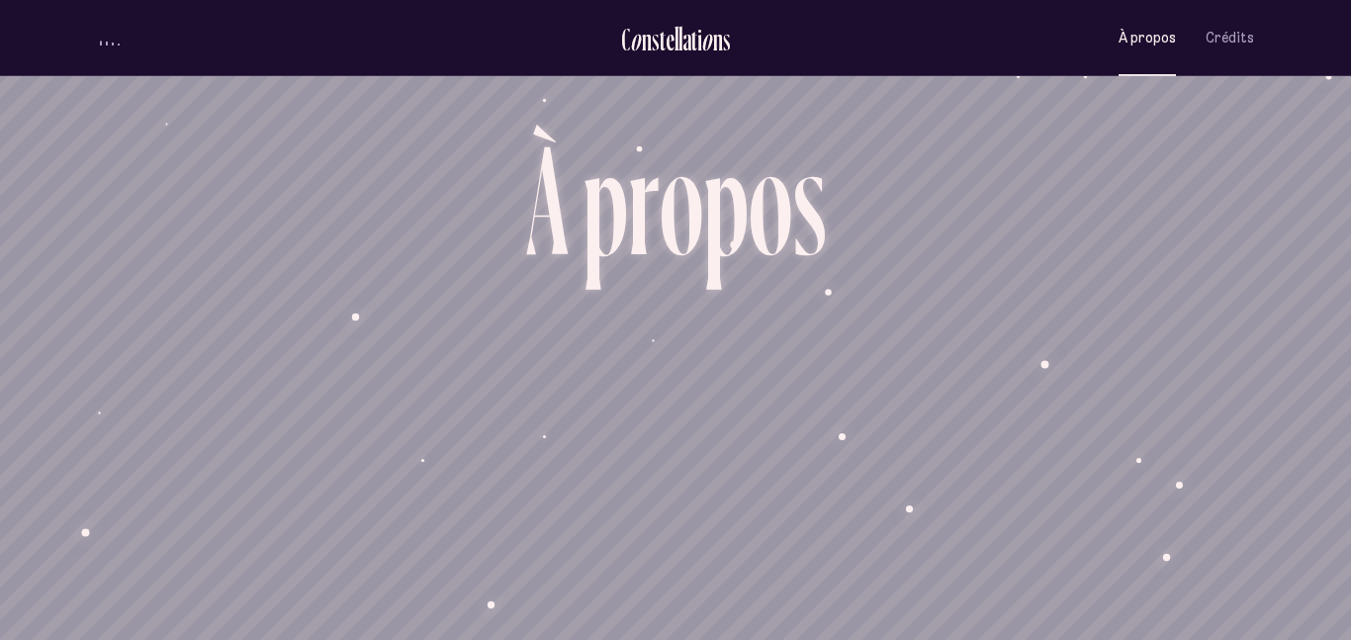
click at [1136, 30] on span "À propos" at bounding box center [1146, 38] width 57 height 17
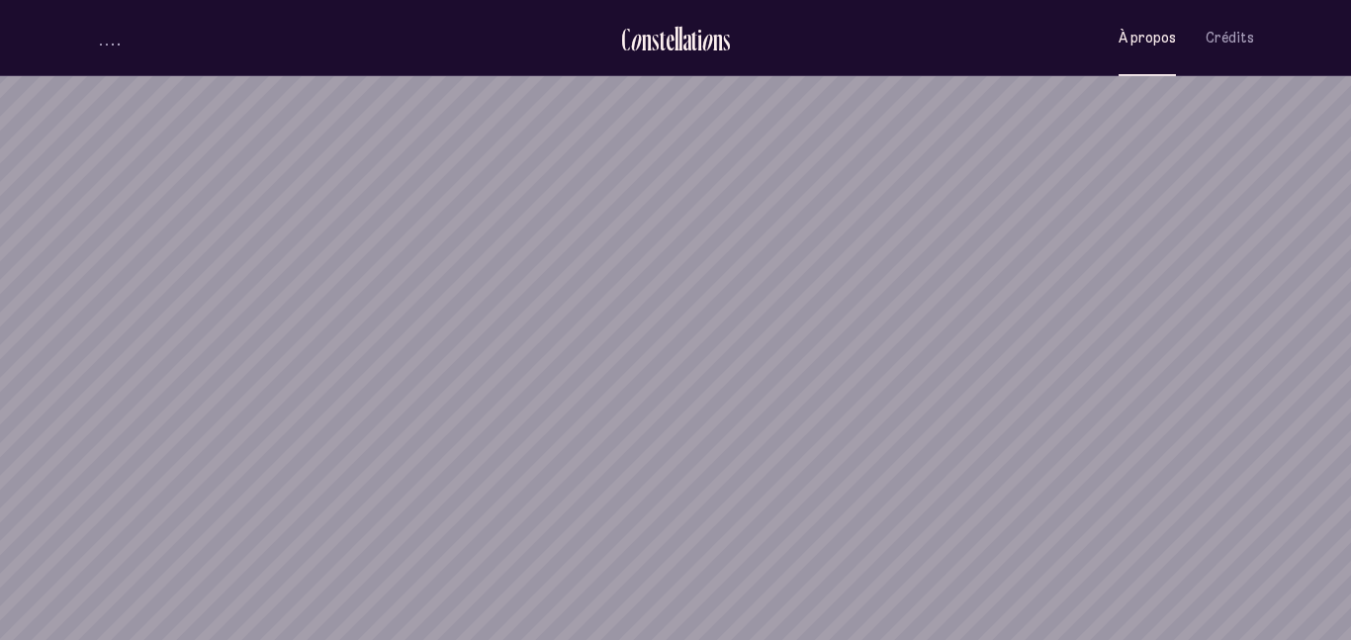
click at [1136, 31] on span "À propos" at bounding box center [1146, 38] width 57 height 17
click at [1130, 33] on span "À propos" at bounding box center [1146, 38] width 57 height 17
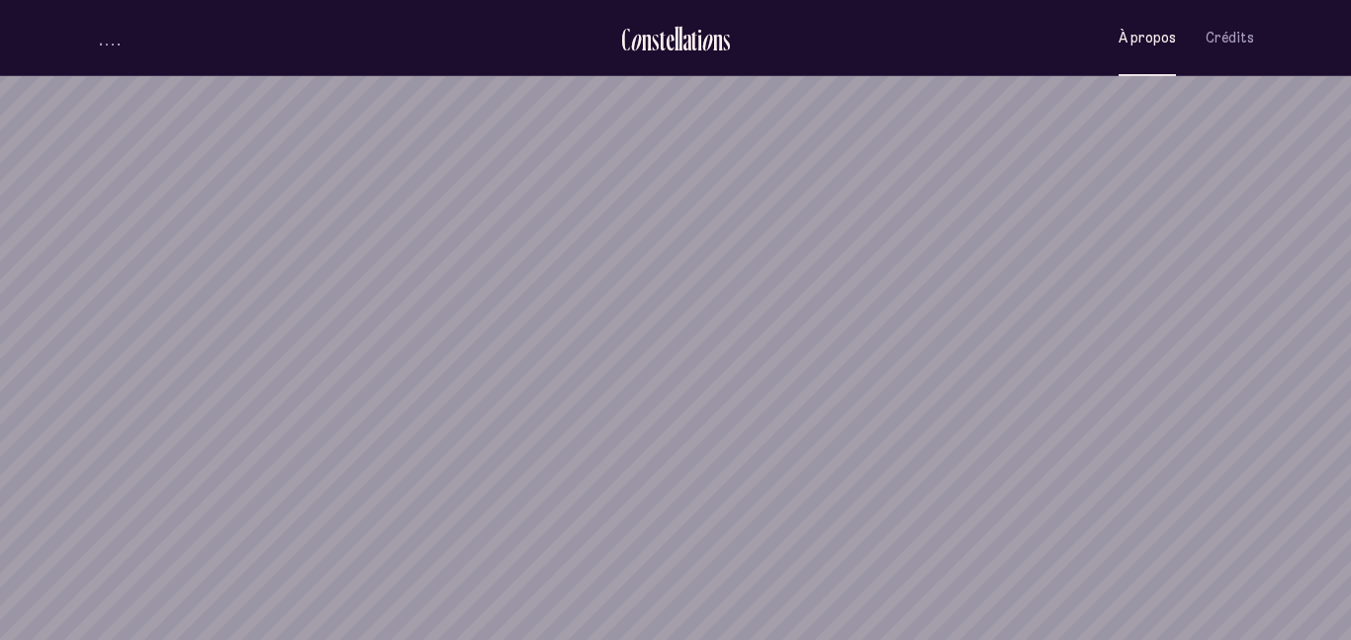
click at [1130, 33] on span "À propos" at bounding box center [1146, 38] width 57 height 17
click at [1116, 65] on ul "C o n s t e l l a t i o n s À propos Crédits Menu" at bounding box center [675, 38] width 1157 height 76
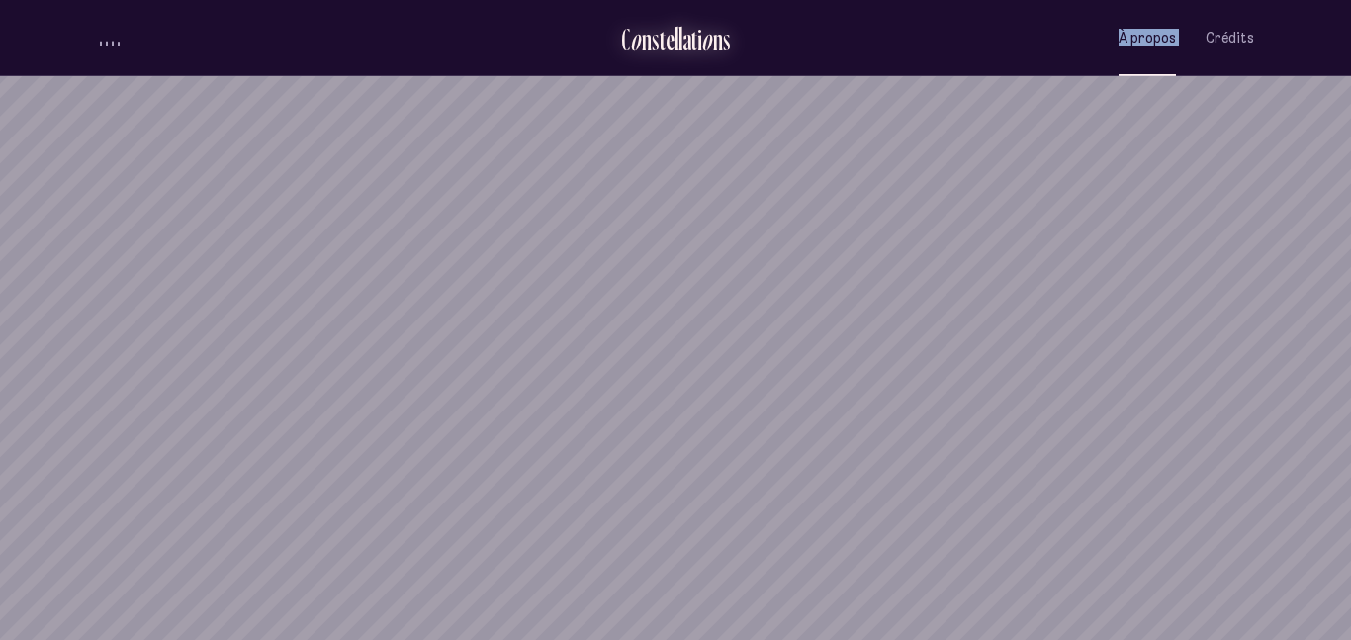
click at [657, 36] on div "s" at bounding box center [656, 39] width 8 height 33
click at [886, 57] on div "À propos Crédits" at bounding box center [1066, 38] width 376 height 46
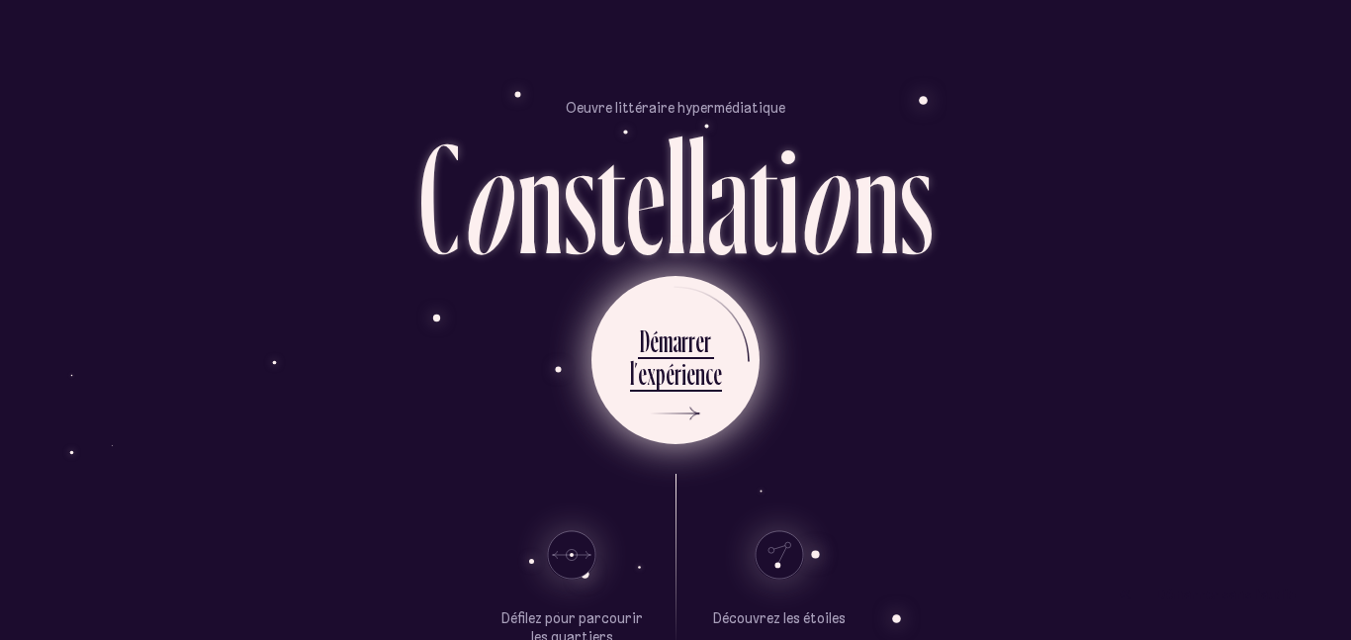
click at [674, 386] on div "r" at bounding box center [677, 373] width 7 height 39
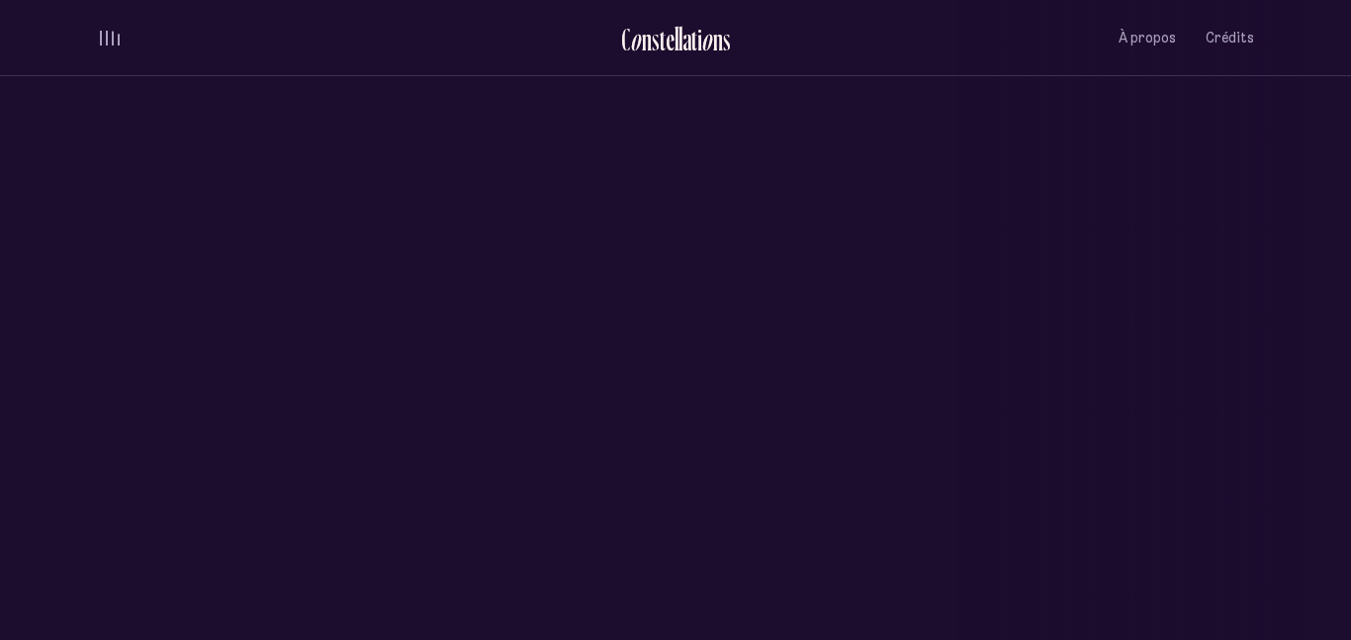
click at [1076, 586] on div "Vieux-Québec Saint-Sauveur Saint-Roch Limoilou Saint-Jean-Baptiste Montcalm Vie…" at bounding box center [675, 320] width 1351 height 640
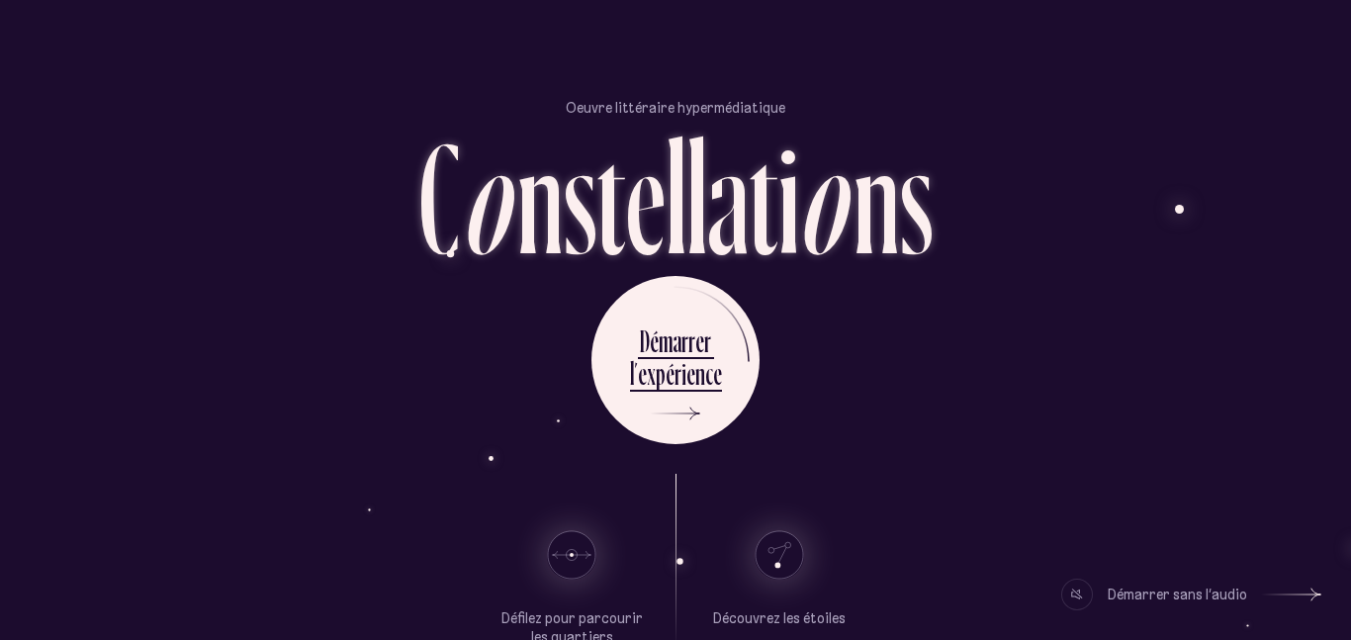
scroll to position [116, 0]
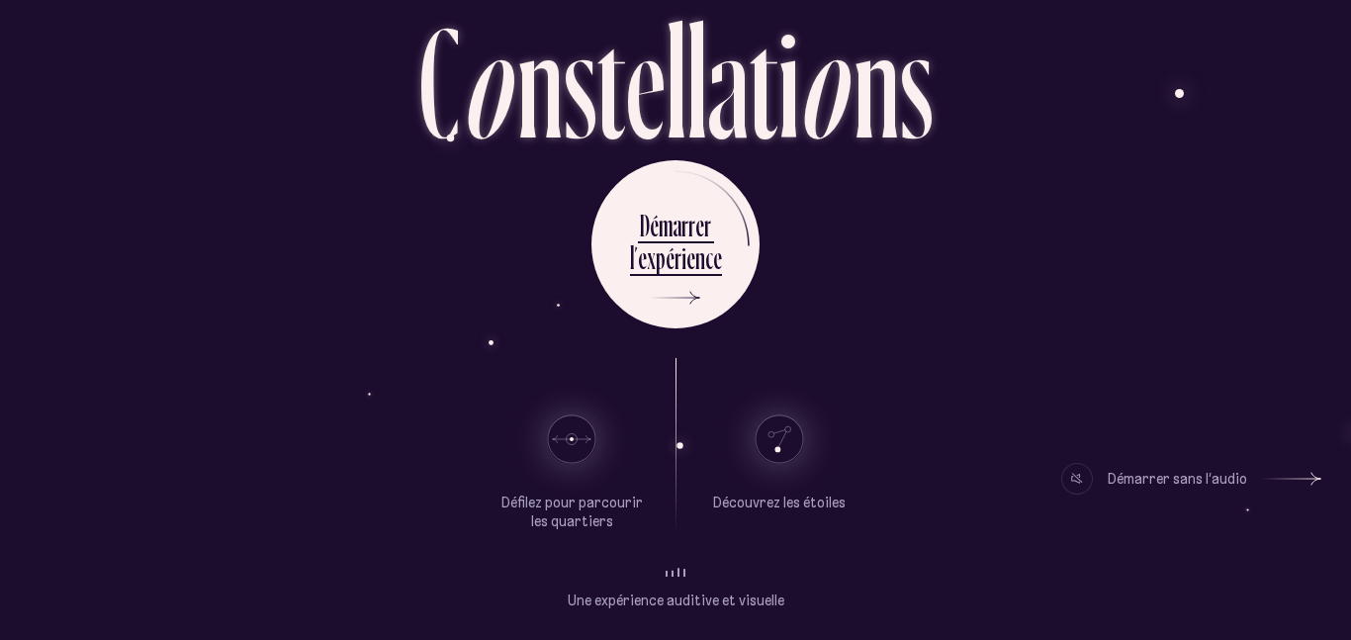
click at [923, 466] on div "Défilez pour parcourir les quartiers [GEOGRAPHIC_DATA]" at bounding box center [675, 445] width 679 height 174
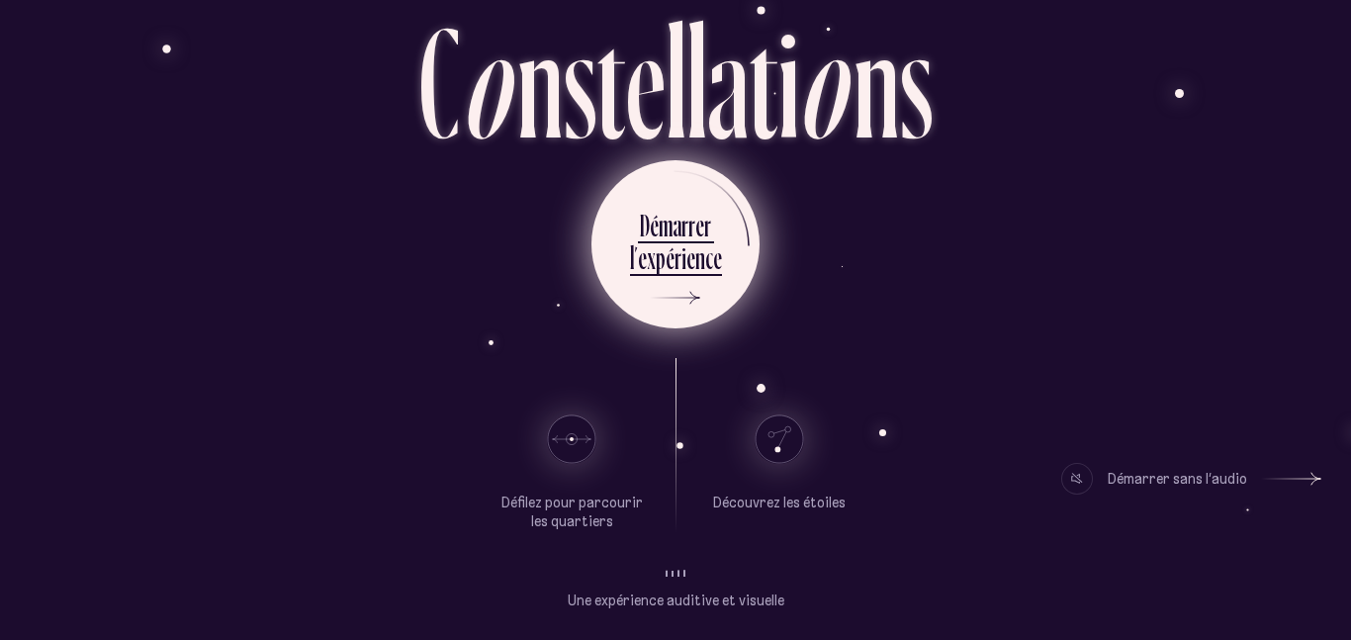
click at [707, 247] on div "c" at bounding box center [709, 257] width 8 height 39
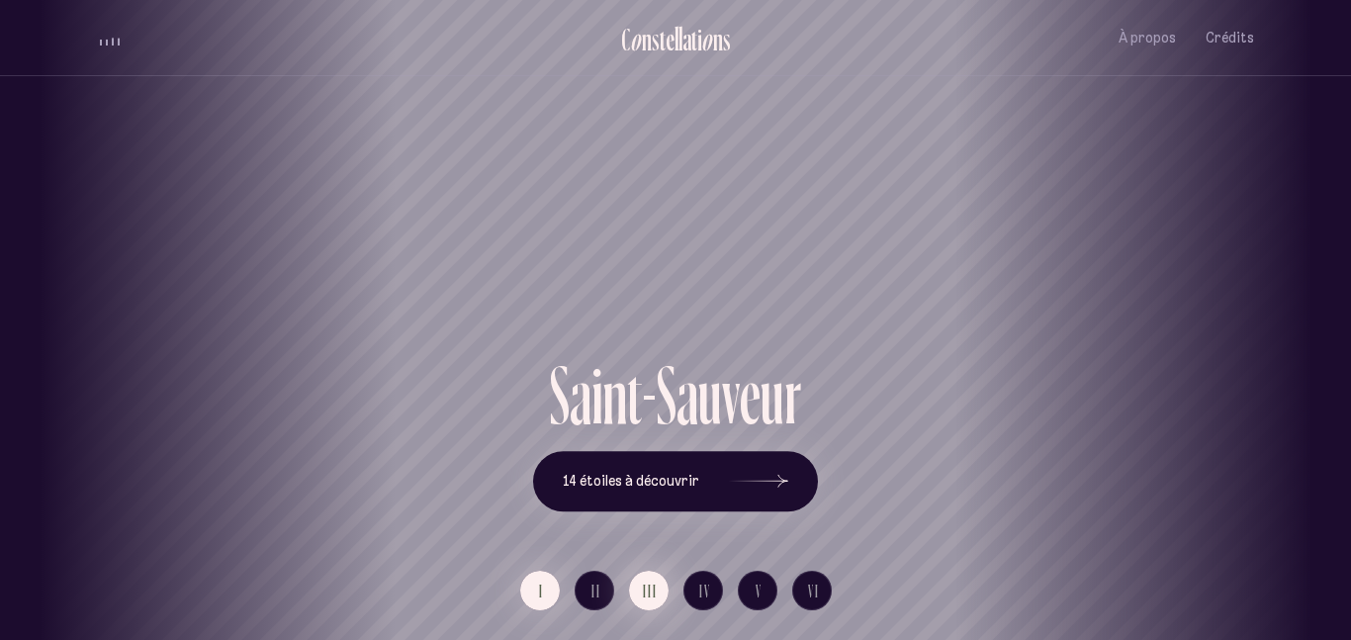
click at [645, 587] on span "III" at bounding box center [650, 590] width 15 height 17
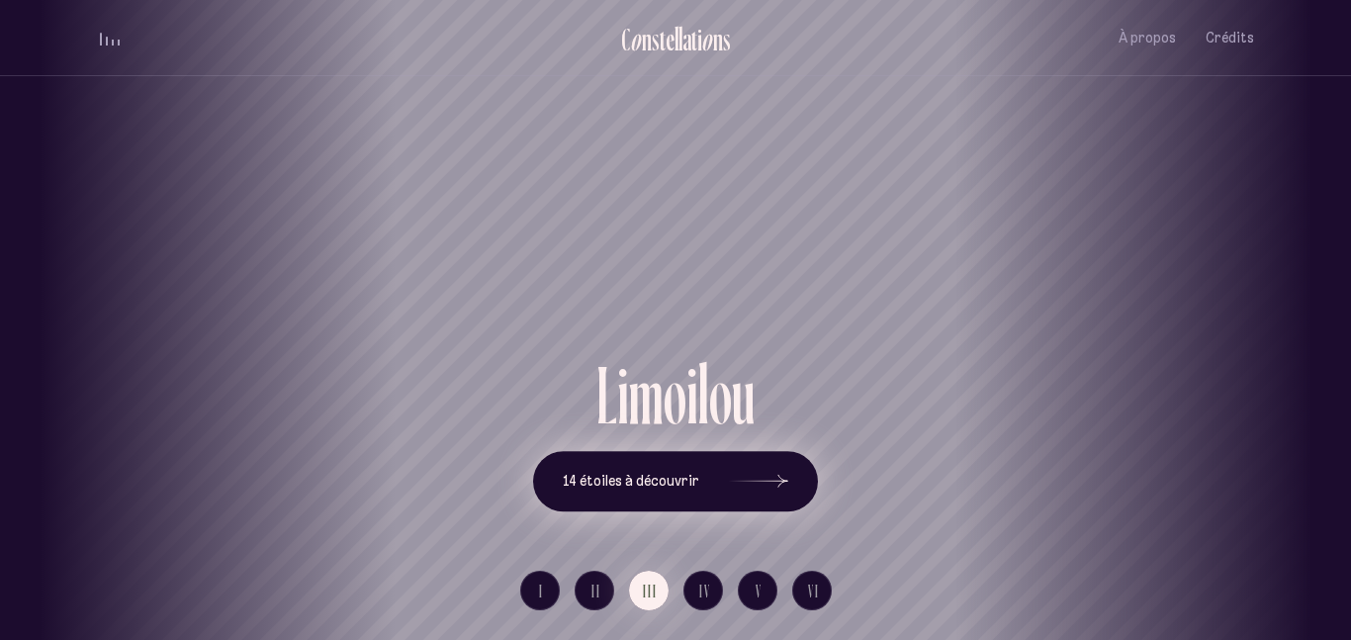
click at [745, 467] on icon at bounding box center [758, 481] width 59 height 148
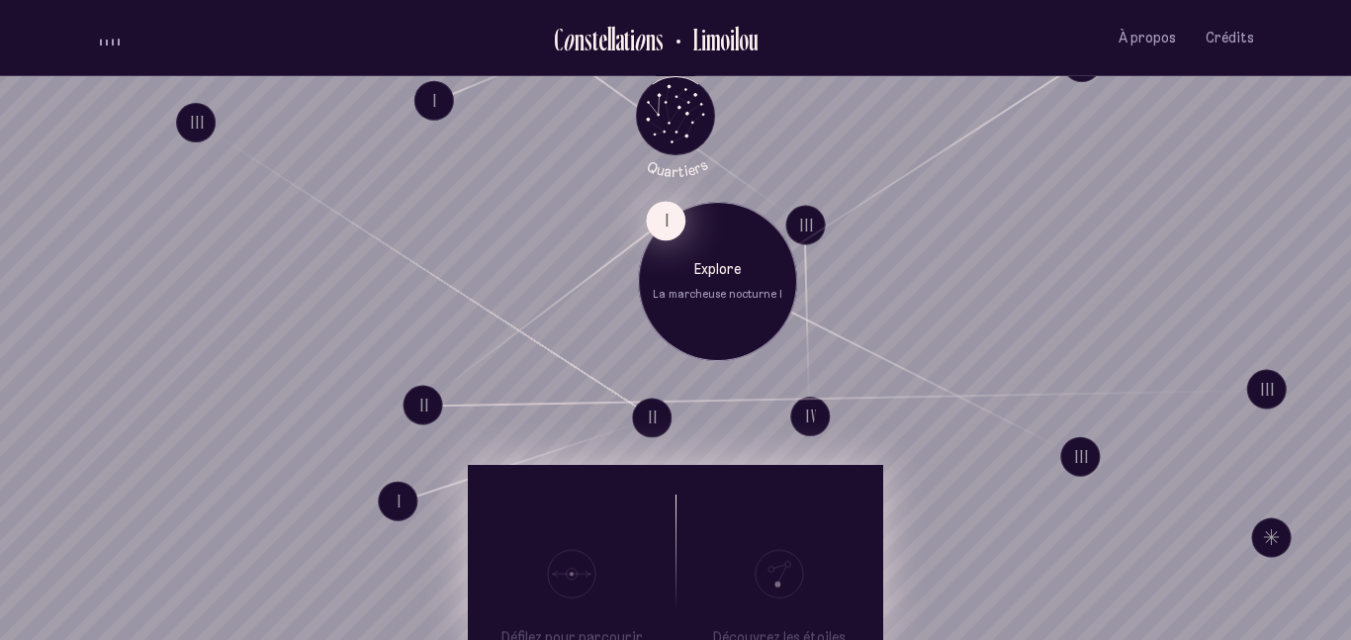
click at [662, 214] on button "I" at bounding box center [666, 221] width 40 height 40
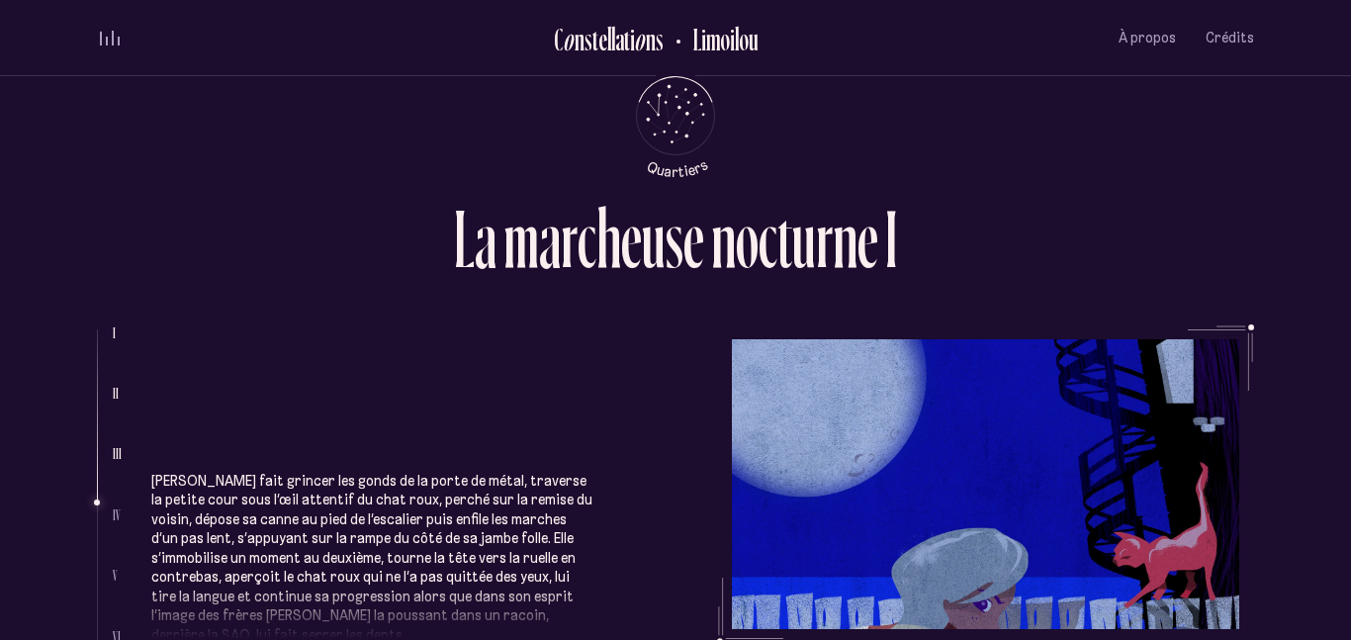
scroll to position [1465, 0]
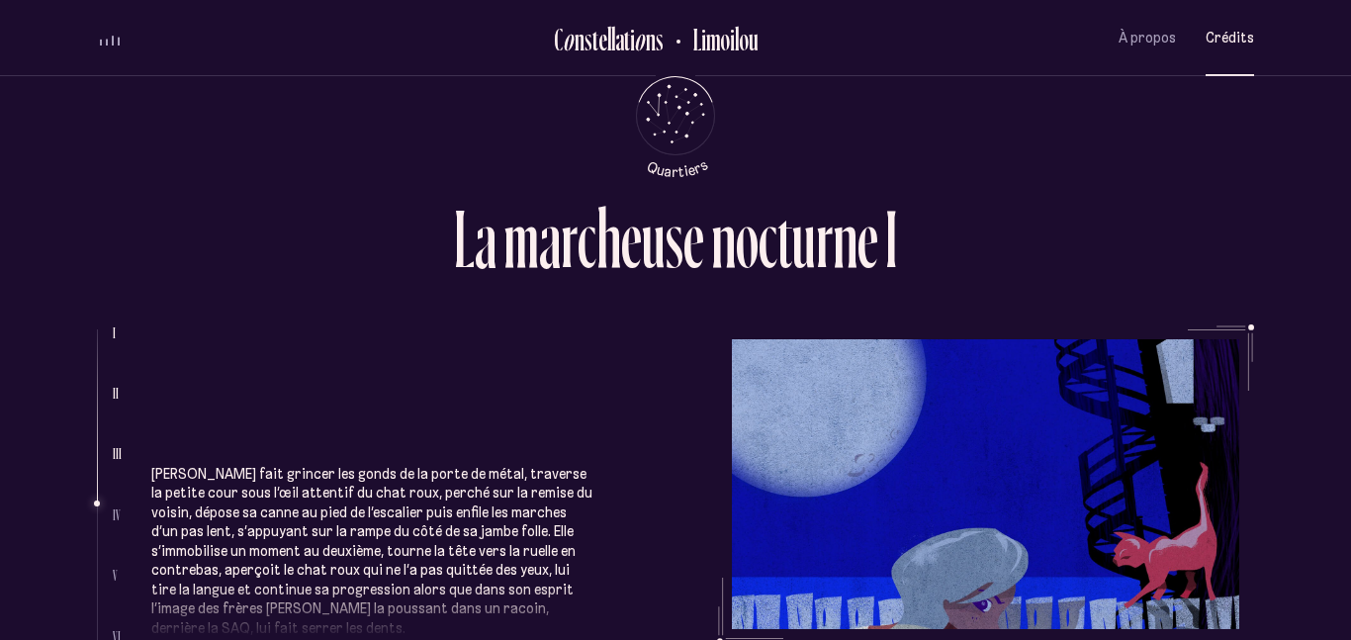
click at [1209, 51] on button "Crédits" at bounding box center [1229, 38] width 48 height 46
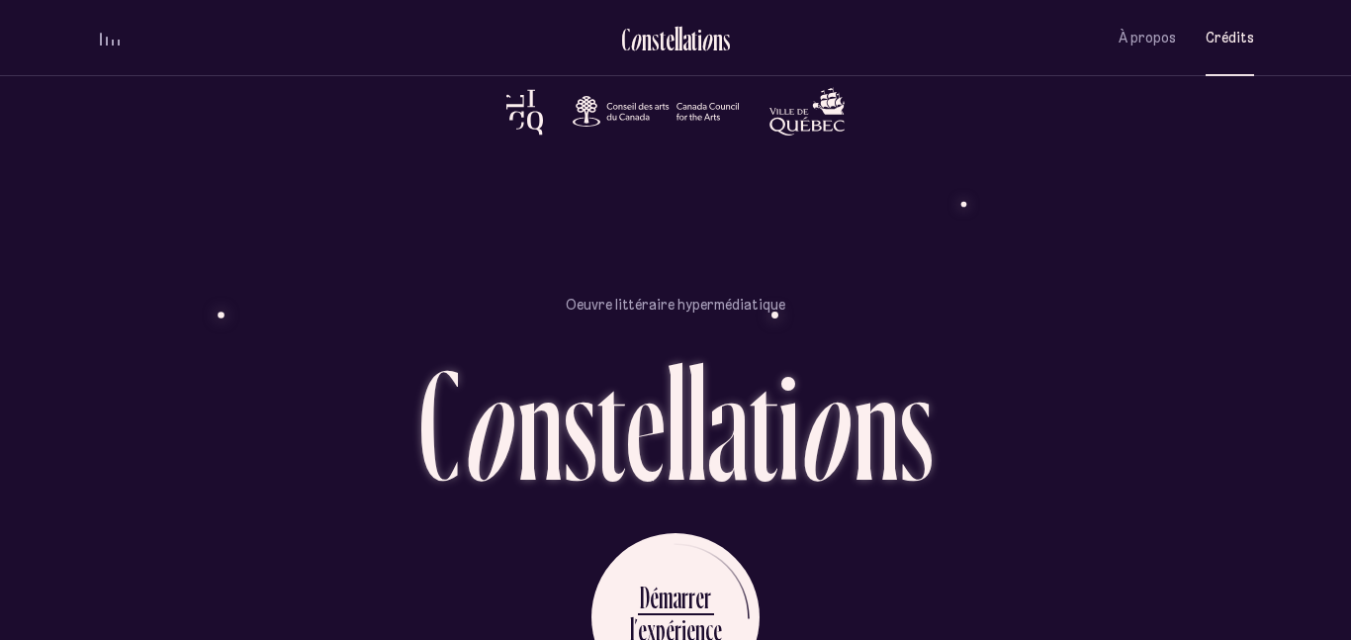
scroll to position [4705, 0]
